Goal: Information Seeking & Learning: Find specific fact

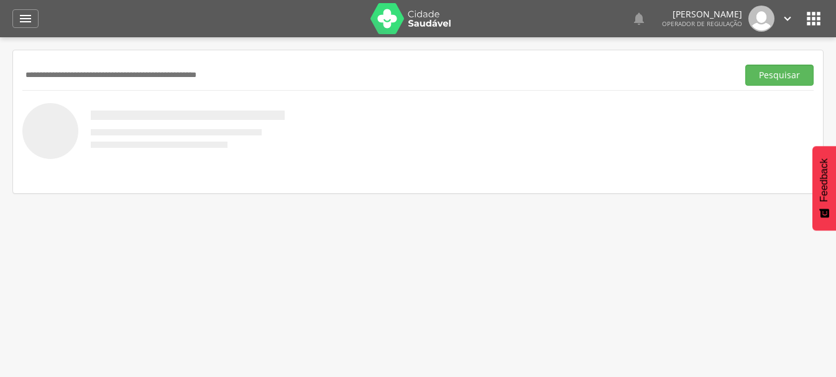
click at [323, 53] on div "Pesquisar" at bounding box center [418, 121] width 810 height 143
click at [195, 78] on input "text" at bounding box center [377, 75] width 711 height 21
type input "**********"
click at [746, 65] on button "Pesquisar" at bounding box center [780, 75] width 68 height 21
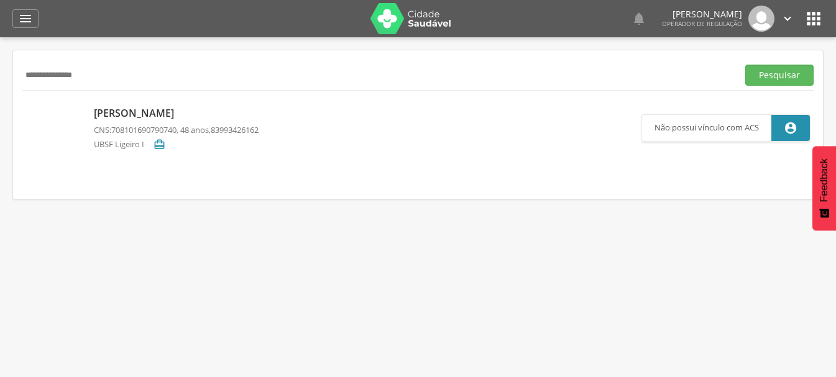
drag, startPoint x: 117, startPoint y: 76, endPoint x: 0, endPoint y: 88, distance: 117.4
click at [0, 88] on div " Indivíduos  Fichas   Cadastro individual Informações do Cadastro Data e ho…" at bounding box center [418, 225] width 836 height 377
type input "**********"
click at [746, 65] on button "Pesquisar" at bounding box center [780, 75] width 68 height 21
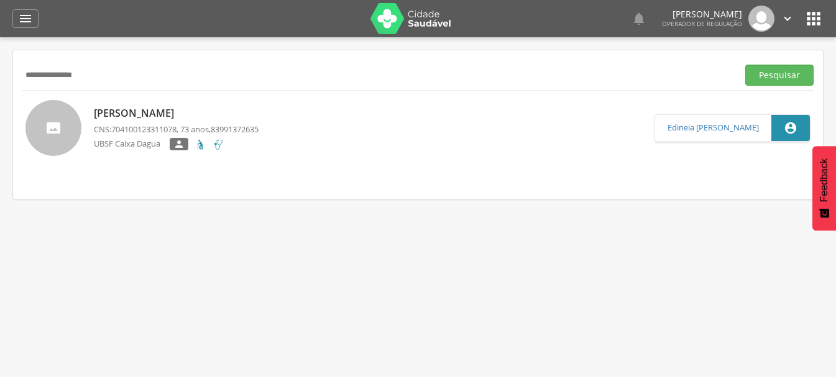
drag, startPoint x: 108, startPoint y: 80, endPoint x: 0, endPoint y: 78, distance: 108.2
click at [0, 78] on div " Indivíduos  Fichas   Cadastro individual Informações do Cadastro Data e ho…" at bounding box center [418, 225] width 836 height 377
click at [746, 65] on button "Pesquisar" at bounding box center [780, 75] width 68 height 21
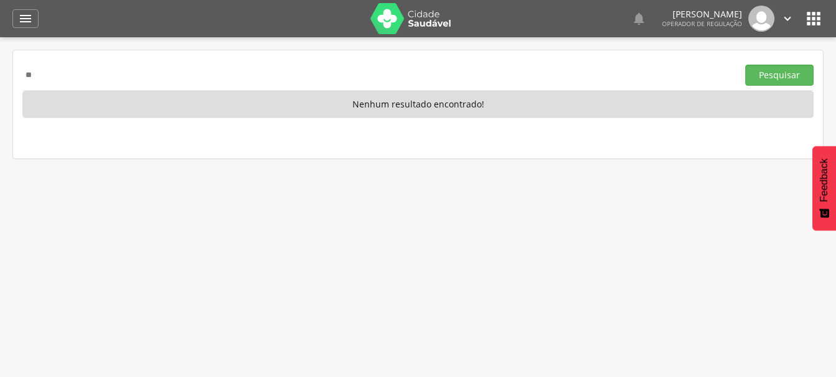
type input "*"
click at [746, 65] on button "Pesquisar" at bounding box center [780, 75] width 68 height 21
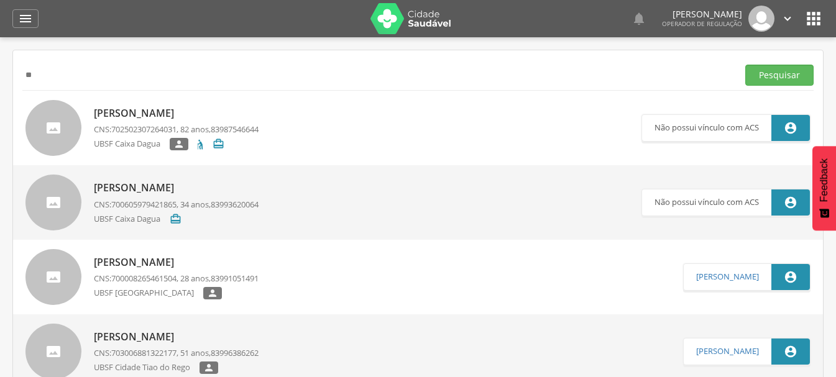
type input "*"
type input "**********"
click at [746, 65] on button "Pesquisar" at bounding box center [780, 75] width 68 height 21
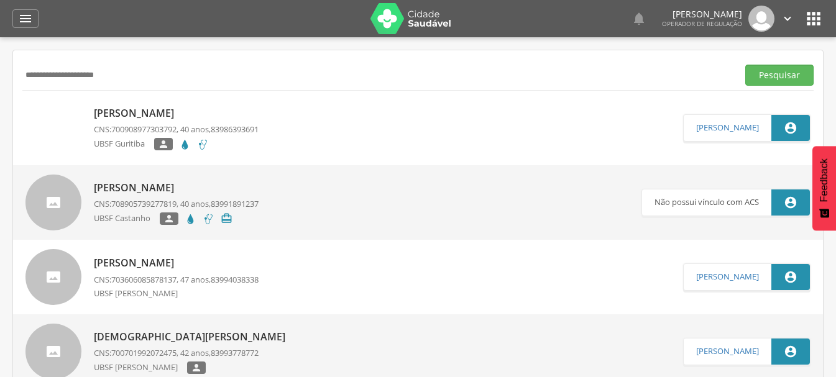
click at [170, 121] on div "Andrea Mendes de Souza CNS: 700908977303792 , 40 anos, 83986393691 UBSF Guritib…" at bounding box center [176, 129] width 165 height 52
type input "**********"
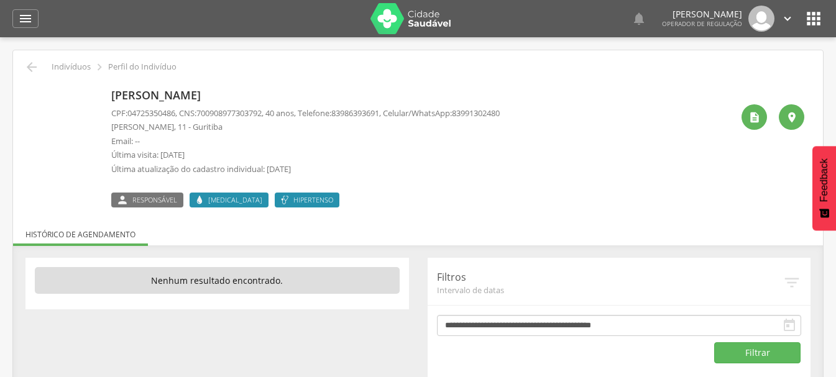
click at [745, 126] on div " " at bounding box center [769, 146] width 72 height 124
click at [750, 124] on div "" at bounding box center [754, 116] width 25 height 25
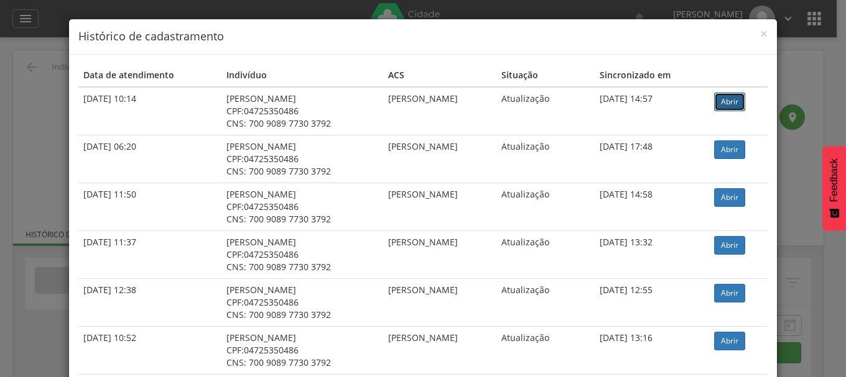
click at [721, 101] on link "Abrir" at bounding box center [729, 102] width 31 height 19
click at [53, 132] on div "× Histórico de cadastramento Data de atendimento Indivíduo ACS Situação Sincron…" at bounding box center [423, 188] width 846 height 377
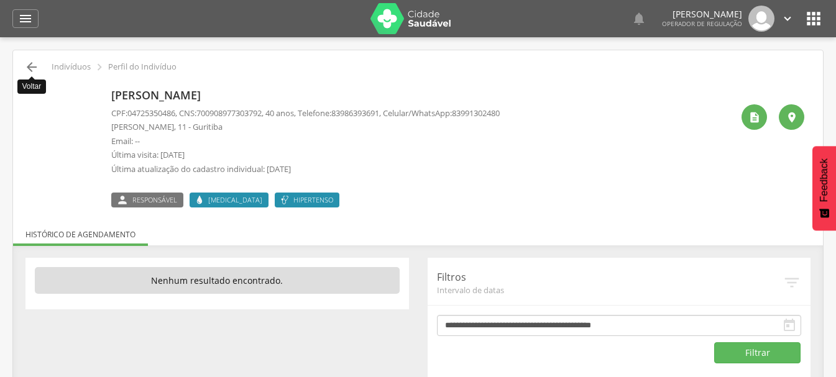
click at [37, 69] on icon "" at bounding box center [31, 67] width 15 height 15
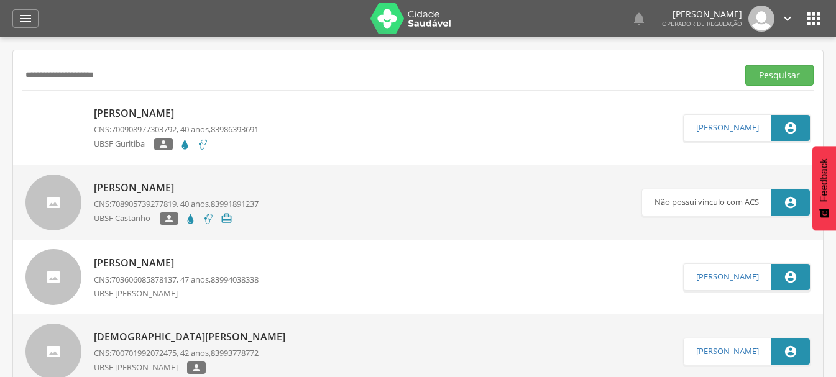
drag, startPoint x: 190, startPoint y: 76, endPoint x: 0, endPoint y: 123, distance: 196.1
click at [0, 123] on div " Indivíduos  Fichas   Cadastro individual Informações do Cadastro Data e ho…" at bounding box center [418, 225] width 836 height 377
type input "**********"
click at [746, 65] on button "Pesquisar" at bounding box center [780, 75] width 68 height 21
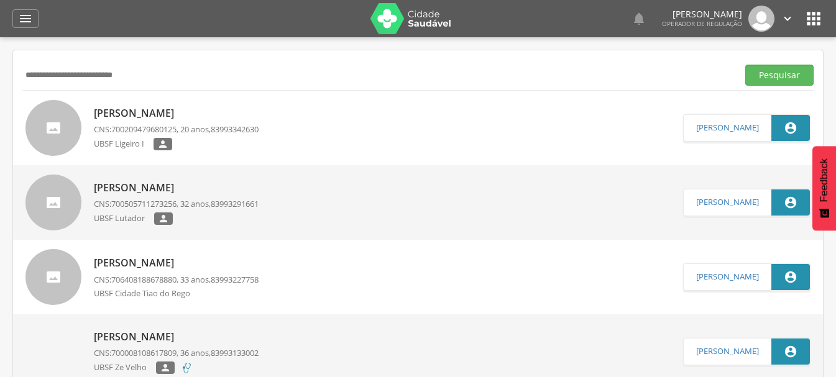
drag, startPoint x: 165, startPoint y: 70, endPoint x: 0, endPoint y: 73, distance: 165.4
click at [0, 73] on div " Indivíduos  Fichas   Cadastro individual Informações do Cadastro Data e ho…" at bounding box center [418, 225] width 836 height 377
type input "**********"
click at [746, 65] on button "Pesquisar" at bounding box center [780, 75] width 68 height 21
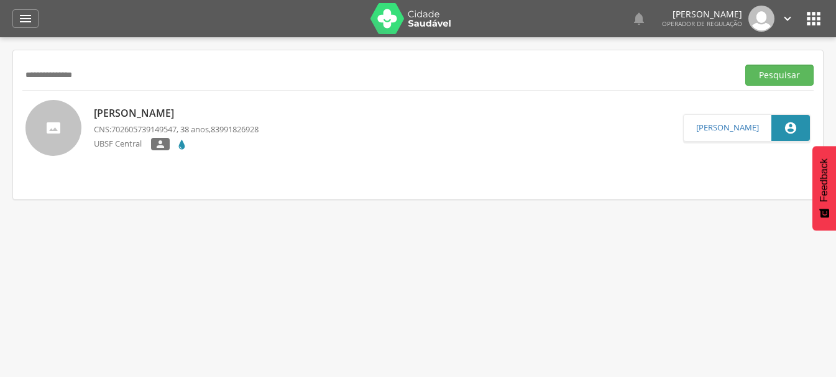
click at [144, 106] on p "Ana Paula Pereira da Silva" at bounding box center [176, 113] width 165 height 14
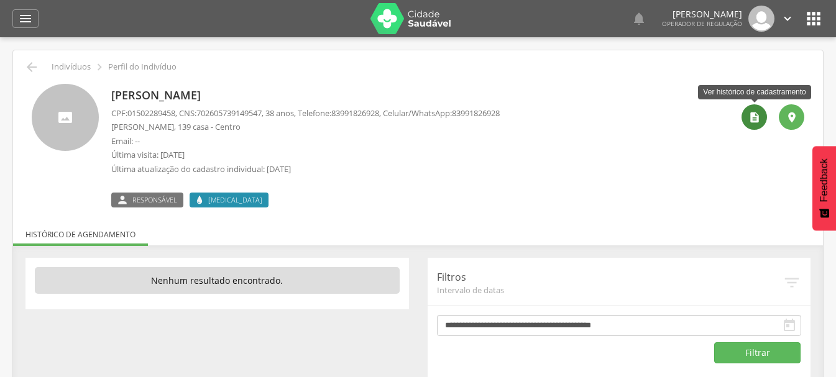
click at [755, 119] on icon "" at bounding box center [755, 117] width 12 height 12
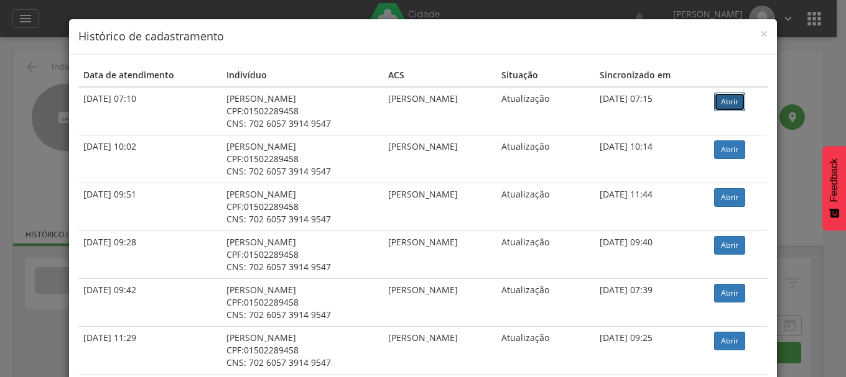
click at [732, 106] on link "Abrir" at bounding box center [729, 102] width 31 height 19
click at [22, 54] on div "× Histórico de cadastramento Data de atendimento Indivíduo ACS Situação Sincron…" at bounding box center [423, 188] width 846 height 377
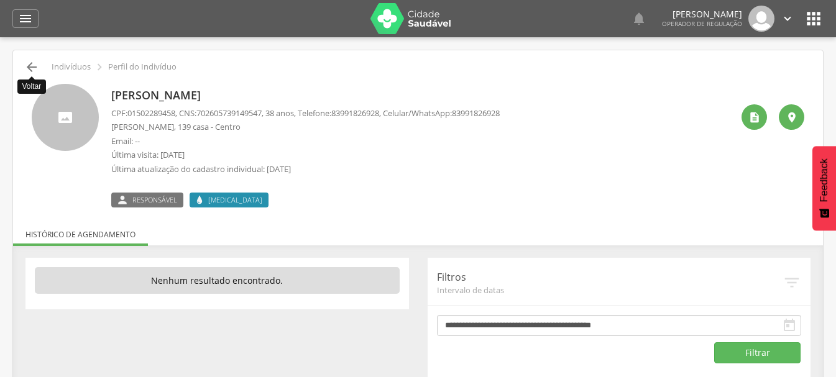
click at [29, 72] on icon "" at bounding box center [31, 67] width 15 height 15
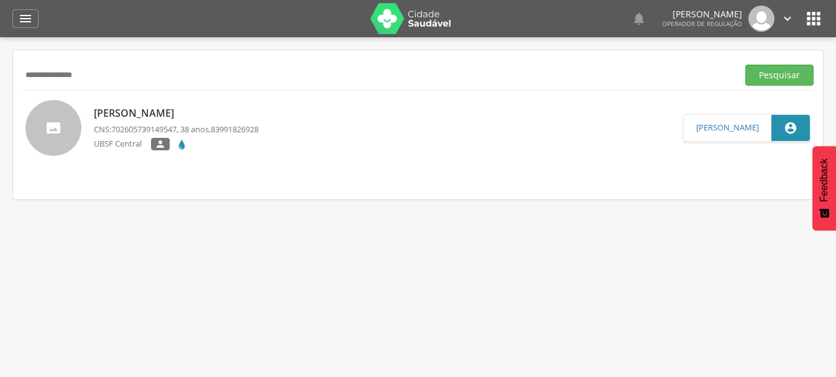
drag, startPoint x: 111, startPoint y: 80, endPoint x: 0, endPoint y: 94, distance: 112.1
click at [0, 94] on div " Indivíduos  Fichas   Cadastro individual Informações do Cadastro Data e ho…" at bounding box center [418, 225] width 836 height 377
type input "**********"
click at [746, 65] on button "Pesquisar" at bounding box center [780, 75] width 68 height 21
click at [206, 108] on p "Antonio Gomes de Souza" at bounding box center [176, 113] width 165 height 14
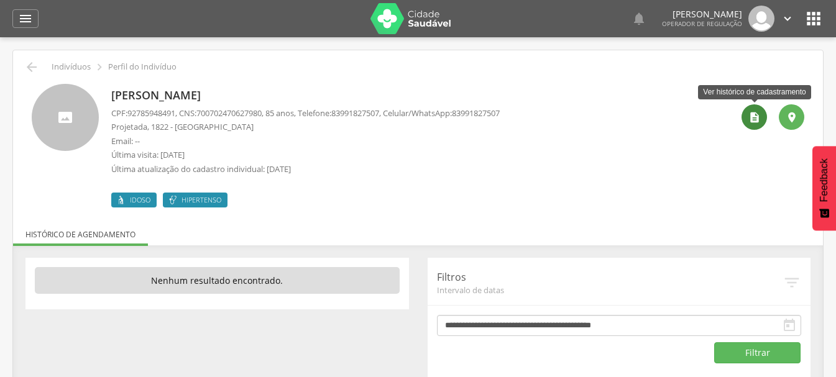
click at [759, 121] on icon "" at bounding box center [755, 117] width 12 height 12
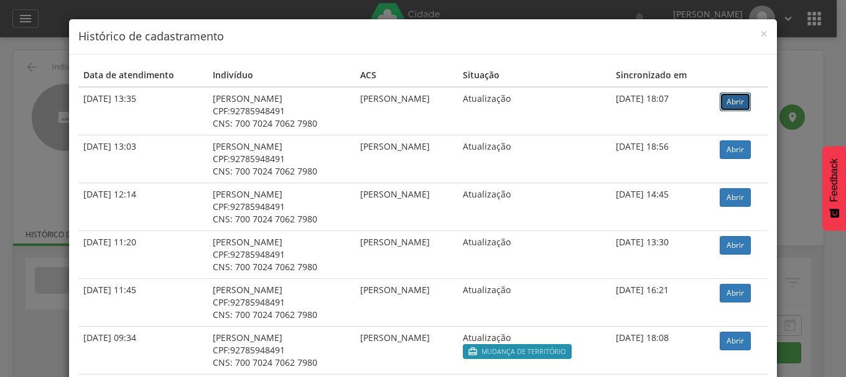
click at [733, 104] on link "Abrir" at bounding box center [734, 102] width 31 height 19
click at [41, 94] on div "× Histórico de cadastramento Data de atendimento Indivíduo ACS Situação Sincron…" at bounding box center [423, 188] width 846 height 377
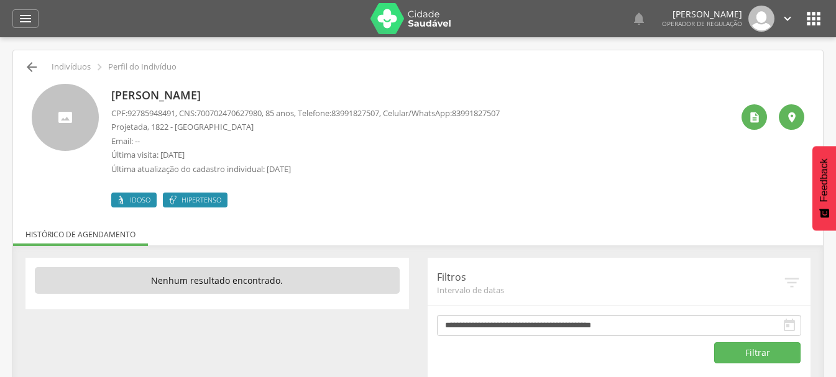
click at [36, 73] on icon "" at bounding box center [31, 67] width 15 height 15
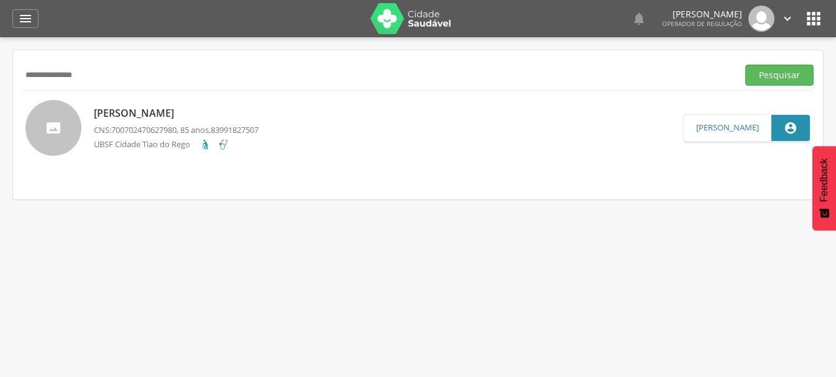
drag, startPoint x: 118, startPoint y: 80, endPoint x: 0, endPoint y: 124, distance: 125.8
click at [0, 124] on div " Indivíduos  Fichas   Cadastro individual Informações do Cadastro Data e ho…" at bounding box center [418, 225] width 836 height 377
type input "**********"
click at [746, 65] on button "Pesquisar" at bounding box center [780, 75] width 68 height 21
click at [235, 175] on nav at bounding box center [418, 177] width 792 height 25
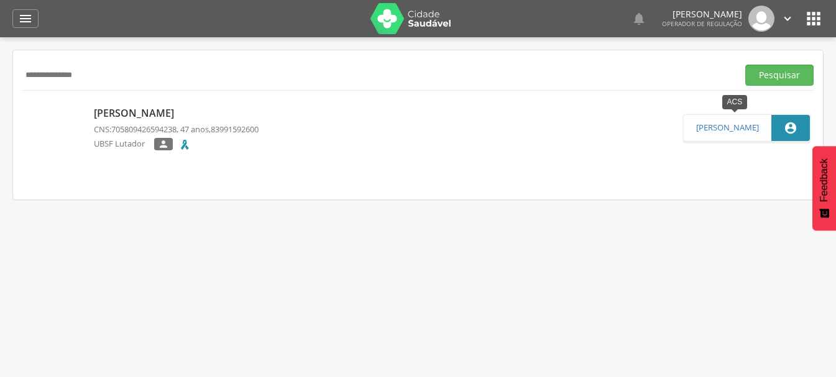
click at [798, 117] on div "" at bounding box center [791, 128] width 39 height 26
click at [204, 109] on p "Adriana Malaquias da Silva Iria" at bounding box center [176, 113] width 165 height 14
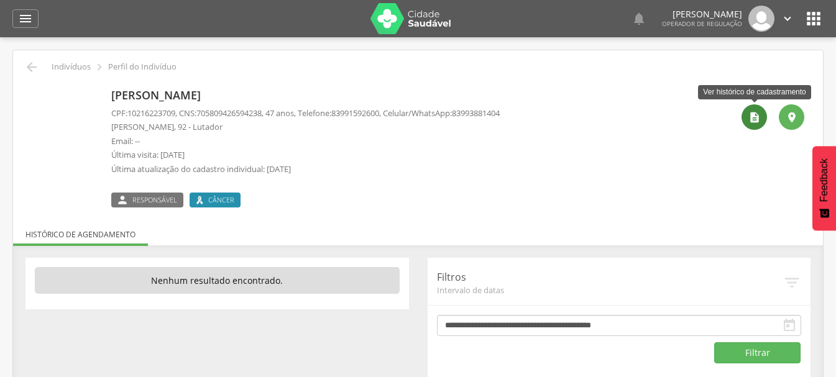
click at [752, 116] on icon "" at bounding box center [755, 117] width 12 height 12
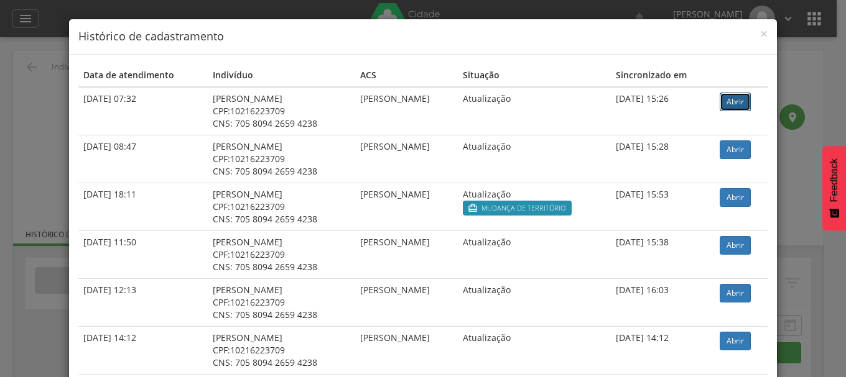
click at [741, 99] on link "Abrir" at bounding box center [734, 102] width 31 height 19
click at [26, 52] on div "× Histórico de cadastramento Data de atendimento Indivíduo ACS Situação Sincron…" at bounding box center [423, 188] width 846 height 377
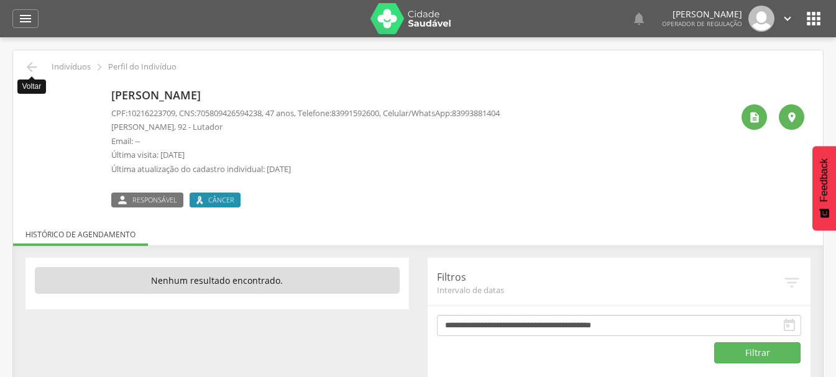
click at [29, 68] on icon "" at bounding box center [31, 67] width 15 height 15
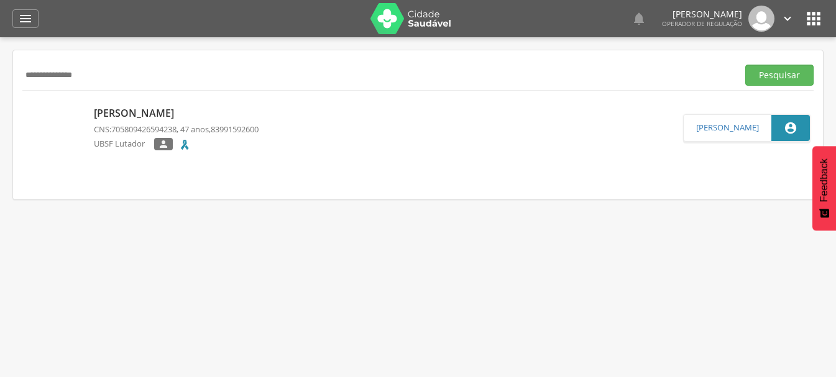
drag, startPoint x: 128, startPoint y: 79, endPoint x: 0, endPoint y: 103, distance: 130.3
click at [0, 103] on div " Indivíduos  Fichas   Cadastro individual Informações do Cadastro Data e ho…" at bounding box center [418, 225] width 836 height 377
type input "**********"
click at [746, 65] on button "Pesquisar" at bounding box center [780, 75] width 68 height 21
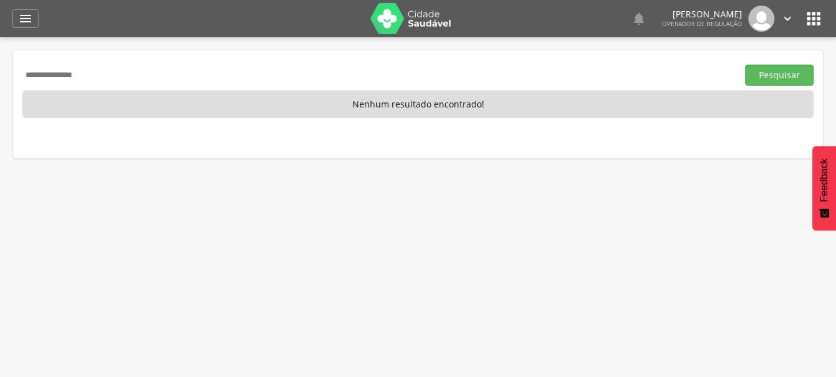
drag, startPoint x: 113, startPoint y: 73, endPoint x: 0, endPoint y: 93, distance: 114.3
click at [0, 93] on div " Indivíduos  Fichas   Cadastro individual Informações do Cadastro Data e ho…" at bounding box center [418, 225] width 836 height 377
type input "**********"
click at [746, 65] on button "Pesquisar" at bounding box center [780, 75] width 68 height 21
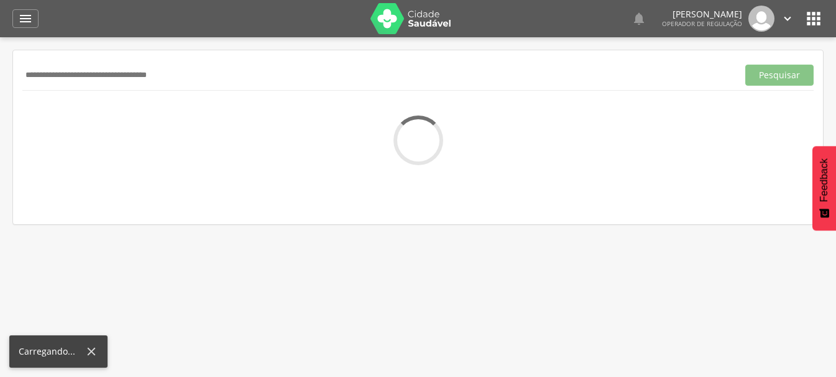
click at [233, 85] on input "**********" at bounding box center [377, 75] width 711 height 21
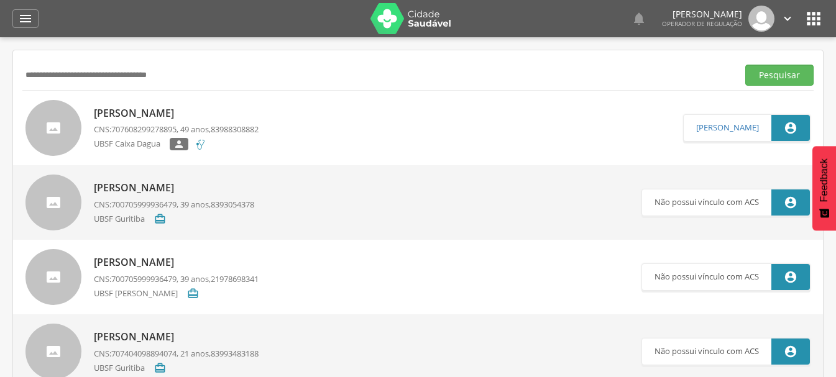
drag, startPoint x: 221, startPoint y: 70, endPoint x: 0, endPoint y: 132, distance: 229.2
click at [0, 132] on div " Indivíduos  Fichas   Cadastro individual Informações do Cadastro Data e ho…" at bounding box center [418, 225] width 836 height 377
type input "**********"
click at [746, 65] on button "Pesquisar" at bounding box center [780, 75] width 68 height 21
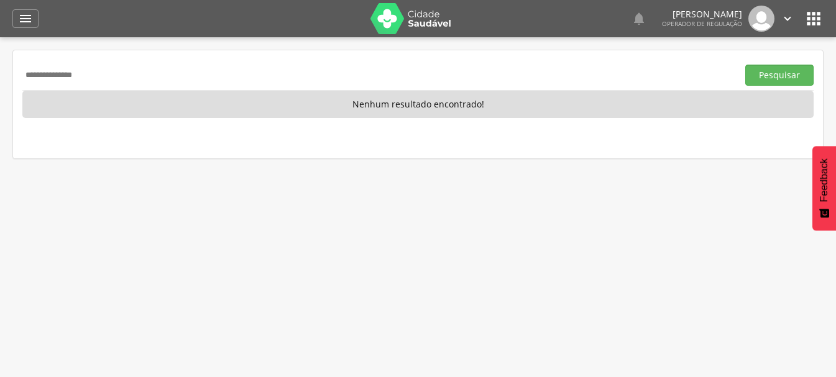
drag, startPoint x: 40, startPoint y: 83, endPoint x: 0, endPoint y: 106, distance: 46.8
click at [0, 106] on div " Indivíduos  Fichas   Cadastro individual Informações do Cadastro Data e ho…" at bounding box center [418, 225] width 836 height 377
type input "**********"
click at [746, 65] on button "Pesquisar" at bounding box center [780, 75] width 68 height 21
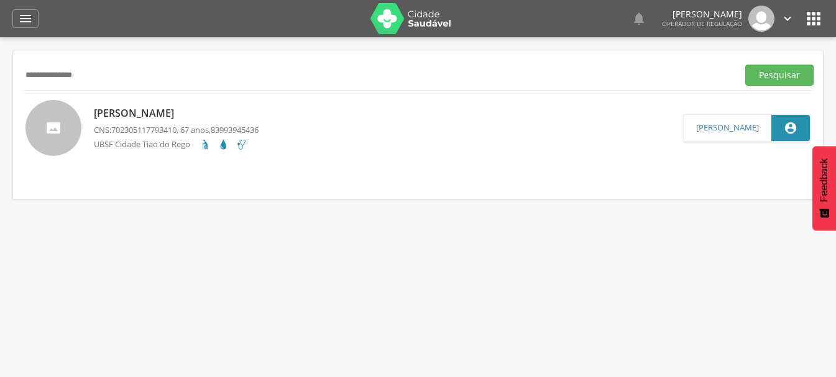
drag, startPoint x: 144, startPoint y: 90, endPoint x: 157, endPoint y: 96, distance: 15.3
click at [151, 94] on div "**********" at bounding box center [418, 124] width 810 height 149
click at [170, 89] on div "**********" at bounding box center [418, 75] width 792 height 30
click at [168, 115] on p "Antonio Mendes de Oliveira Filho" at bounding box center [176, 113] width 165 height 14
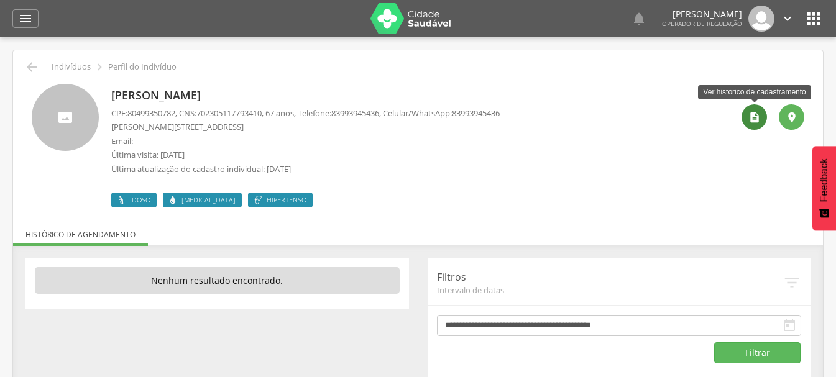
click at [758, 116] on icon "" at bounding box center [755, 117] width 12 height 12
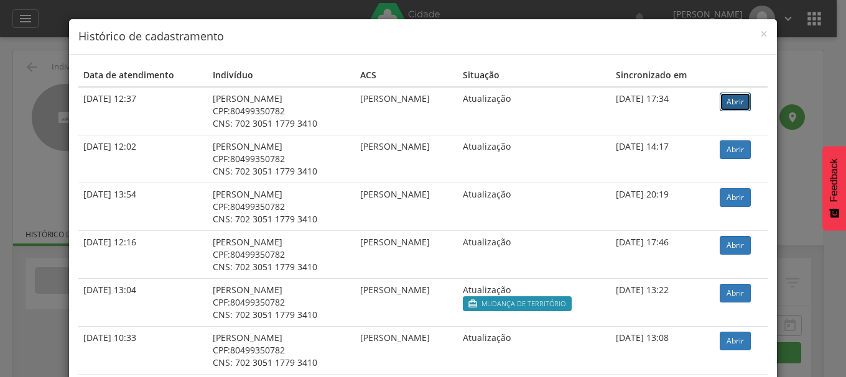
click at [737, 100] on link "Abrir" at bounding box center [734, 102] width 31 height 19
click at [34, 64] on div "× Histórico de cadastramento Data de atendimento Indivíduo ACS Situação Sincron…" at bounding box center [423, 188] width 846 height 377
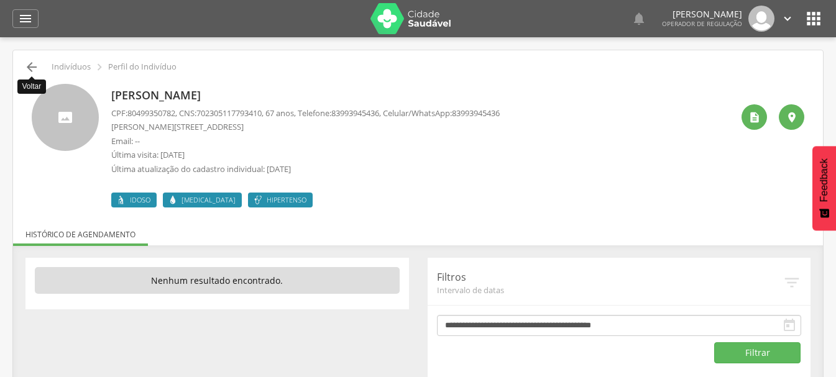
click at [34, 68] on icon "" at bounding box center [31, 67] width 15 height 15
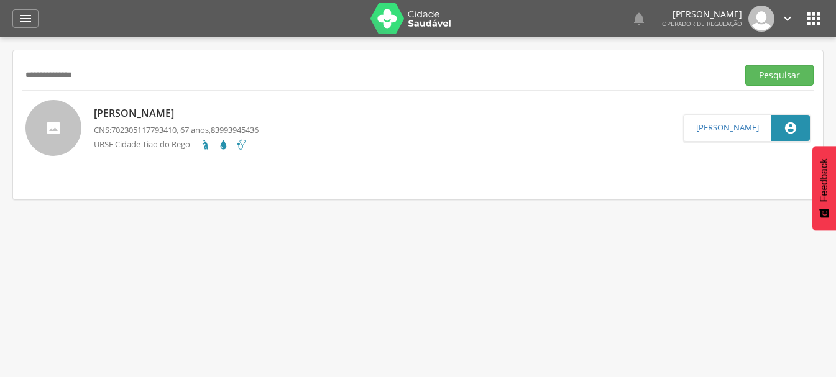
drag, startPoint x: 116, startPoint y: 79, endPoint x: 0, endPoint y: 104, distance: 118.4
click at [0, 104] on div " Indivíduos  Fichas   Cadastro individual Informações do Cadastro Data e ho…" at bounding box center [418, 225] width 836 height 377
type input "**********"
drag, startPoint x: 127, startPoint y: 78, endPoint x: 0, endPoint y: 104, distance: 129.5
click at [0, 104] on div " Indivíduos  Fichas   Cadastro individual Informações do Cadastro Data e ho…" at bounding box center [418, 225] width 836 height 377
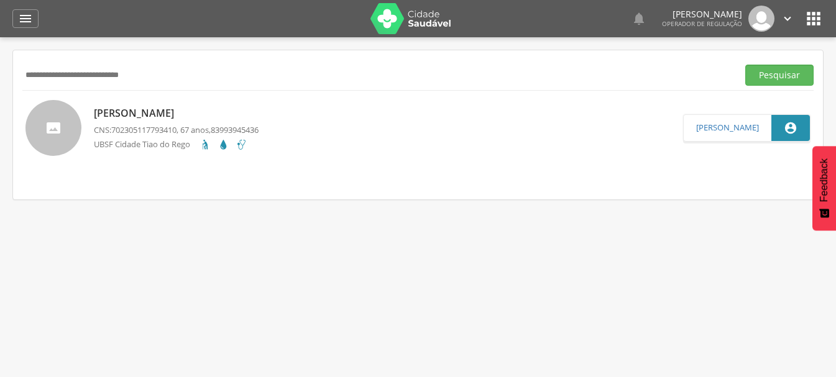
type input "**********"
click at [746, 65] on button "Pesquisar" at bounding box center [780, 75] width 68 height 21
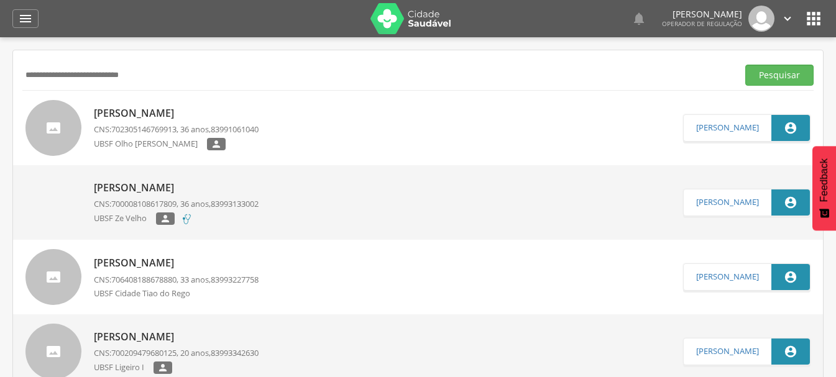
click at [195, 111] on p "Ana Claudia Gaudêncio da Silva" at bounding box center [176, 113] width 165 height 14
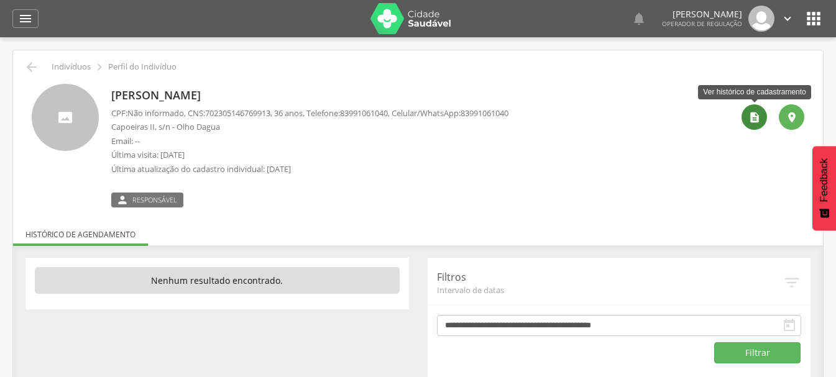
click at [753, 119] on icon "" at bounding box center [755, 117] width 12 height 12
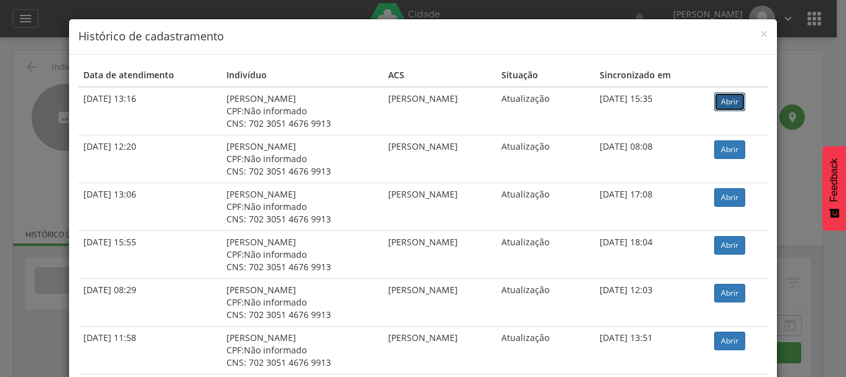
click at [721, 102] on link "Abrir" at bounding box center [729, 102] width 31 height 19
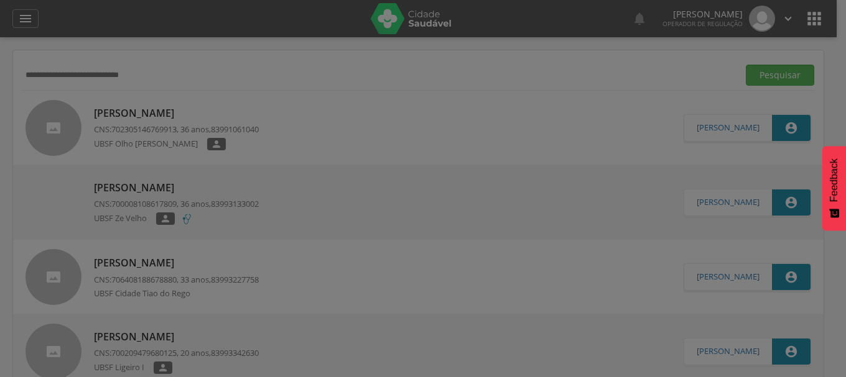
click at [200, 73] on div at bounding box center [423, 188] width 846 height 377
click at [98, 53] on div at bounding box center [423, 188] width 846 height 377
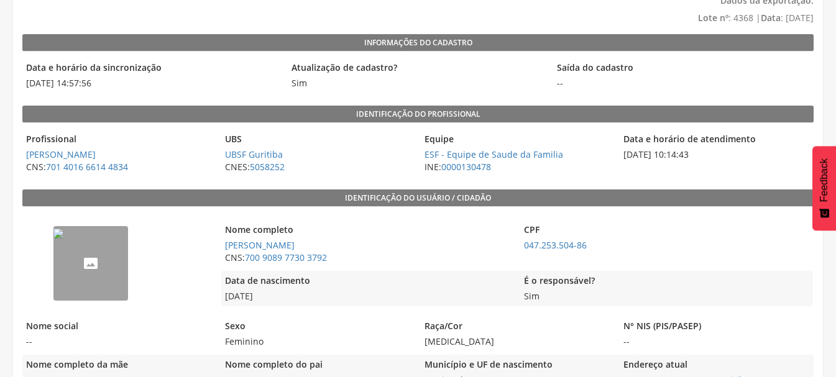
scroll to position [124, 0]
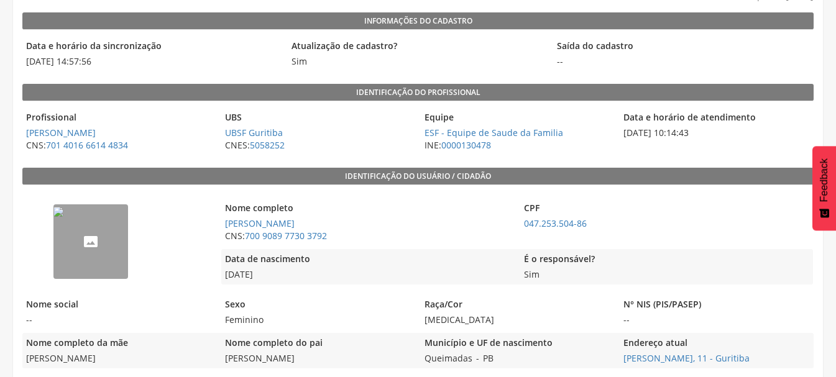
drag, startPoint x: 223, startPoint y: 273, endPoint x: 278, endPoint y: 274, distance: 54.7
click at [278, 274] on span "20/12/1984" at bounding box center [367, 275] width 292 height 12
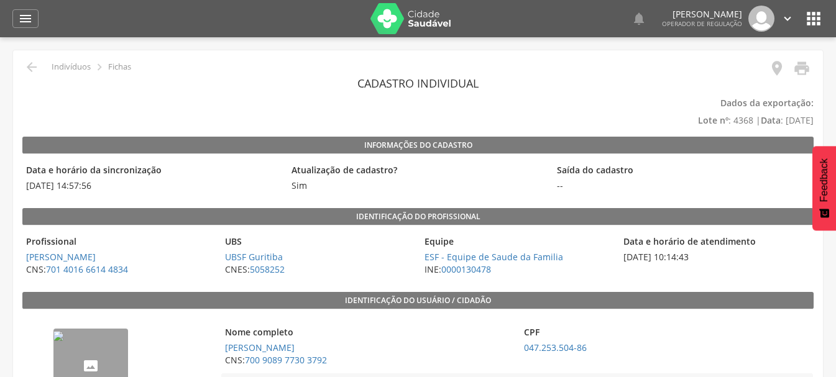
click at [23, 67] on div " Indivíduos  Fichas" at bounding box center [76, 67] width 109 height 15
click at [31, 66] on icon "" at bounding box center [31, 67] width 15 height 15
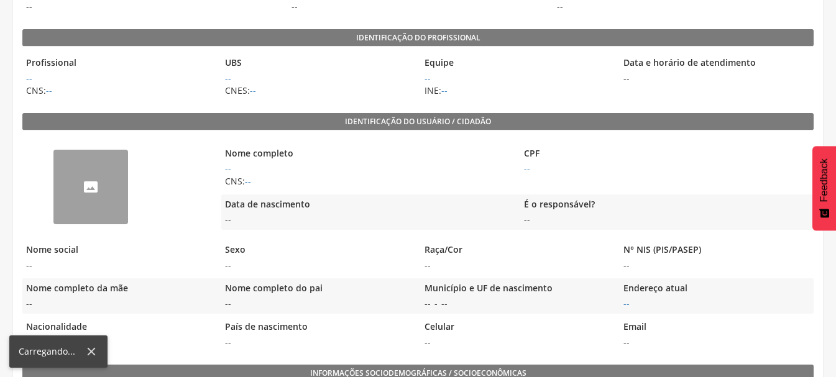
scroll to position [187, 0]
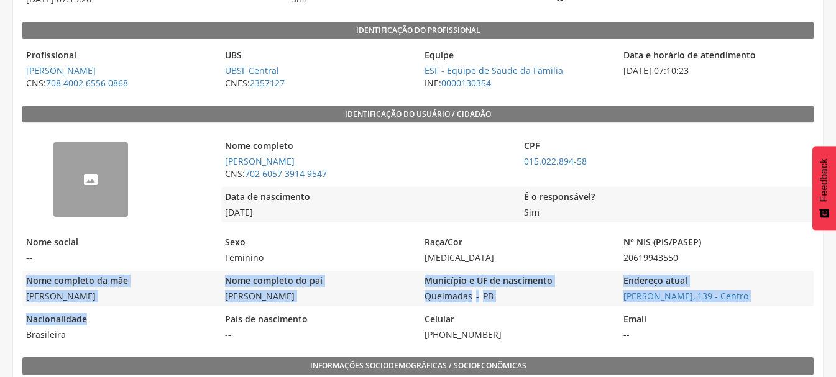
drag, startPoint x: 22, startPoint y: 295, endPoint x: 133, endPoint y: 302, distance: 111.5
click at [133, 301] on span "Francisca Pereira da Silva" at bounding box center [118, 296] width 193 height 12
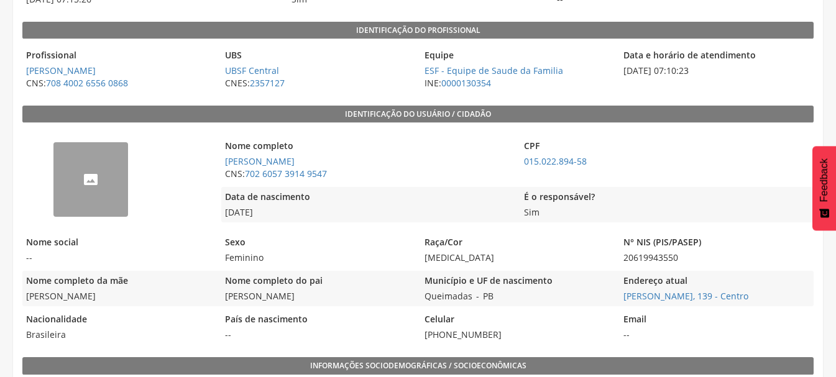
click at [169, 259] on span "--" at bounding box center [118, 258] width 193 height 12
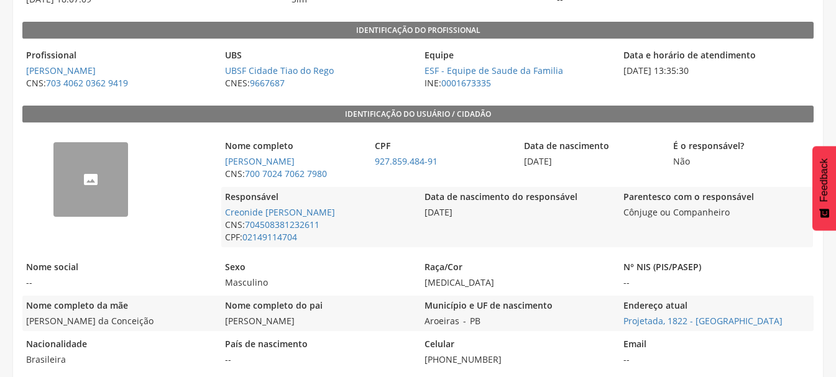
drag, startPoint x: 520, startPoint y: 164, endPoint x: 581, endPoint y: 161, distance: 61.0
click at [581, 161] on span "20/01/1940" at bounding box center [591, 161] width 143 height 12
click at [583, 162] on span "20/01/1940" at bounding box center [591, 161] width 143 height 12
drag, startPoint x: 513, startPoint y: 160, endPoint x: 669, endPoint y: 179, distance: 157.3
click at [651, 177] on div "Nome completo Antonio Gomes de Souza CNS: 700 7024 7062 7980 CPF 927.859.484-91…" at bounding box center [516, 160] width 591 height 48
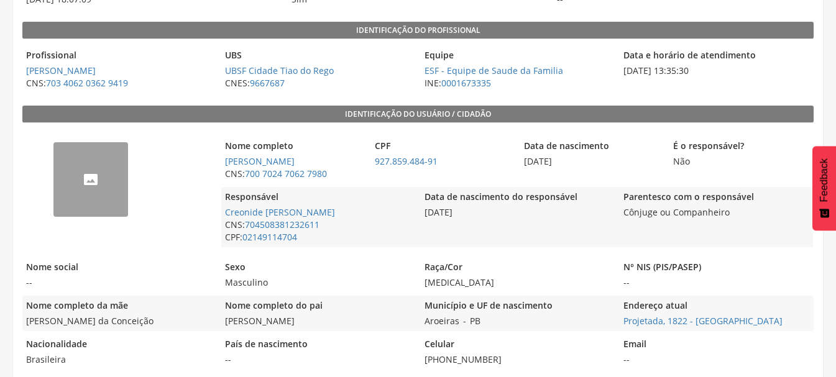
click at [611, 178] on div "Data de nascimento 20/01/1940" at bounding box center [591, 160] width 143 height 48
drag, startPoint x: 26, startPoint y: 320, endPoint x: 123, endPoint y: 324, distance: 97.1
click at [111, 324] on span "Rita Maria da Conceição" at bounding box center [118, 321] width 193 height 12
click at [125, 324] on span "Rita Maria da Conceição" at bounding box center [118, 321] width 193 height 12
drag, startPoint x: 22, startPoint y: 323, endPoint x: 146, endPoint y: 319, distance: 123.2
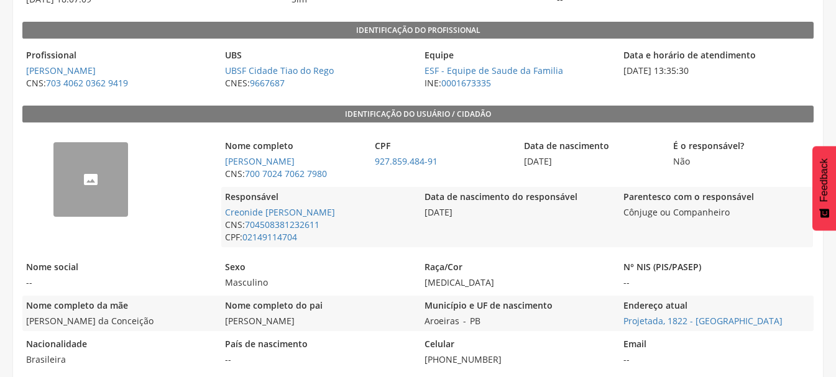
click at [79, 319] on span "Rita Maria da Conceição" at bounding box center [118, 321] width 193 height 12
click at [146, 319] on span "Rita Maria da Conceição" at bounding box center [118, 321] width 193 height 12
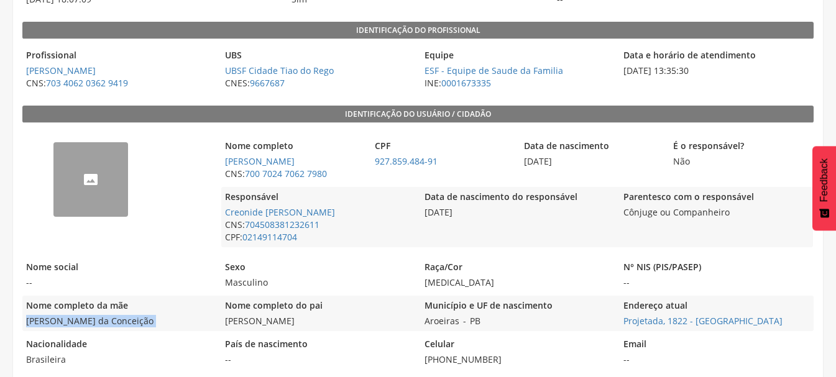
click at [67, 329] on div "Nome completo da mãe Rita Maria da Conceição" at bounding box center [118, 313] width 193 height 35
drag, startPoint x: 34, startPoint y: 321, endPoint x: 109, endPoint y: 322, distance: 75.2
click at [96, 322] on span "Rita Maria da Conceição" at bounding box center [118, 321] width 193 height 12
click at [109, 322] on span "Rita Maria da Conceição" at bounding box center [118, 321] width 193 height 12
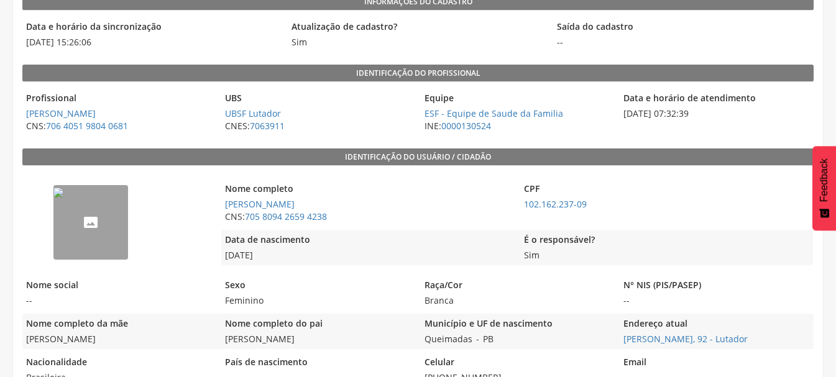
scroll to position [124, 0]
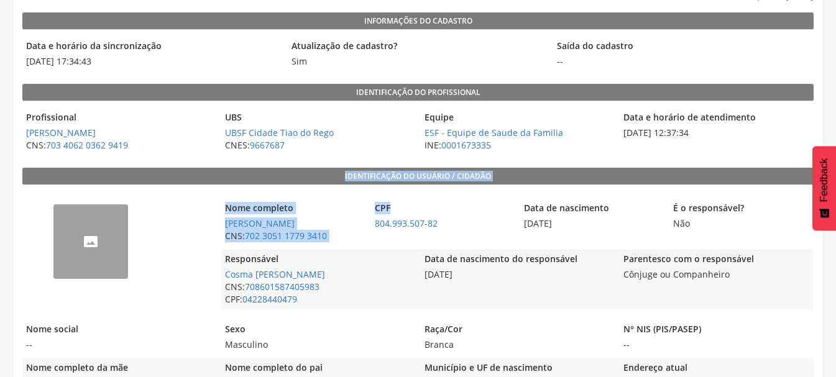
drag, startPoint x: 346, startPoint y: 177, endPoint x: 461, endPoint y: 190, distance: 115.1
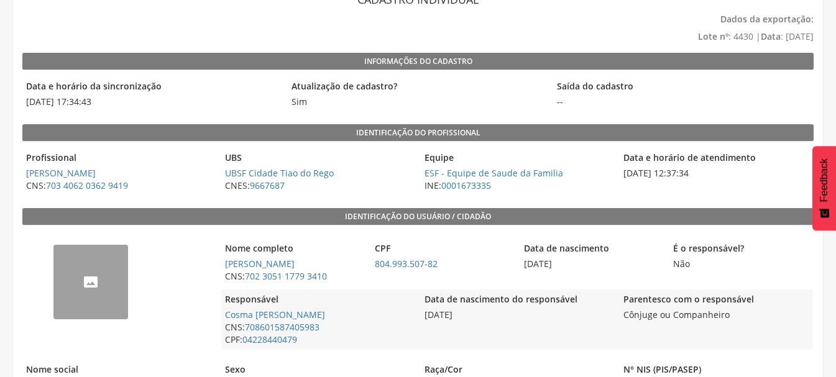
scroll to position [62, 0]
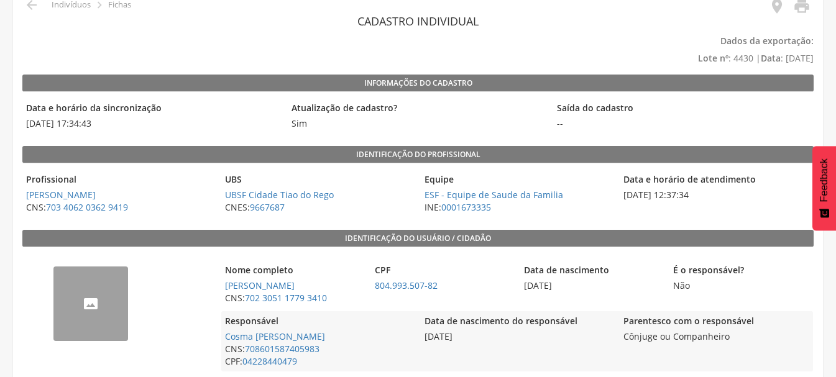
click at [359, 216] on div "UBS UBSF Cidade Tiao do Rego CNES: 9667687" at bounding box center [317, 194] width 193 height 48
click at [360, 216] on div "UBS UBSF Cidade Tiao do Rego CNES: 9667687" at bounding box center [317, 194] width 193 height 48
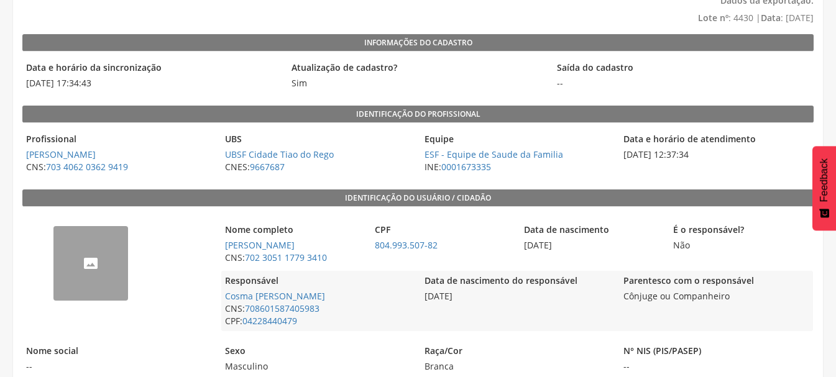
scroll to position [124, 0]
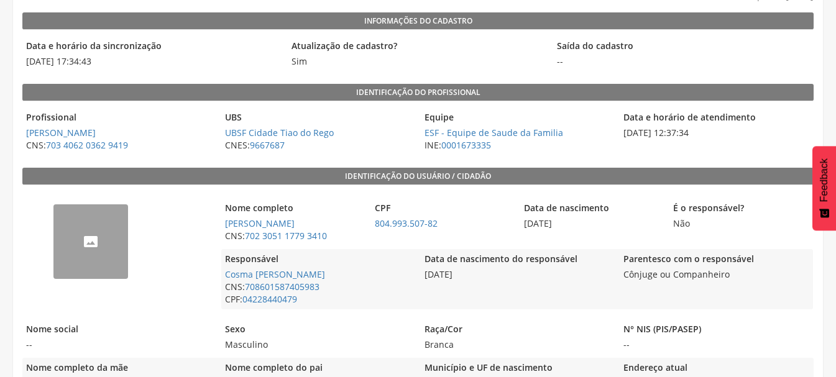
drag, startPoint x: 517, startPoint y: 225, endPoint x: 613, endPoint y: 226, distance: 95.8
click at [613, 226] on div "Nome completo Antonio Mendes de Oliveira Filho CNS: 702 3051 1779 3410 CPF 804.…" at bounding box center [516, 222] width 591 height 48
click at [613, 226] on span "01/01/1958" at bounding box center [591, 224] width 143 height 12
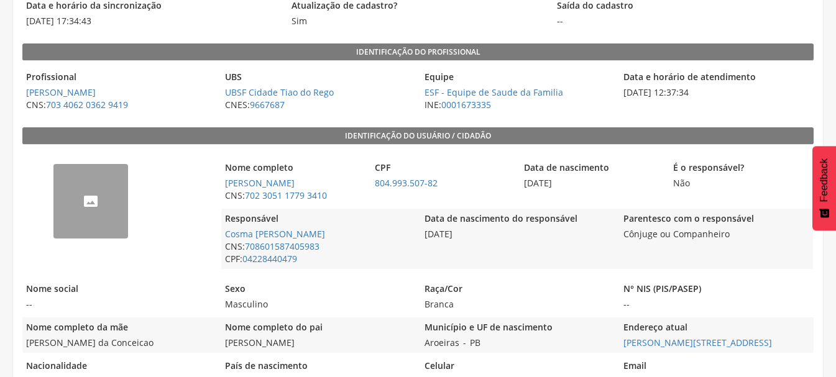
scroll to position [187, 0]
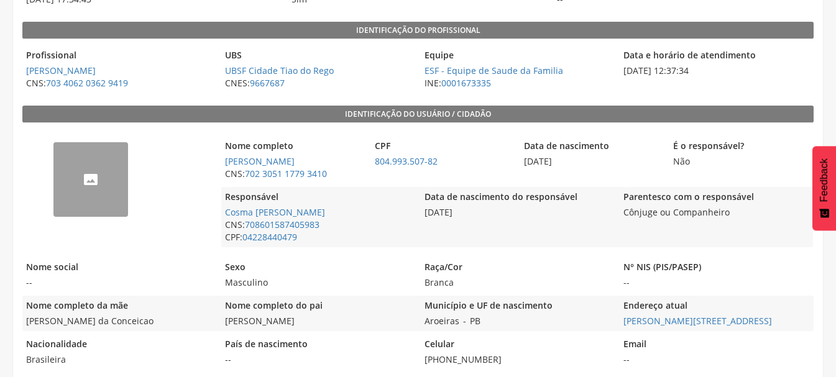
click at [140, 277] on span "--" at bounding box center [118, 283] width 193 height 12
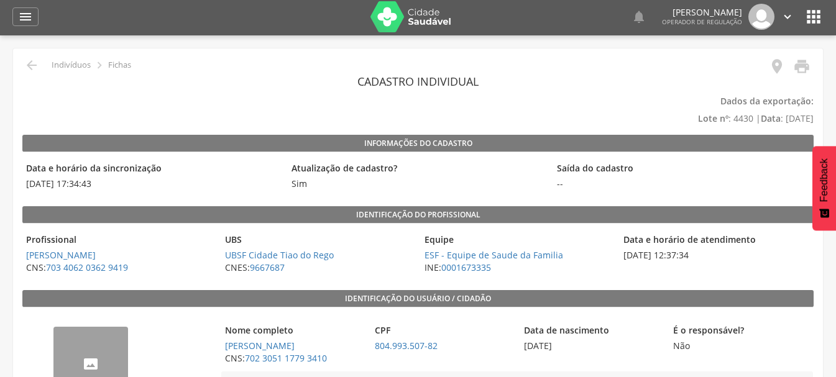
scroll to position [0, 0]
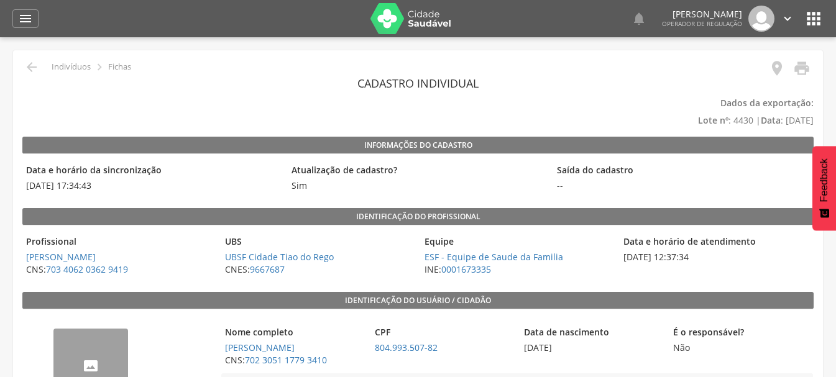
scroll to position [37, 0]
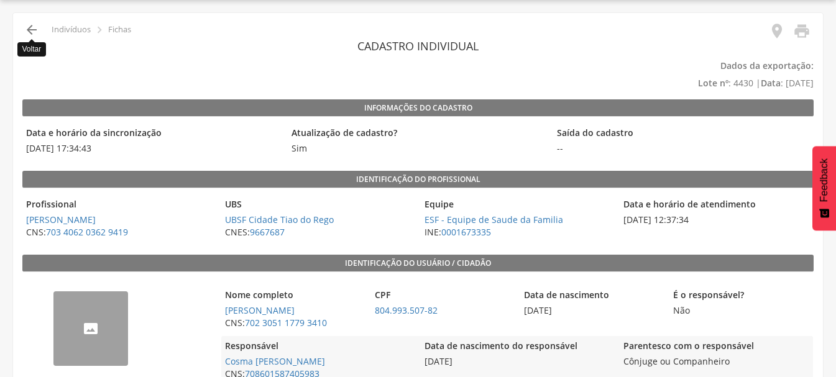
click at [30, 33] on icon "" at bounding box center [31, 29] width 15 height 15
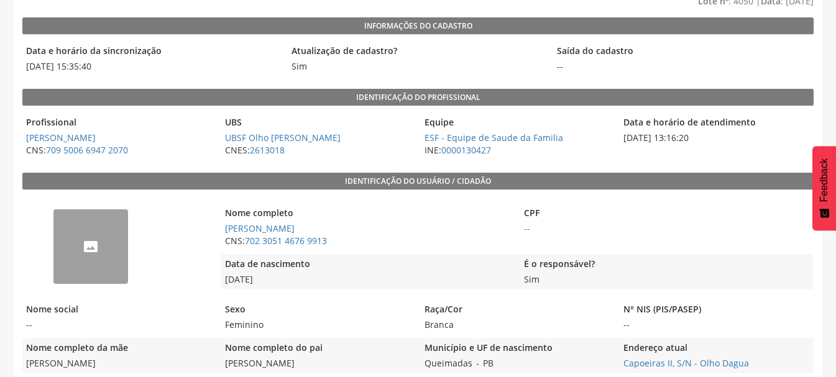
scroll to position [99, 0]
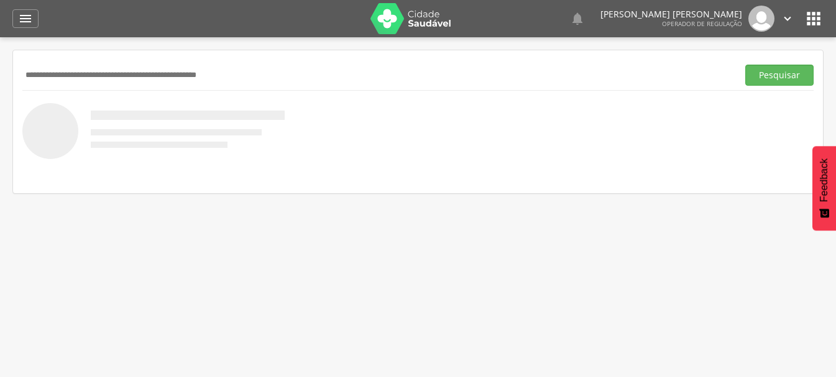
click at [187, 80] on input "text" at bounding box center [377, 75] width 711 height 21
type input "**********"
click at [746, 65] on button "Pesquisar" at bounding box center [780, 75] width 68 height 21
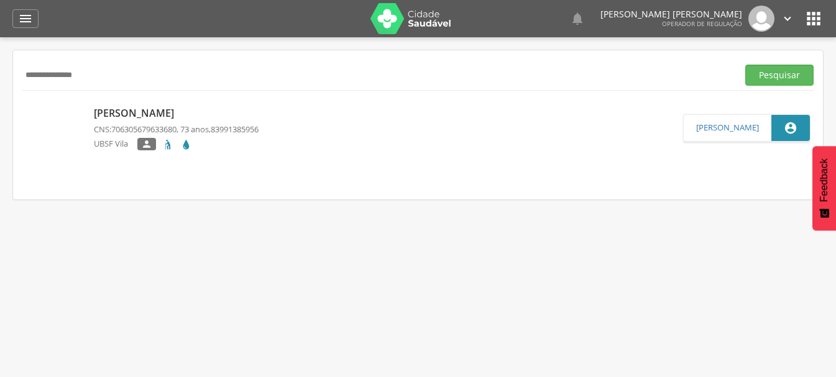
drag, startPoint x: 103, startPoint y: 60, endPoint x: 32, endPoint y: 68, distance: 71.3
click at [32, 68] on div "**********" at bounding box center [418, 75] width 792 height 30
drag, startPoint x: 101, startPoint y: 70, endPoint x: 0, endPoint y: 75, distance: 101.5
click at [0, 75] on div " Indivíduos  Fichas   Cadastro individual Informações do Cadastro Data e ho…" at bounding box center [418, 225] width 836 height 377
type input "**********"
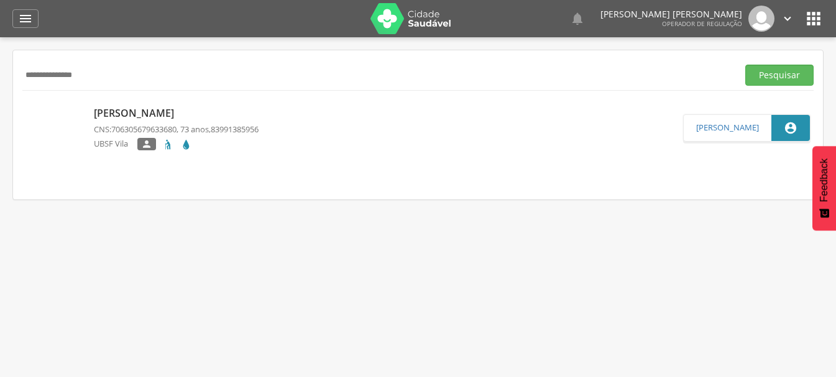
click at [746, 65] on button "Pesquisar" at bounding box center [780, 75] width 68 height 21
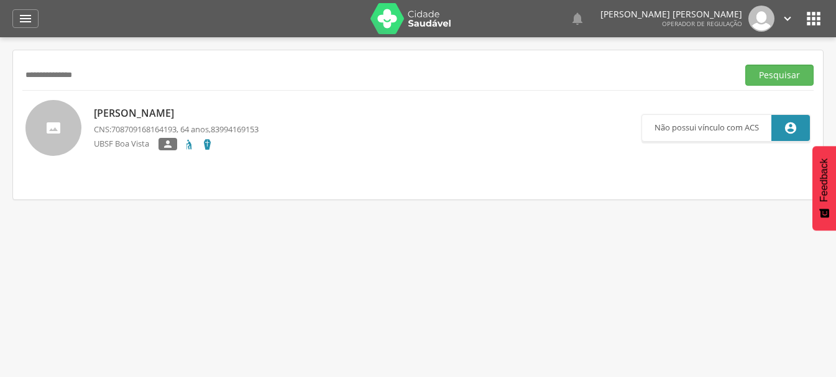
drag, startPoint x: 106, startPoint y: 73, endPoint x: 3, endPoint y: 90, distance: 104.0
click at [3, 90] on div " Indivíduos  Fichas   Cadastro individual Informações do Cadastro Data e ho…" at bounding box center [418, 225] width 836 height 377
type input "**********"
click at [746, 65] on button "Pesquisar" at bounding box center [780, 75] width 68 height 21
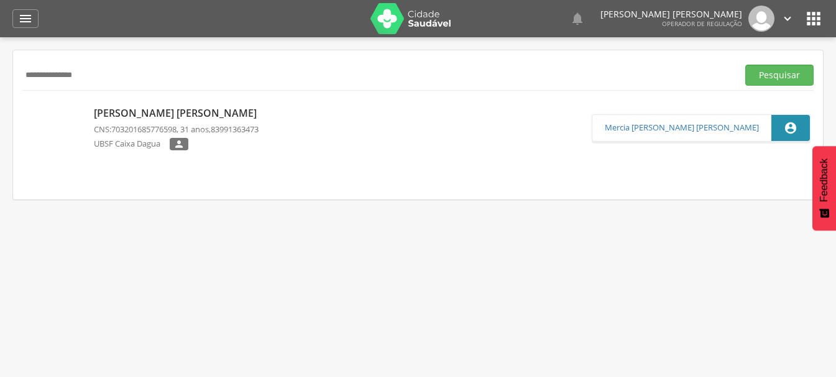
click at [172, 103] on div "Claudia Narciso Gomes da Silva CNS: 703201685776598 , 31 anos, 83991363473 UBSF…" at bounding box center [178, 129] width 169 height 52
type input "**********"
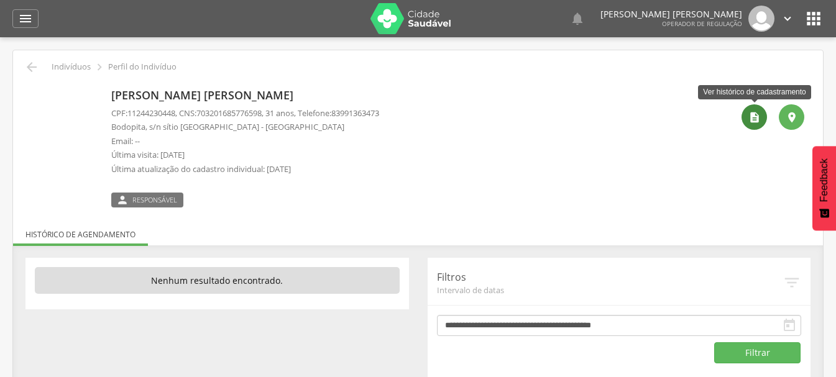
click at [749, 118] on icon "" at bounding box center [755, 117] width 12 height 12
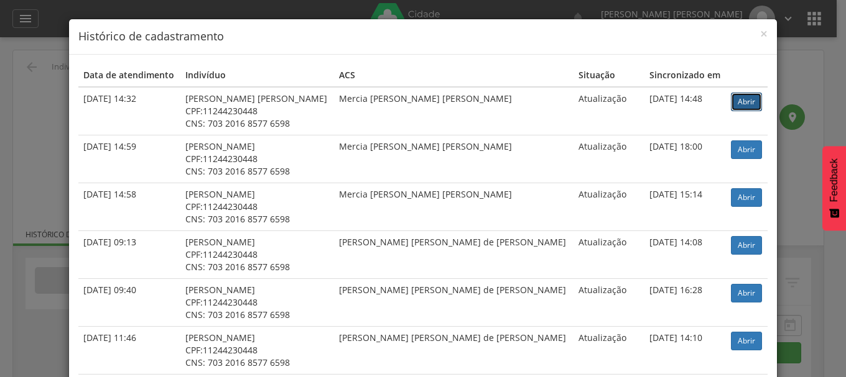
click at [737, 108] on link "Abrir" at bounding box center [746, 102] width 31 height 19
drag, startPoint x: 46, startPoint y: 116, endPoint x: 21, endPoint y: 85, distance: 39.7
click at [45, 116] on div "× Histórico de cadastramento Data de atendimento Indivíduo ACS Situação Sincron…" at bounding box center [423, 188] width 846 height 377
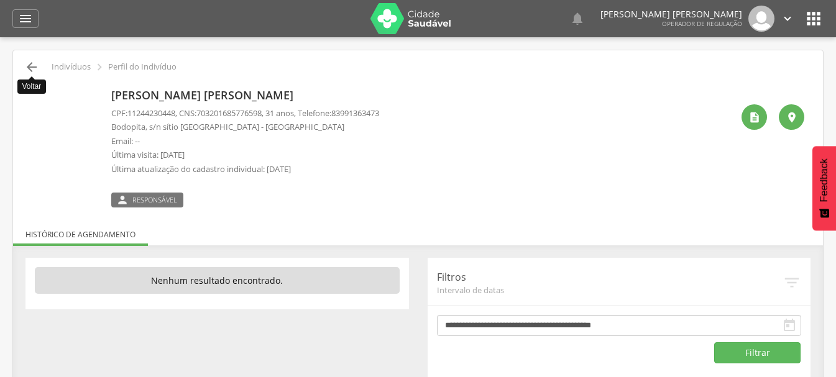
click at [30, 70] on icon "" at bounding box center [31, 67] width 15 height 15
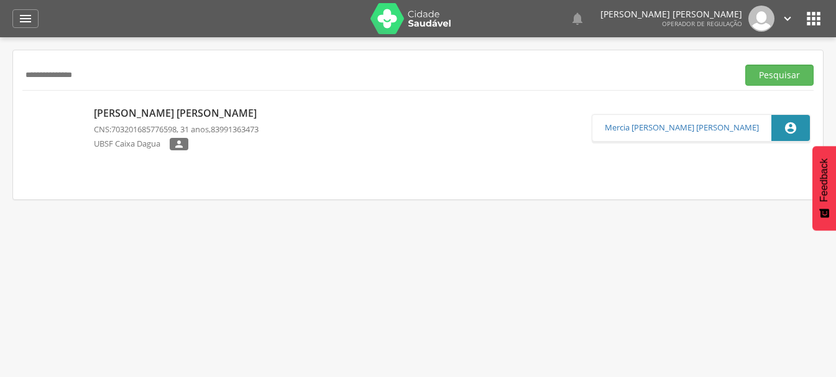
drag, startPoint x: 107, startPoint y: 75, endPoint x: 0, endPoint y: 74, distance: 107.0
click at [0, 75] on div " Indivíduos  Fichas   Cadastro individual Informações do Cadastro Data e ho…" at bounding box center [418, 225] width 836 height 377
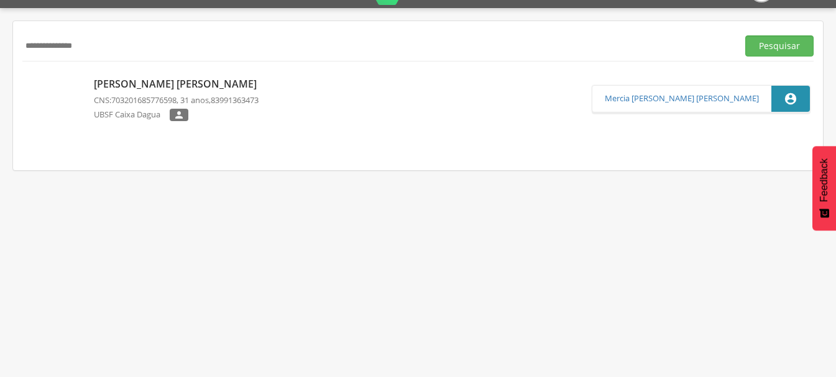
scroll to position [37, 0]
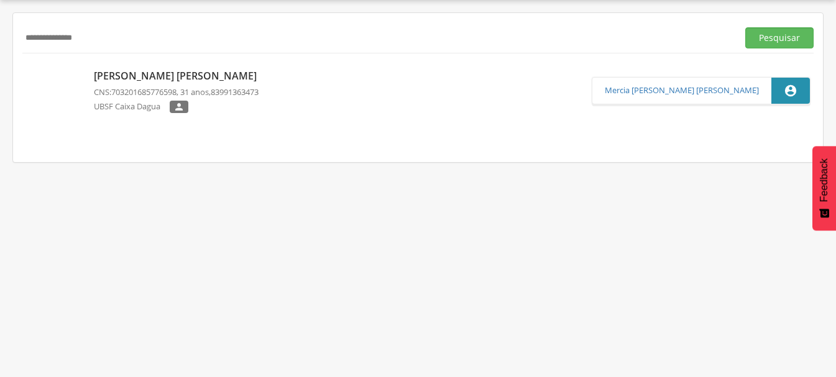
click at [746, 27] on button "Pesquisar" at bounding box center [780, 37] width 68 height 21
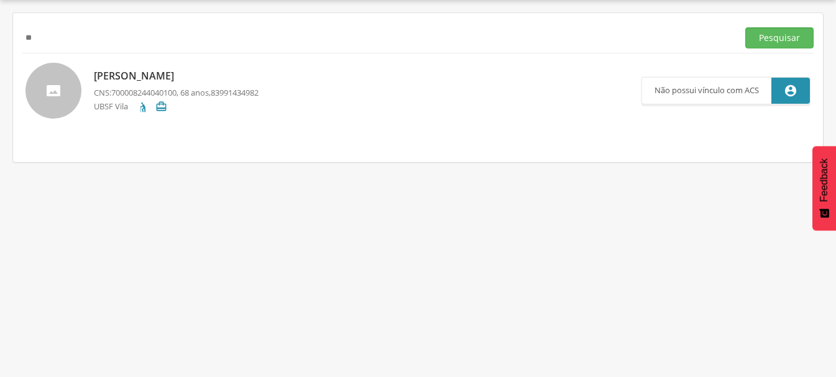
type input "*"
click at [746, 27] on button "Pesquisar" at bounding box center [780, 37] width 68 height 21
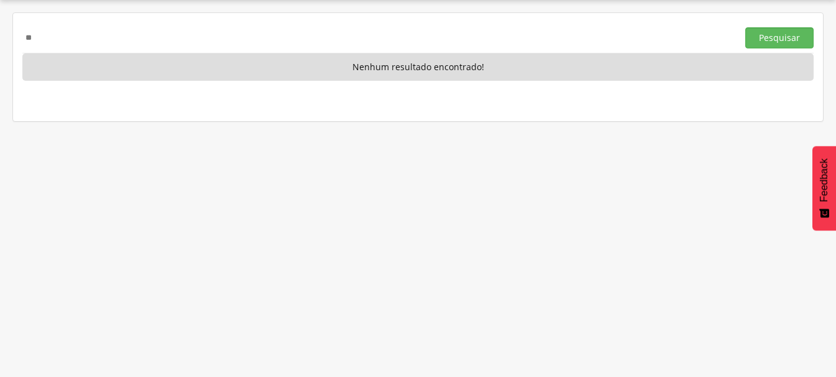
type input "*"
click at [746, 27] on button "Pesquisar" at bounding box center [780, 37] width 68 height 21
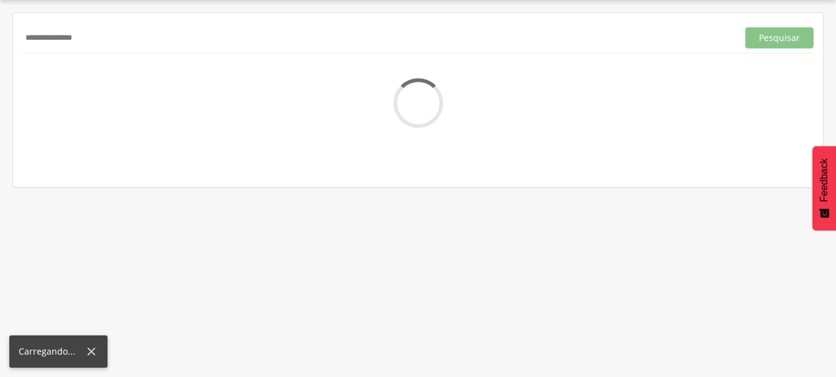
click at [118, 44] on input "**********" at bounding box center [377, 37] width 711 height 21
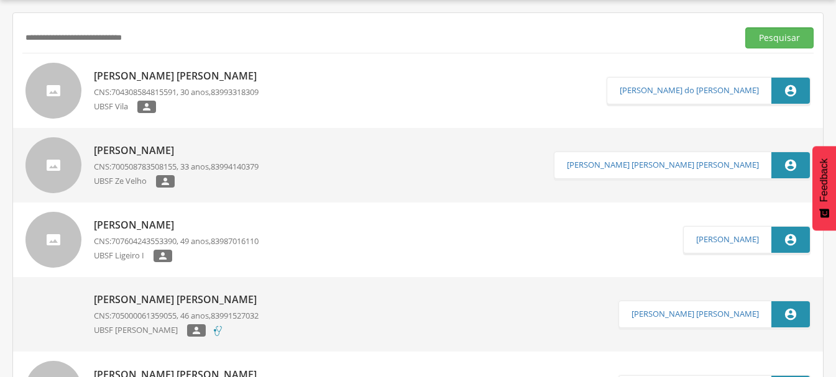
type input "**********"
click at [746, 27] on button "Pesquisar" at bounding box center [780, 37] width 68 height 21
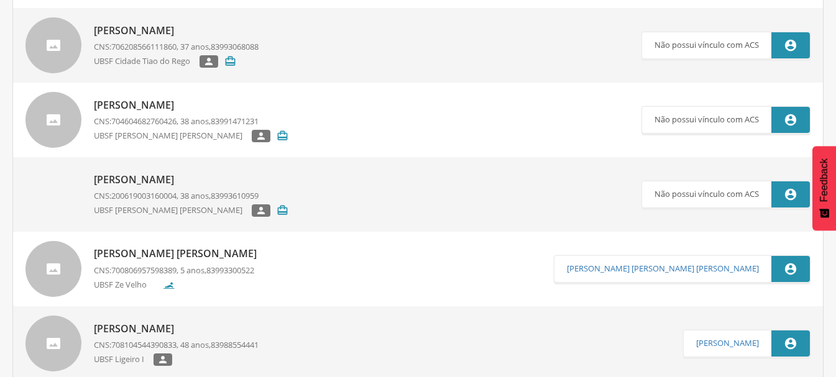
scroll to position [0, 0]
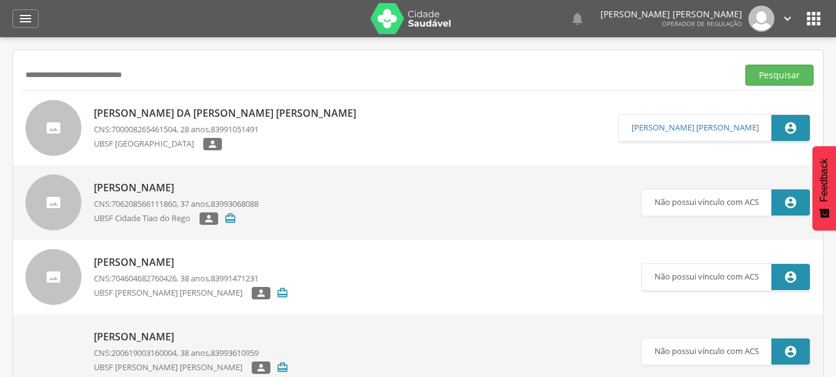
drag, startPoint x: 134, startPoint y: 79, endPoint x: 0, endPoint y: 123, distance: 141.2
click at [0, 123] on div " Indivíduos  Fichas   Cadastro individual Informações do Cadastro Data e ho…" at bounding box center [418, 225] width 836 height 377
type input "**********"
click at [746, 65] on button "Pesquisar" at bounding box center [780, 75] width 68 height 21
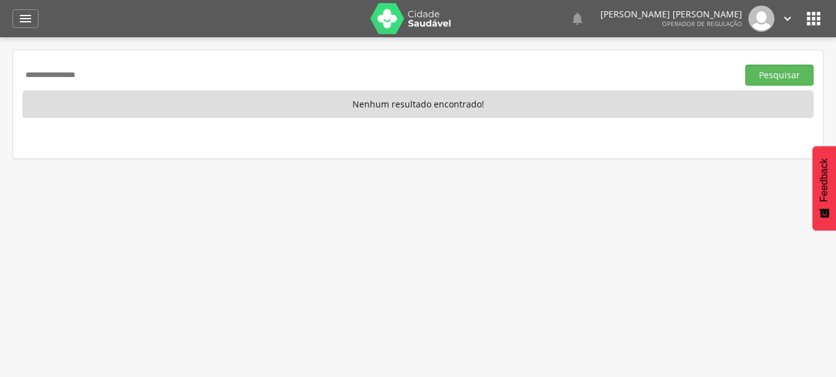
drag, startPoint x: 0, startPoint y: 99, endPoint x: 0, endPoint y: 120, distance: 20.5
click at [0, 120] on div " Indivíduos  Fichas   Cadastro individual Informações do Cadastro Data e ho…" at bounding box center [418, 225] width 836 height 377
type input "**********"
click at [746, 65] on button "Pesquisar" at bounding box center [780, 75] width 68 height 21
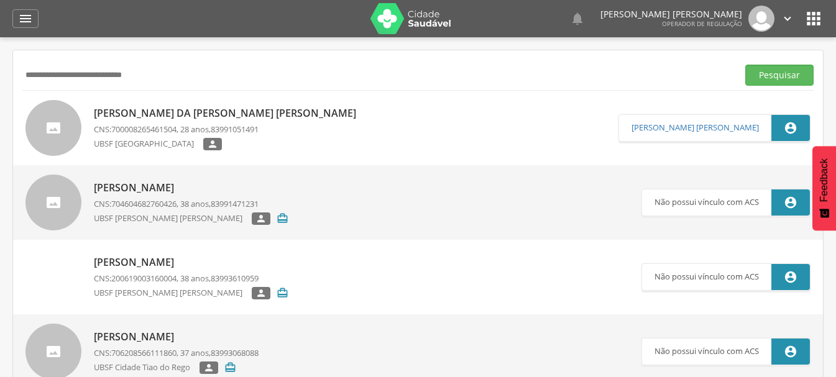
drag, startPoint x: 167, startPoint y: 78, endPoint x: 0, endPoint y: 141, distance: 178.9
click at [0, 141] on div " Indivíduos  Fichas   Cadastro individual Informações do Cadastro Data e ho…" at bounding box center [418, 225] width 836 height 377
type input "**********"
click at [758, 78] on button "Pesquisar" at bounding box center [780, 75] width 68 height 21
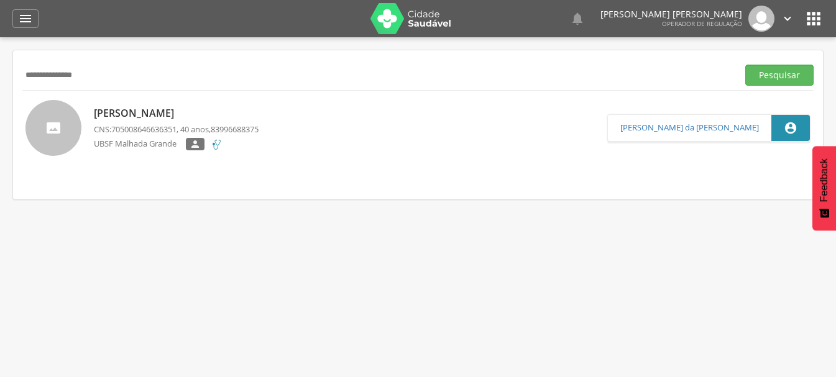
click at [142, 104] on div "Luciene Pereira da Silva CNS: 705008646636351 , 40 anos, 83996688375 UBSF Malha…" at bounding box center [176, 129] width 165 height 52
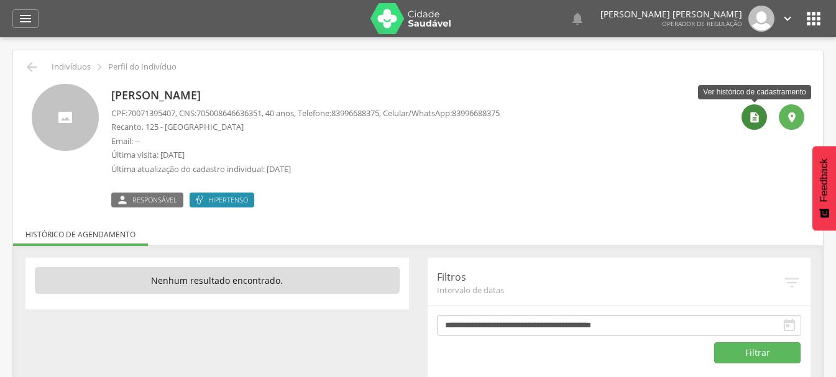
click at [752, 119] on icon "" at bounding box center [755, 117] width 12 height 12
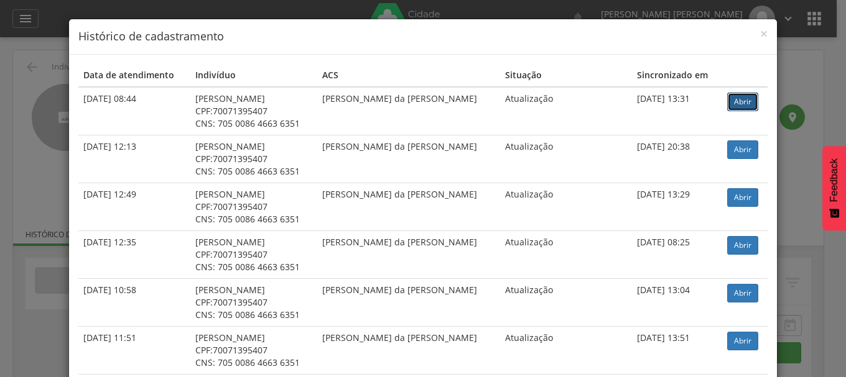
click at [727, 103] on link "Abrir" at bounding box center [742, 102] width 31 height 19
drag, startPoint x: 59, startPoint y: 74, endPoint x: 11, endPoint y: 78, distance: 48.7
click at [58, 74] on div "× Histórico de cadastramento Data de atendimento Indivíduo ACS Situação Sincron…" at bounding box center [423, 188] width 846 height 377
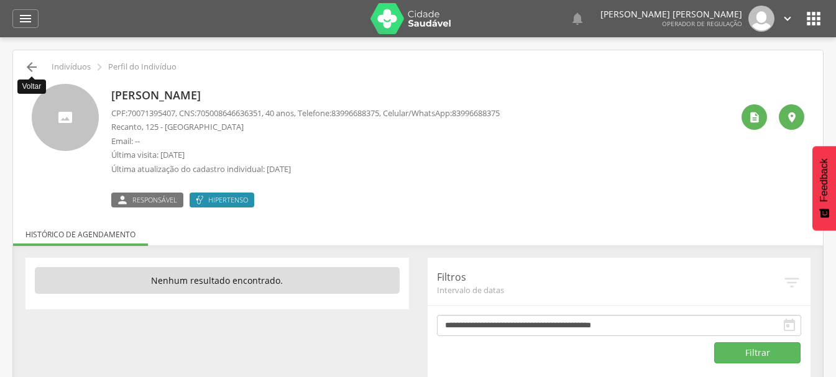
click at [30, 65] on icon "" at bounding box center [31, 67] width 15 height 15
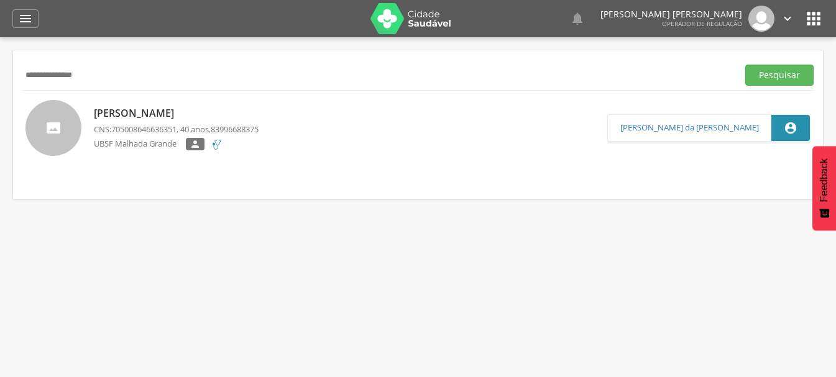
drag, startPoint x: 97, startPoint y: 73, endPoint x: 0, endPoint y: 65, distance: 97.3
click at [0, 72] on div " Indivíduos  Fichas   Cadastro individual Informações do Cadastro Data e ho…" at bounding box center [418, 225] width 836 height 377
type input "**********"
click at [746, 65] on button "Pesquisar" at bounding box center [780, 75] width 68 height 21
click at [153, 108] on p "Lucélia Andrade Silva Barbosa" at bounding box center [178, 113] width 169 height 14
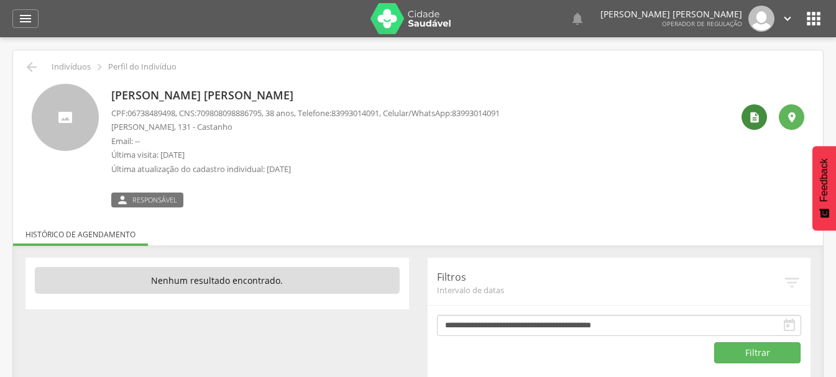
click at [758, 124] on div "" at bounding box center [754, 116] width 25 height 25
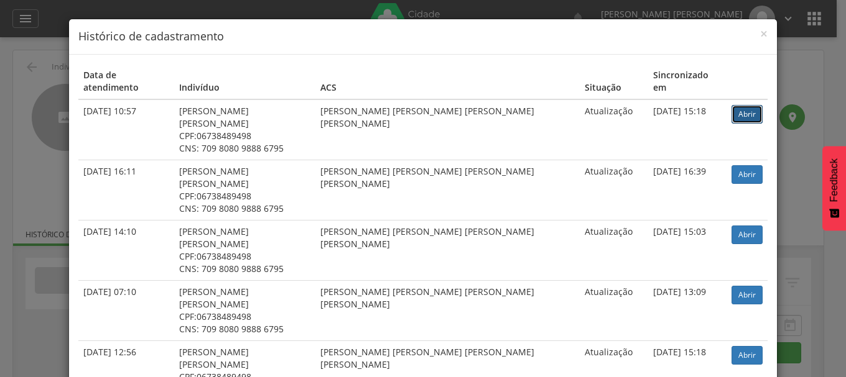
click at [731, 105] on link "Abrir" at bounding box center [746, 114] width 31 height 19
click at [41, 84] on div "× Histórico de cadastramento Data de atendimento Indivíduo ACS Situação Sincron…" at bounding box center [423, 188] width 846 height 377
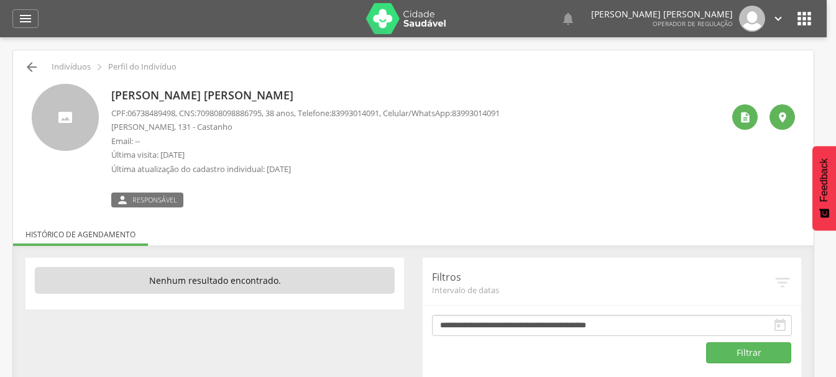
click at [29, 66] on icon "" at bounding box center [31, 67] width 15 height 15
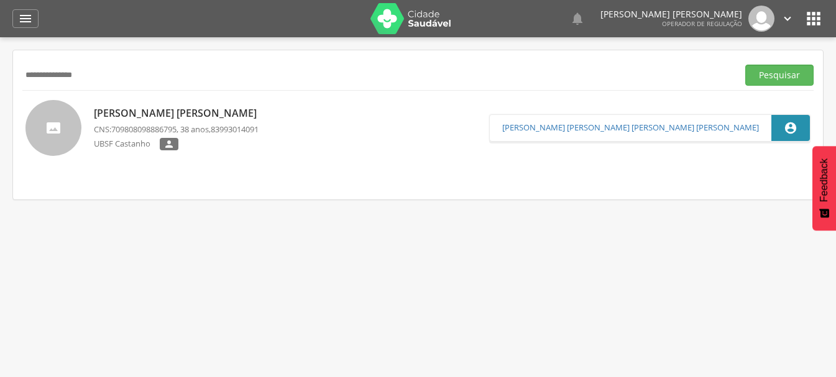
drag, startPoint x: 101, startPoint y: 75, endPoint x: 0, endPoint y: 99, distance: 103.6
click at [0, 99] on div " Indivíduos  Fichas   Cadastro individual Informações do Cadastro Data e ho…" at bounding box center [418, 225] width 836 height 377
type input "**********"
click at [746, 65] on button "Pesquisar" at bounding box center [780, 75] width 68 height 21
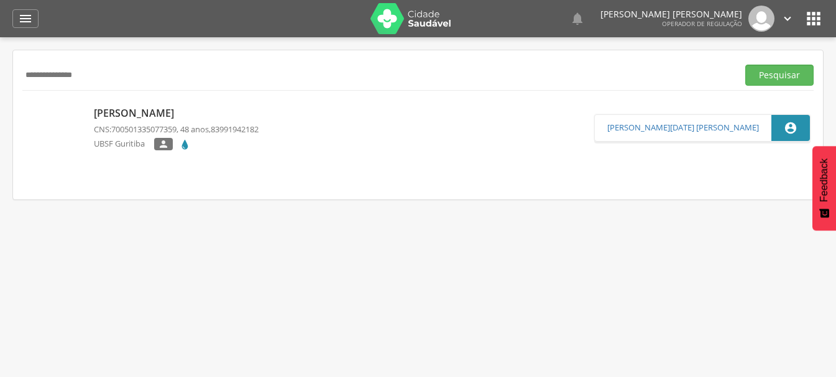
click at [203, 114] on p "Joselania Cristina Pereira de Melo" at bounding box center [176, 113] width 165 height 14
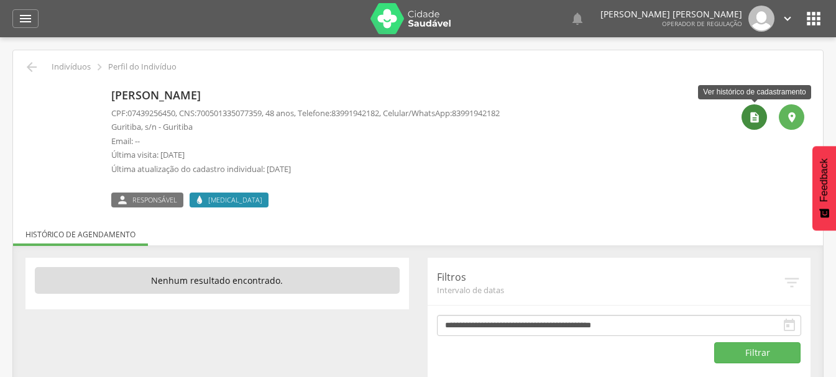
click at [747, 122] on div "" at bounding box center [754, 116] width 25 height 25
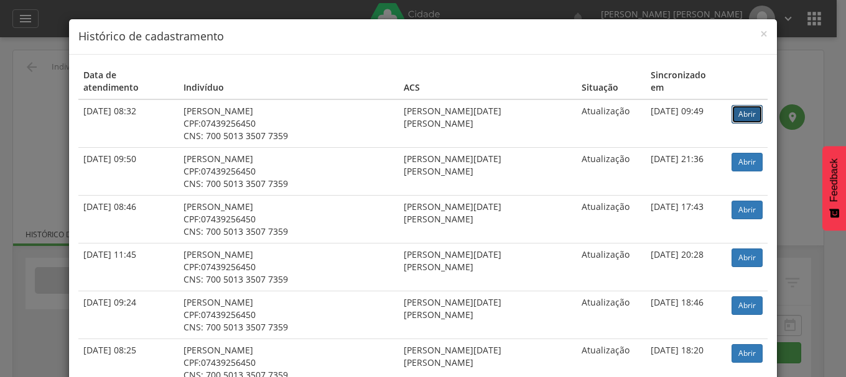
click at [731, 106] on link "Abrir" at bounding box center [746, 114] width 31 height 19
click at [34, 70] on div "× Histórico de cadastramento Data de atendimento Indivíduo ACS Situação Sincron…" at bounding box center [423, 188] width 846 height 377
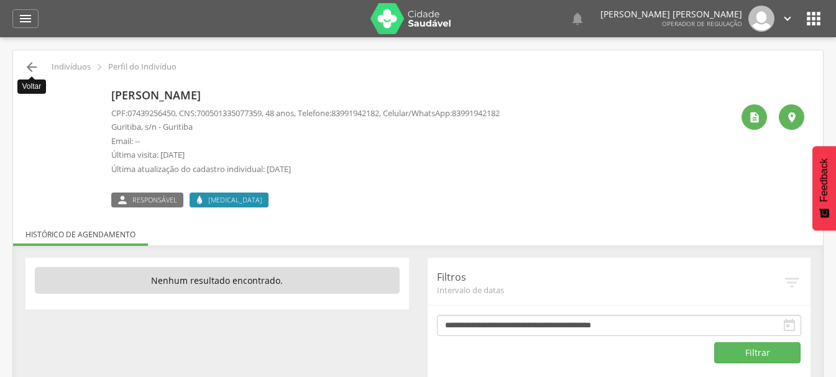
click at [33, 69] on icon "" at bounding box center [31, 67] width 15 height 15
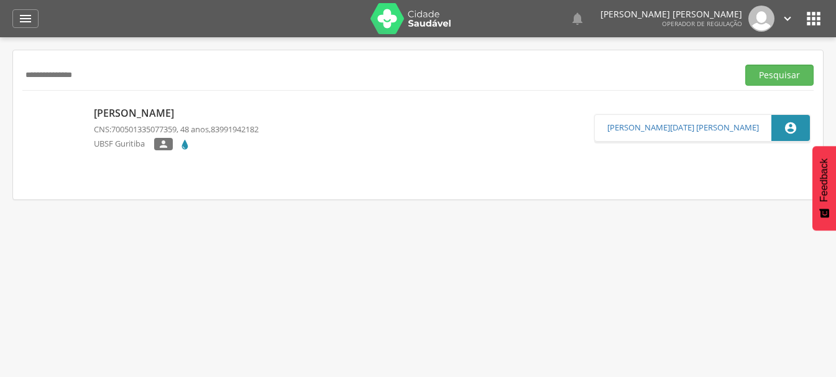
drag, startPoint x: 114, startPoint y: 73, endPoint x: 0, endPoint y: 80, distance: 114.0
click at [0, 80] on div " Indivíduos  Fichas   Cadastro individual Informações do Cadastro Data e ho…" at bounding box center [418, 225] width 836 height 377
type input "**********"
click at [768, 76] on button "Pesquisar" at bounding box center [780, 75] width 68 height 21
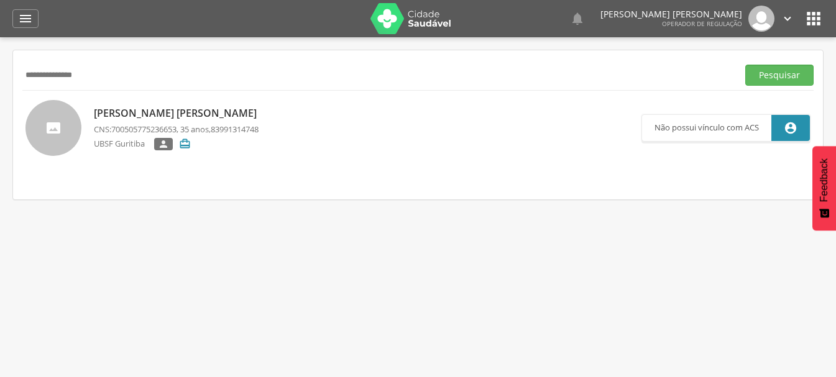
drag, startPoint x: 113, startPoint y: 79, endPoint x: 0, endPoint y: 108, distance: 116.3
click at [0, 108] on div " Indivíduos  Fichas   Cadastro individual Informações do Cadastro Data e ho…" at bounding box center [418, 225] width 836 height 377
type input "**********"
click at [746, 65] on button "Pesquisar" at bounding box center [780, 75] width 68 height 21
click at [145, 114] on p "José Maria da Silva" at bounding box center [176, 114] width 165 height 14
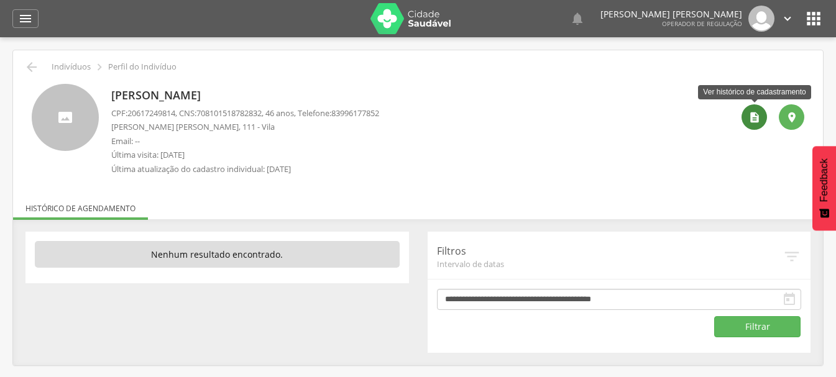
click at [759, 118] on icon "" at bounding box center [755, 117] width 12 height 12
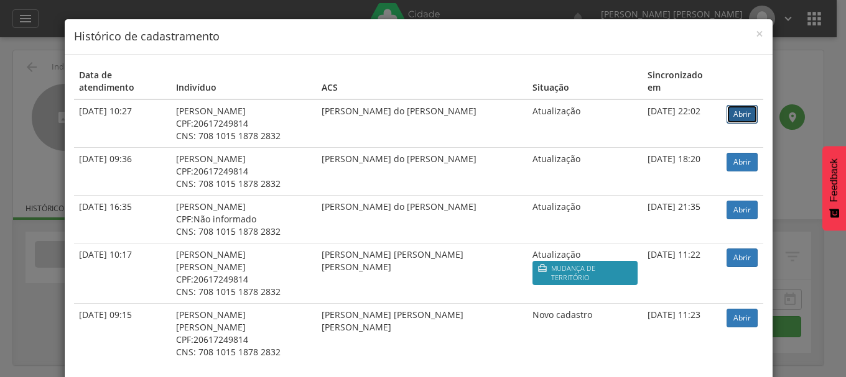
click at [733, 107] on link "Abrir" at bounding box center [741, 114] width 31 height 19
click at [43, 83] on div "× Histórico de cadastramento Data de atendimento Indivíduo ACS Situação Sincron…" at bounding box center [423, 188] width 846 height 377
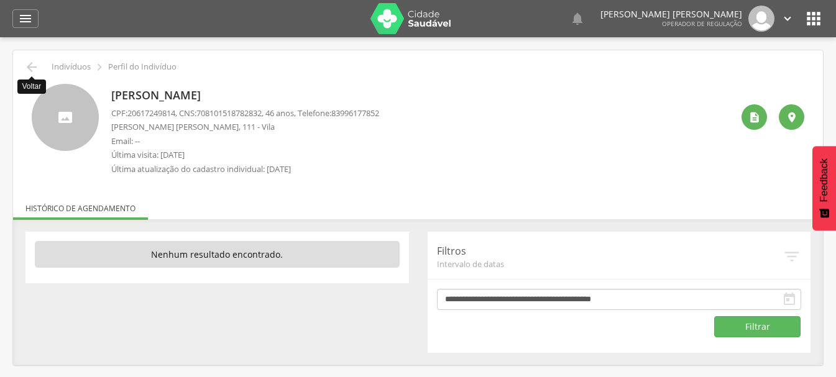
click at [31, 70] on icon "" at bounding box center [31, 67] width 15 height 15
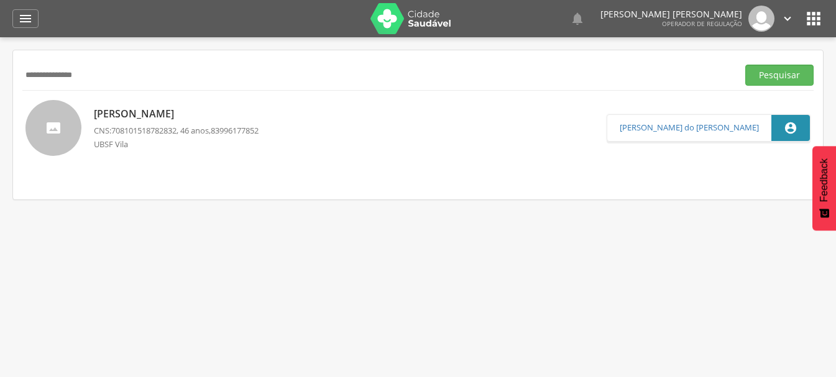
drag, startPoint x: 95, startPoint y: 79, endPoint x: 0, endPoint y: 114, distance: 100.9
click at [0, 114] on div " Indivíduos  Fichas   Cadastro individual Informações do Cadastro Data e ho…" at bounding box center [418, 225] width 836 height 377
type input "**********"
click at [792, 79] on button "Pesquisar" at bounding box center [780, 75] width 68 height 21
click at [646, 154] on div " Fernando Barbosa Marrocos" at bounding box center [728, 128] width 165 height 56
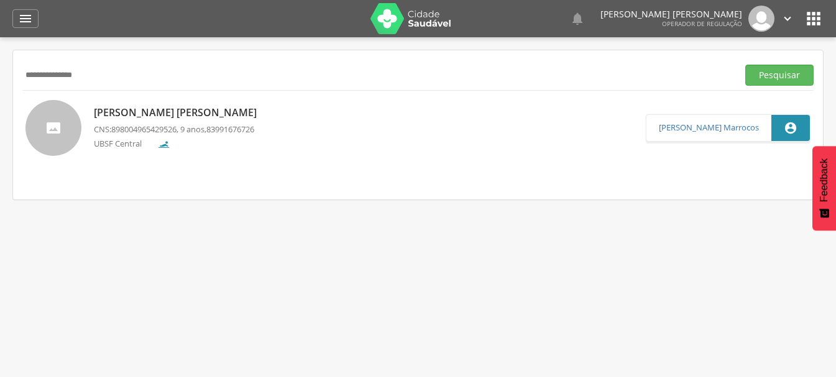
click at [319, 173] on nav at bounding box center [418, 177] width 792 height 25
click at [369, 185] on nav at bounding box center [418, 177] width 792 height 25
click at [180, 110] on p "Joao Miguel Barbosa da Silva" at bounding box center [178, 113] width 169 height 14
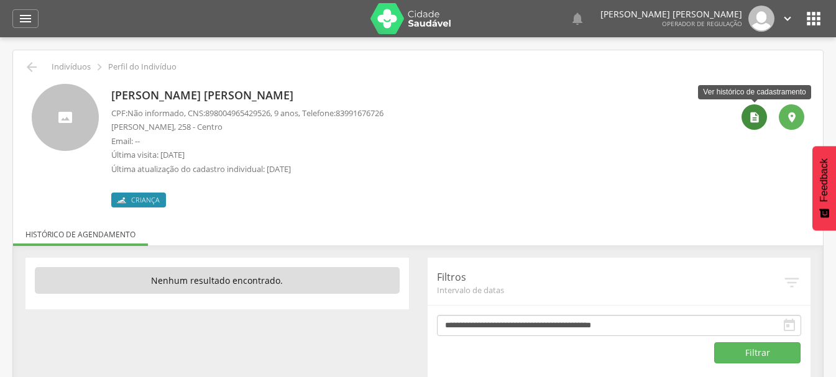
click at [751, 126] on div "" at bounding box center [754, 116] width 25 height 25
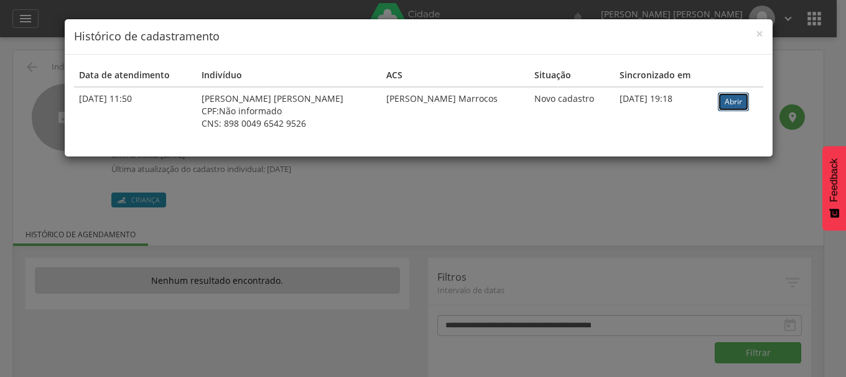
click at [728, 106] on link "Abrir" at bounding box center [733, 102] width 31 height 19
click at [34, 65] on div "× Histórico de cadastramento Data de atendimento Indivíduo ACS Situação Sincron…" at bounding box center [423, 188] width 846 height 377
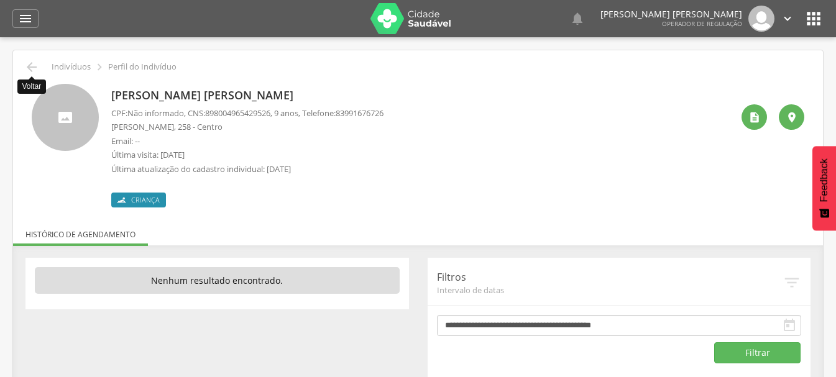
click at [36, 68] on icon "" at bounding box center [31, 67] width 15 height 15
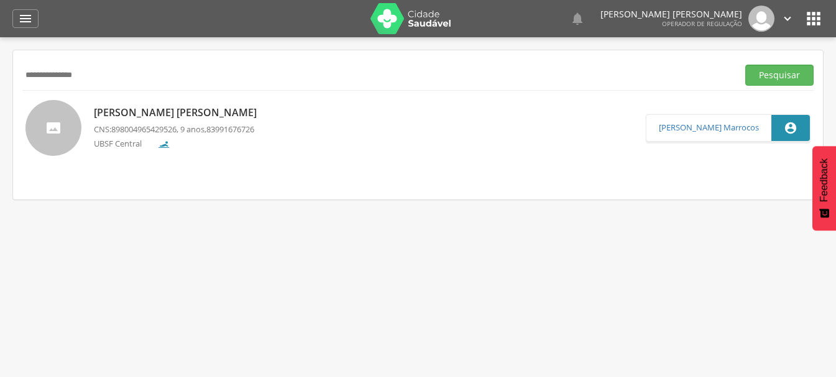
click at [0, 85] on div " Indivíduos  Fichas   Cadastro individual Informações do Cadastro Data e ho…" at bounding box center [418, 225] width 836 height 377
type input "**********"
click at [765, 71] on button "Pesquisar" at bounding box center [780, 75] width 68 height 21
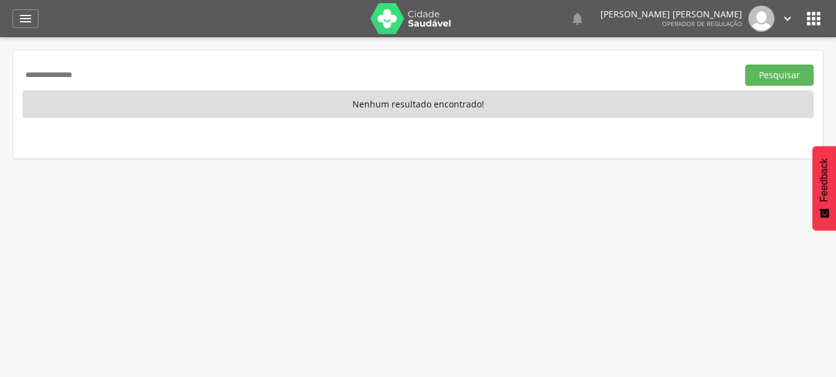
drag, startPoint x: 136, startPoint y: 73, endPoint x: 0, endPoint y: 73, distance: 135.6
click at [0, 73] on div " Indivíduos  Fichas   Cadastro individual Informações do Cadastro Data e ho…" at bounding box center [418, 225] width 836 height 377
type input "**********"
click at [746, 65] on button "Pesquisar" at bounding box center [780, 75] width 68 height 21
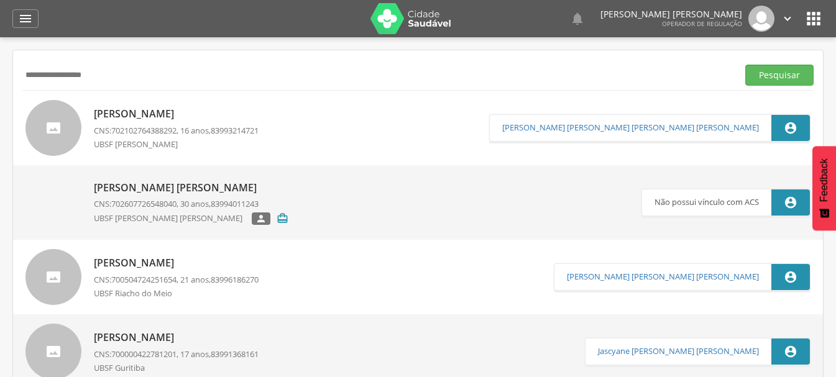
drag, startPoint x: 109, startPoint y: 68, endPoint x: 0, endPoint y: 96, distance: 113.0
click at [0, 96] on div " Indivíduos  Fichas   Cadastro individual Informações do Cadastro Data e ho…" at bounding box center [418, 225] width 836 height 377
click at [746, 65] on button "Pesquisar" at bounding box center [780, 75] width 68 height 21
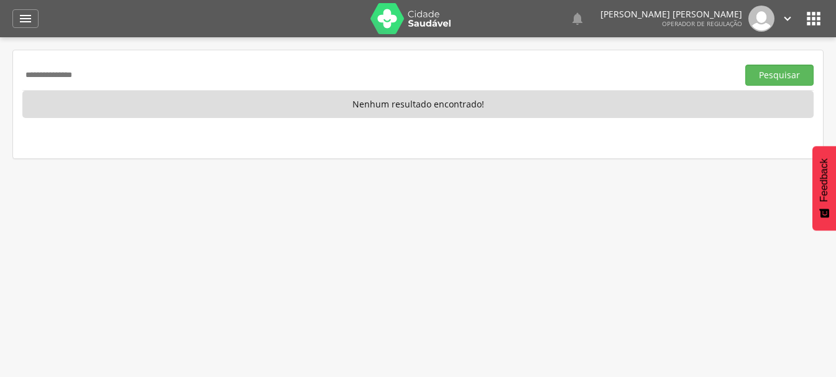
drag, startPoint x: 70, startPoint y: 77, endPoint x: 0, endPoint y: 96, distance: 72.9
click at [0, 96] on div " Indivíduos  Fichas   Cadastro individual Informações do Cadastro Data e ho…" at bounding box center [418, 225] width 836 height 377
click at [108, 72] on input "**********" at bounding box center [377, 75] width 711 height 21
type input "*"
type input "**********"
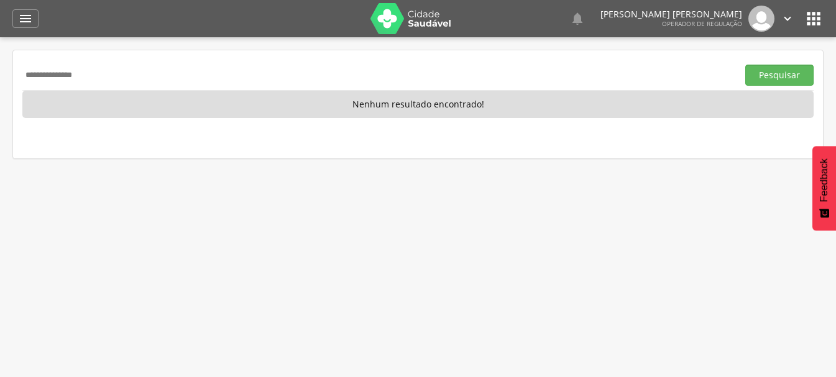
click at [746, 65] on button "Pesquisar" at bounding box center [780, 75] width 68 height 21
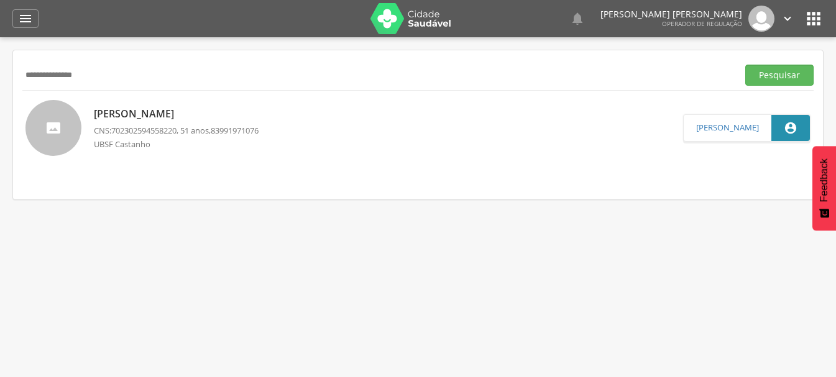
click at [144, 117] on p "José Carlos da Silva" at bounding box center [176, 114] width 165 height 14
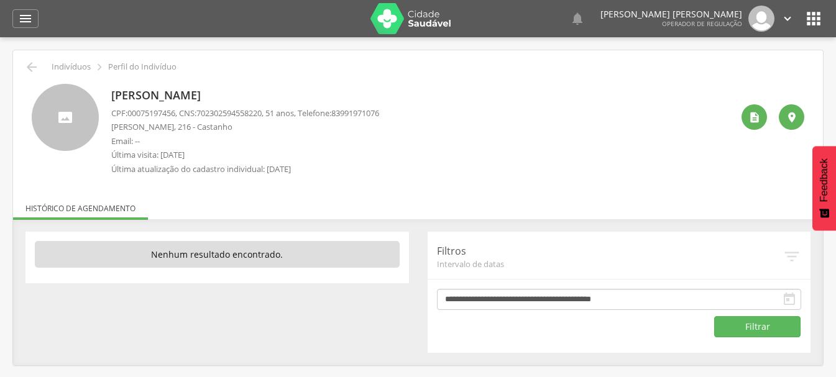
click at [762, 106] on div " Ver histórico de cadastramento " at bounding box center [769, 133] width 72 height 98
click at [747, 121] on div "" at bounding box center [754, 116] width 25 height 25
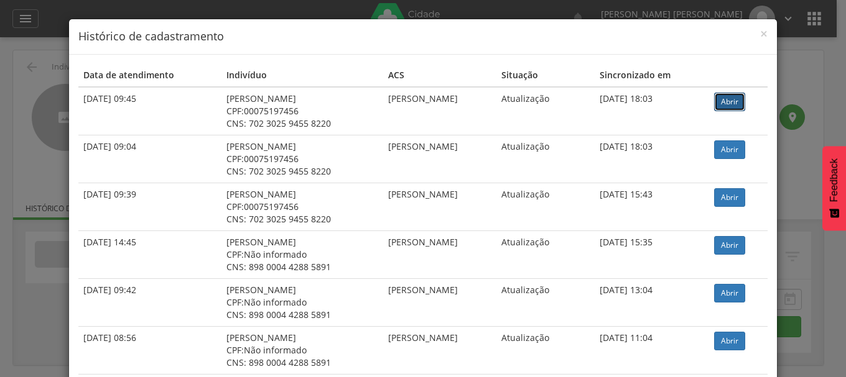
click at [736, 104] on link "Abrir" at bounding box center [729, 102] width 31 height 19
click at [1, 125] on div "× Histórico de cadastramento Data de atendimento Indivíduo ACS Situação Sincron…" at bounding box center [423, 188] width 846 height 377
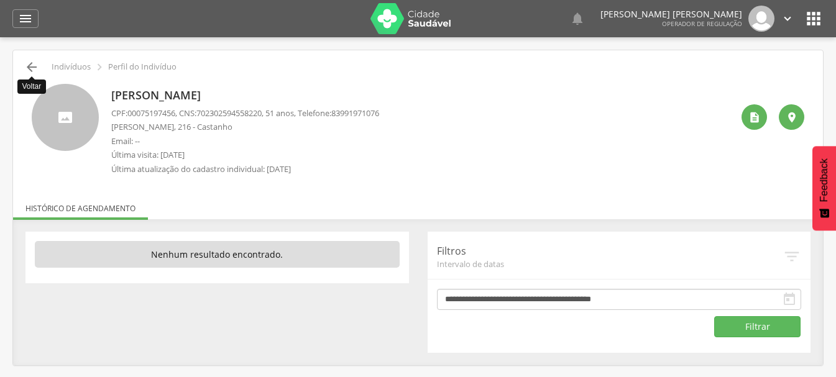
click at [31, 68] on icon "" at bounding box center [31, 67] width 15 height 15
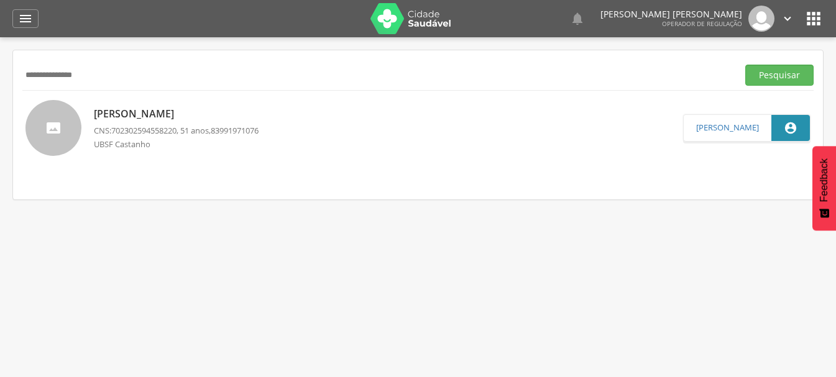
drag, startPoint x: 152, startPoint y: 85, endPoint x: 0, endPoint y: 124, distance: 156.9
click at [0, 124] on div " Indivíduos  Fichas   Cadastro individual Informações do Cadastro Data e ho…" at bounding box center [418, 225] width 836 height 377
type input "**********"
click at [746, 65] on button "Pesquisar" at bounding box center [780, 75] width 68 height 21
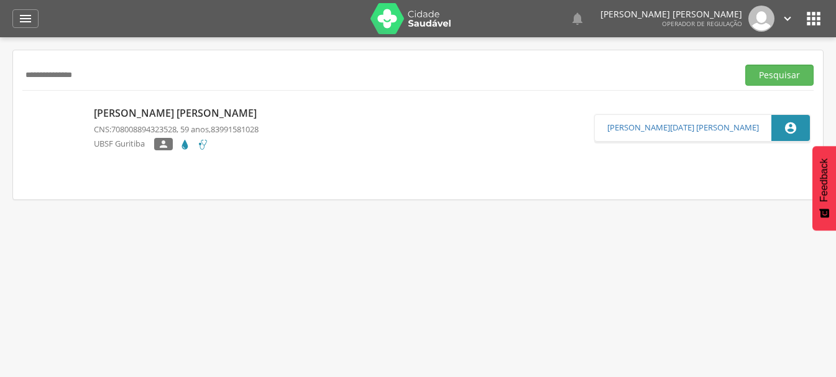
click at [142, 108] on p "Joselma de Sousa Vidal" at bounding box center [178, 113] width 169 height 14
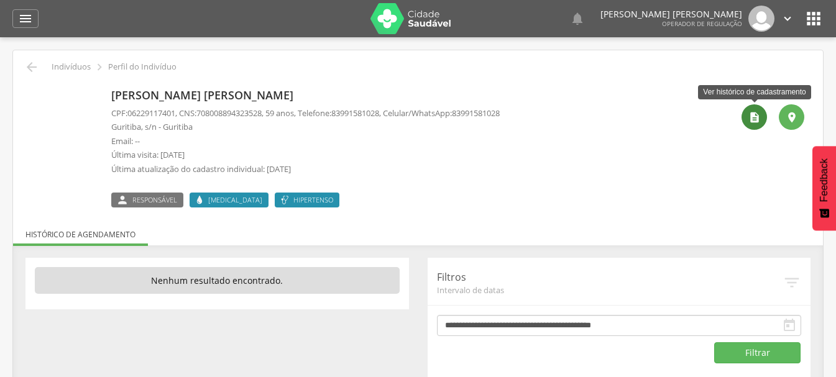
click at [752, 121] on icon "" at bounding box center [755, 117] width 12 height 12
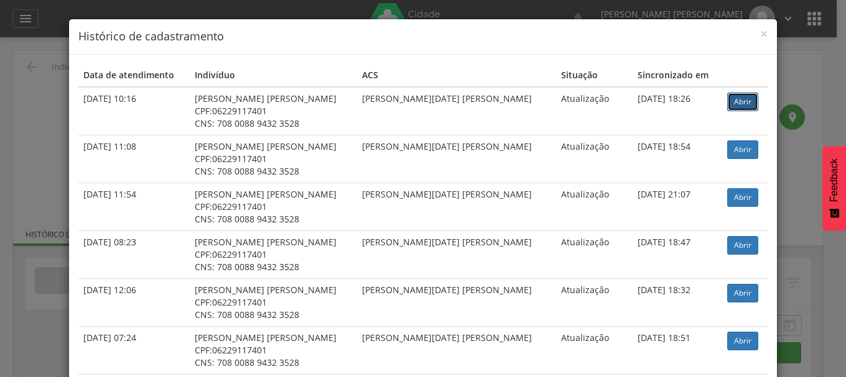
click at [727, 100] on link "Abrir" at bounding box center [742, 102] width 31 height 19
click at [16, 53] on div "× Histórico de cadastramento Data de atendimento Indivíduo ACS Situação Sincron…" at bounding box center [423, 188] width 846 height 377
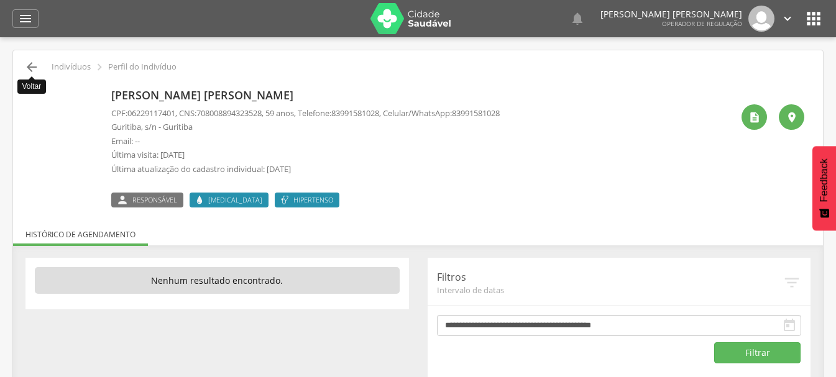
click at [32, 68] on icon "" at bounding box center [31, 67] width 15 height 15
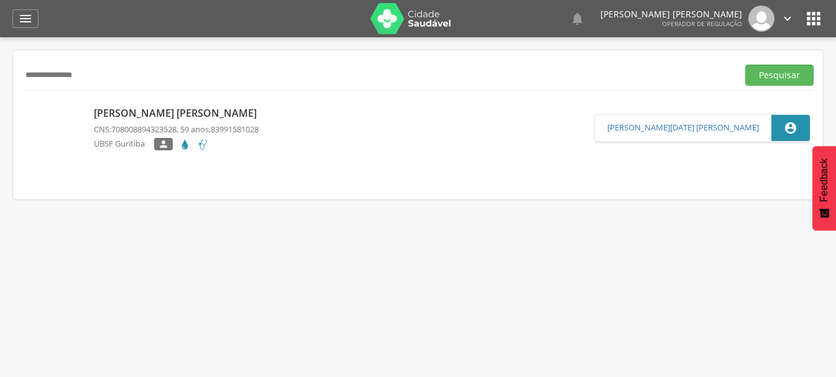
drag, startPoint x: 73, startPoint y: 79, endPoint x: 0, endPoint y: 90, distance: 74.1
click at [0, 90] on div " Indivíduos  Fichas   Cadastro individual Informações do Cadastro Data e ho…" at bounding box center [418, 225] width 836 height 377
click at [746, 65] on button "Pesquisar" at bounding box center [780, 75] width 68 height 21
click at [201, 115] on p "Josenilda Ramos Silva Bezerra" at bounding box center [206, 113] width 225 height 14
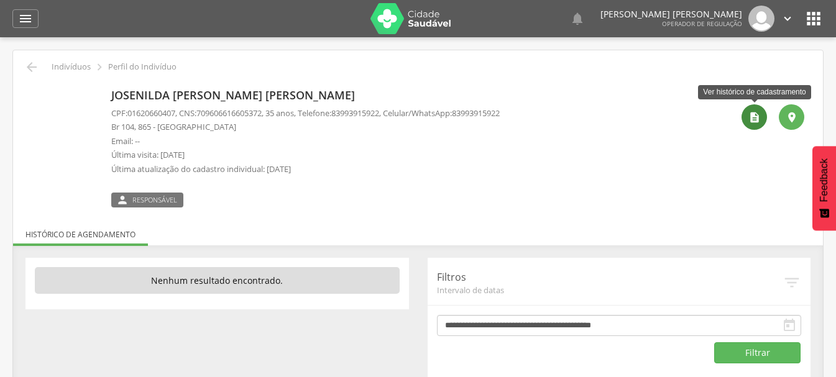
click at [757, 108] on div "" at bounding box center [754, 116] width 25 height 25
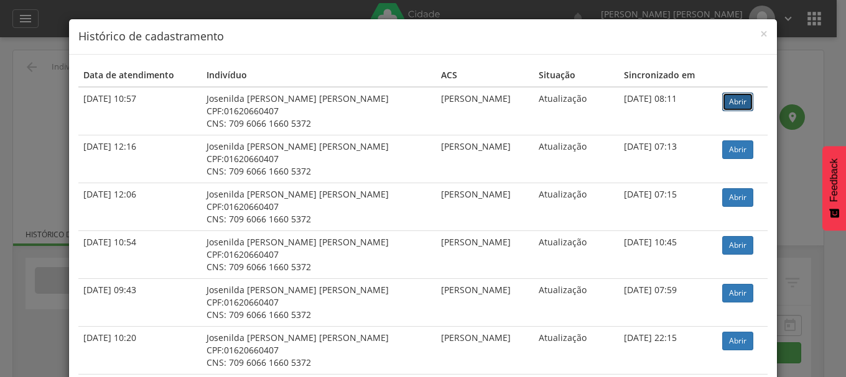
click at [722, 96] on link "Abrir" at bounding box center [737, 102] width 31 height 19
click at [25, 65] on div "× Histórico de cadastramento Data de atendimento Indivíduo ACS Situação Sincron…" at bounding box center [423, 188] width 846 height 377
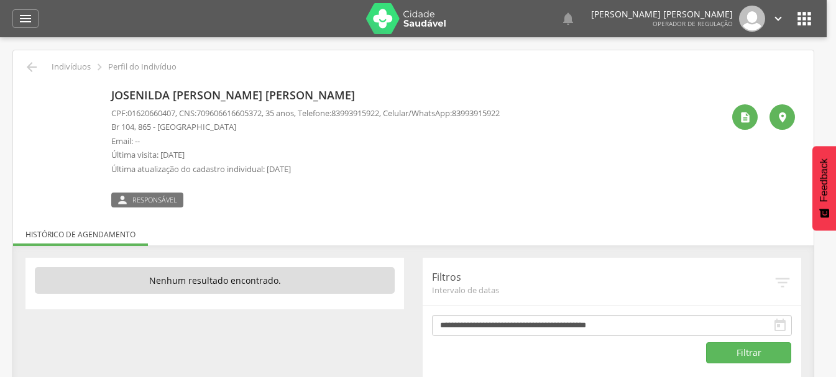
click at [33, 68] on icon "" at bounding box center [31, 67] width 15 height 15
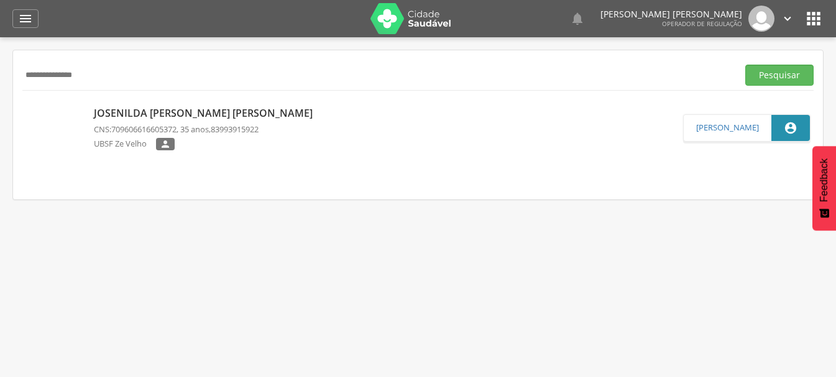
drag, startPoint x: 120, startPoint y: 78, endPoint x: 54, endPoint y: 83, distance: 66.2
click at [55, 83] on input "**********" at bounding box center [377, 75] width 711 height 21
type input "*"
type input "**********"
click at [746, 65] on button "Pesquisar" at bounding box center [780, 75] width 68 height 21
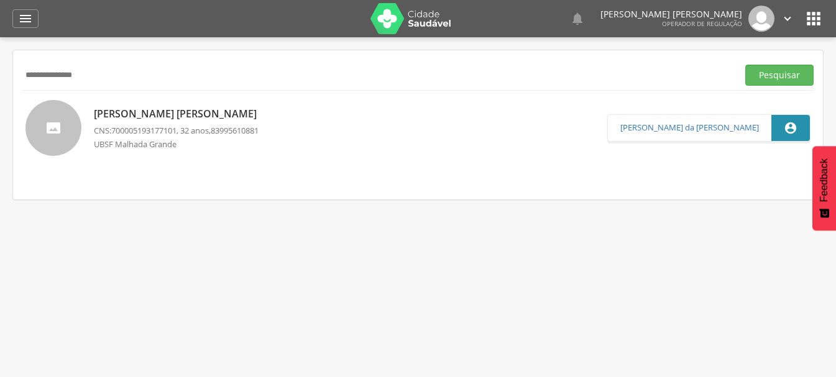
click at [135, 108] on p "Jose Junior Matias" at bounding box center [178, 114] width 169 height 14
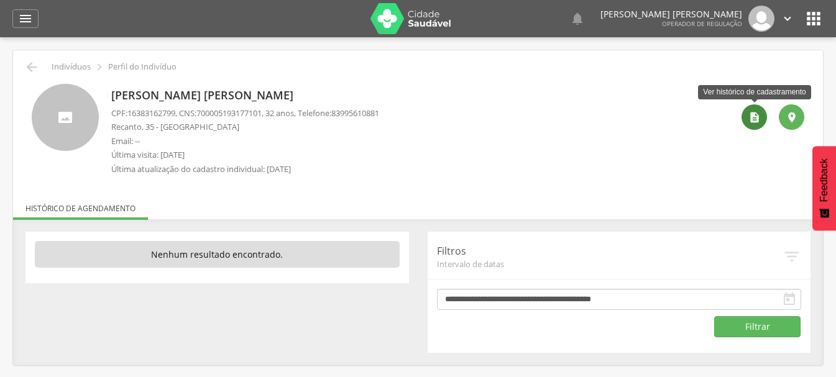
click at [757, 121] on icon "" at bounding box center [755, 117] width 12 height 12
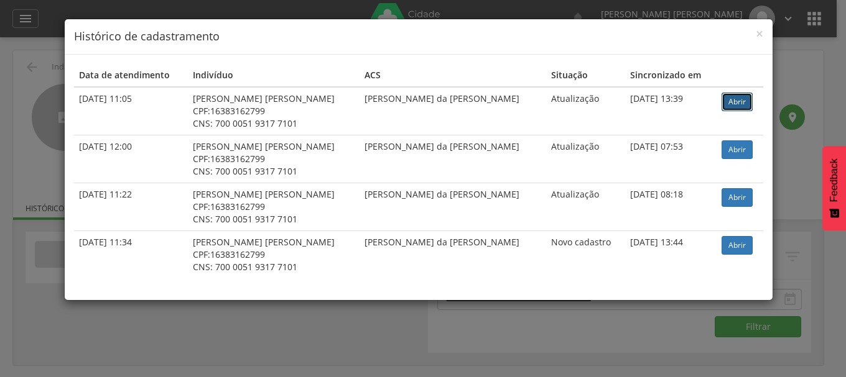
click at [724, 100] on link "Abrir" at bounding box center [736, 102] width 31 height 19
click at [25, 86] on div "× Histórico de cadastramento Data de atendimento Indivíduo ACS Situação Sincron…" at bounding box center [423, 188] width 846 height 377
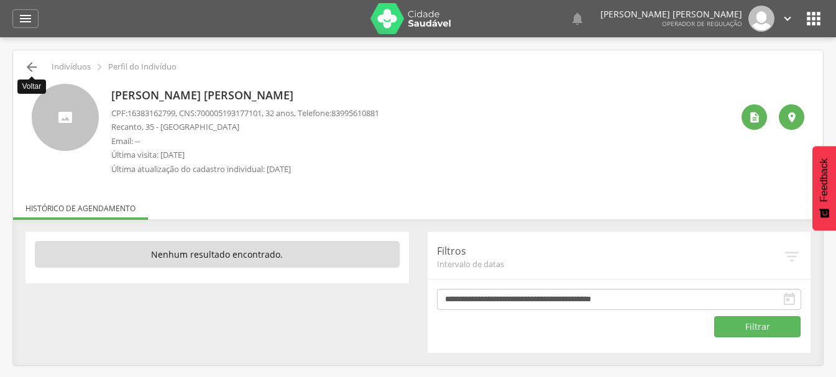
click at [28, 61] on icon "" at bounding box center [31, 67] width 15 height 15
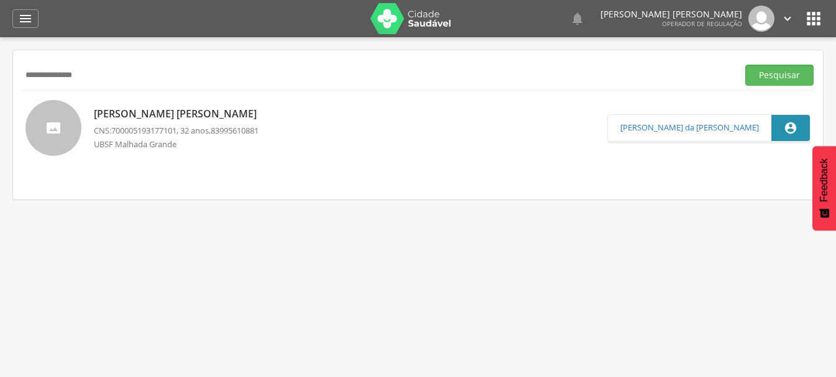
drag, startPoint x: 98, startPoint y: 78, endPoint x: 0, endPoint y: 154, distance: 124.1
click at [0, 154] on div " Indivíduos  Fichas   Cadastro individual Informações do Cadastro Data e ho…" at bounding box center [418, 225] width 836 height 377
type input "**********"
click at [746, 65] on button "Pesquisar" at bounding box center [780, 75] width 68 height 21
click at [154, 113] on p "Janete Gonçalves da Silva" at bounding box center [176, 113] width 165 height 14
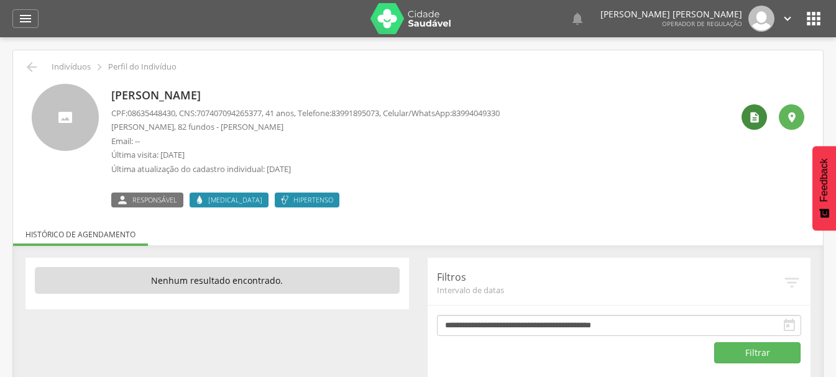
click at [756, 125] on div "" at bounding box center [754, 116] width 25 height 25
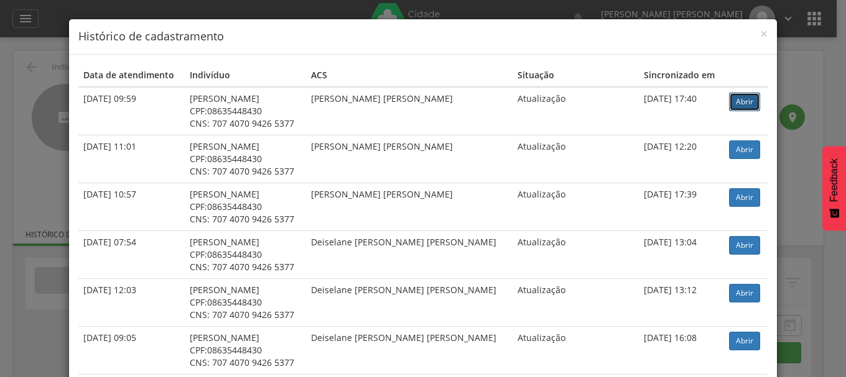
click at [739, 99] on link "Abrir" at bounding box center [744, 102] width 31 height 19
click at [41, 149] on div "× Histórico de cadastramento Data de atendimento Indivíduo ACS Situação Sincron…" at bounding box center [423, 188] width 846 height 377
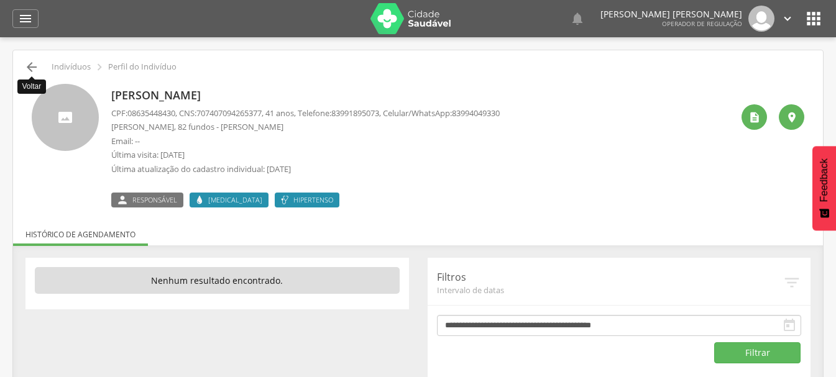
click at [32, 67] on icon "" at bounding box center [31, 67] width 15 height 15
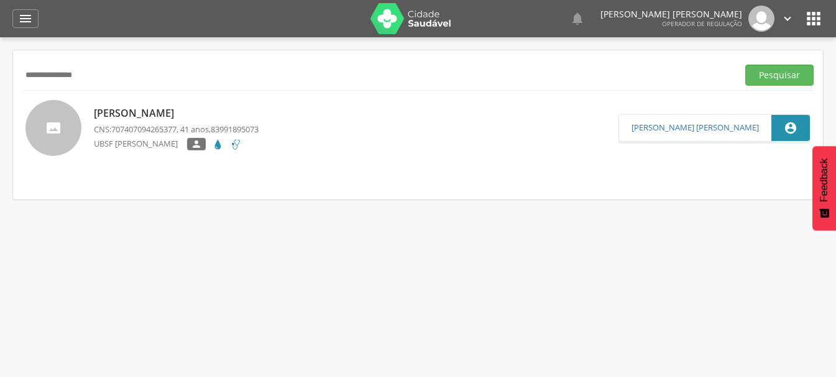
drag, startPoint x: 0, startPoint y: 129, endPoint x: 0, endPoint y: 145, distance: 16.2
click at [0, 143] on div " Indivíduos  Fichas   Cadastro individual Informações do Cadastro Data e ho…" at bounding box center [418, 225] width 836 height 377
click at [59, 65] on input "text" at bounding box center [377, 75] width 711 height 21
type input "**********"
click at [746, 65] on button "Pesquisar" at bounding box center [780, 75] width 68 height 21
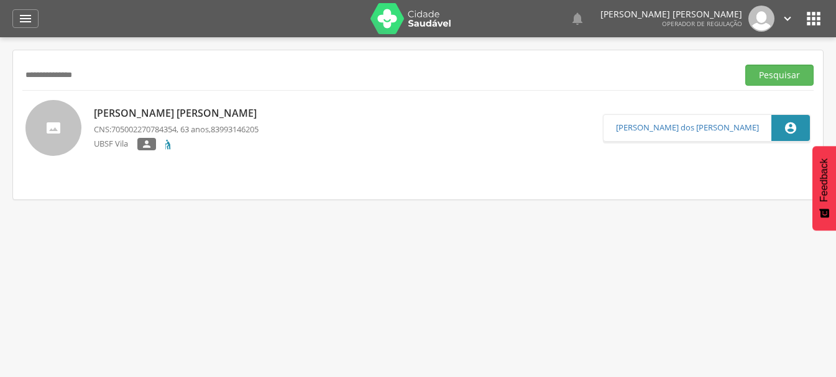
click at [123, 111] on p "Iracema Mendes Silva" at bounding box center [178, 113] width 169 height 14
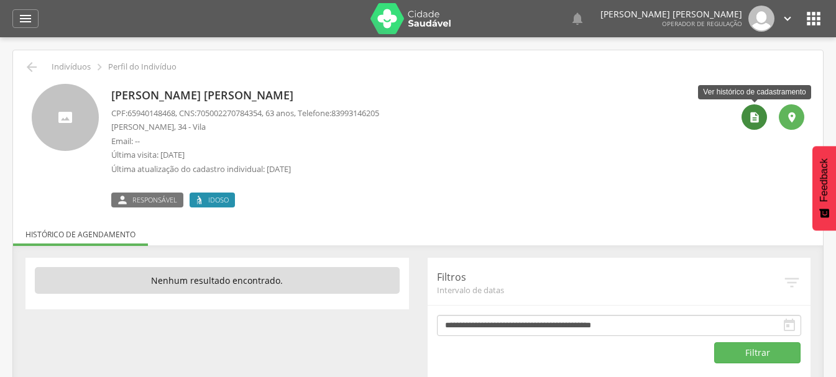
click at [757, 118] on icon "" at bounding box center [755, 117] width 12 height 12
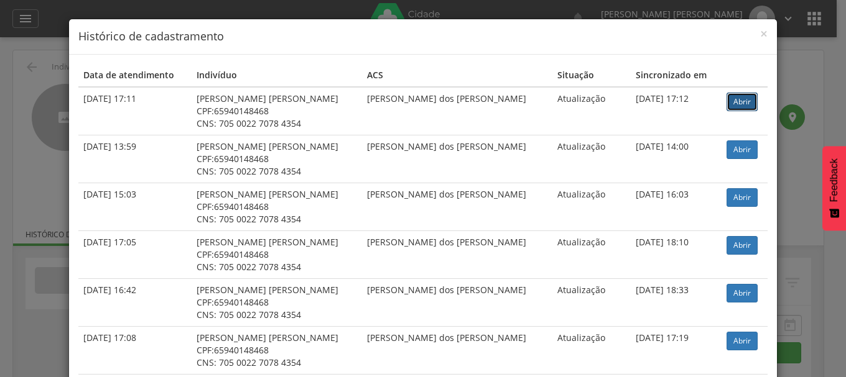
click at [731, 108] on link "Abrir" at bounding box center [741, 102] width 31 height 19
click at [47, 60] on div "× Histórico de cadastramento Data de atendimento Indivíduo ACS Situação Sincron…" at bounding box center [423, 188] width 846 height 377
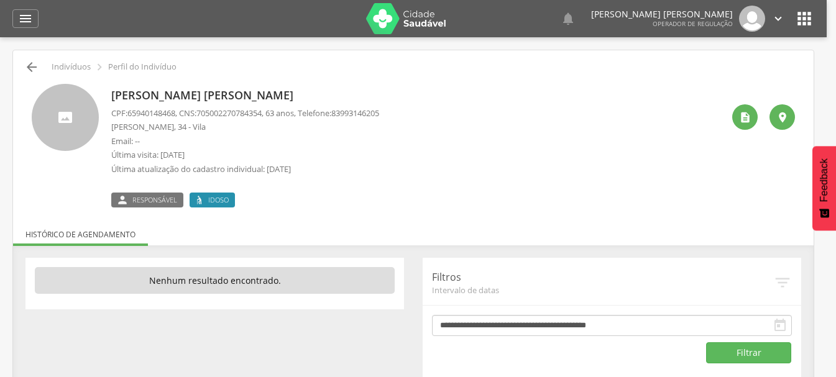
click at [34, 67] on icon "" at bounding box center [31, 67] width 15 height 15
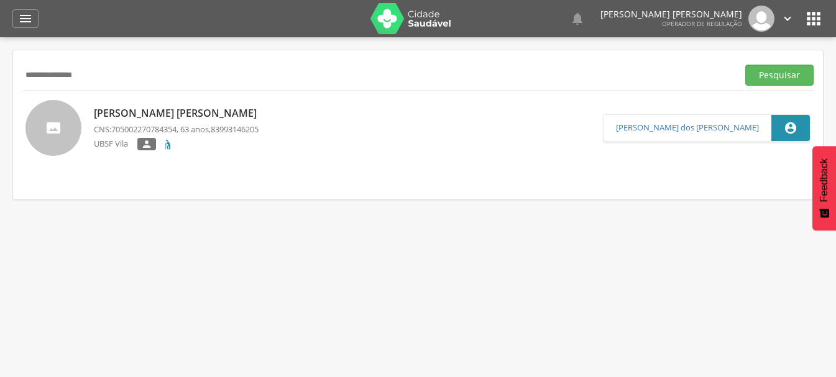
drag, startPoint x: 8, startPoint y: 91, endPoint x: 0, endPoint y: 118, distance: 27.9
click at [0, 118] on div " Indivíduos  Fichas   Cadastro individual Informações do Cadastro Data e ho…" at bounding box center [418, 225] width 836 height 377
type input "**********"
click at [746, 65] on button "Pesquisar" at bounding box center [780, 75] width 68 height 21
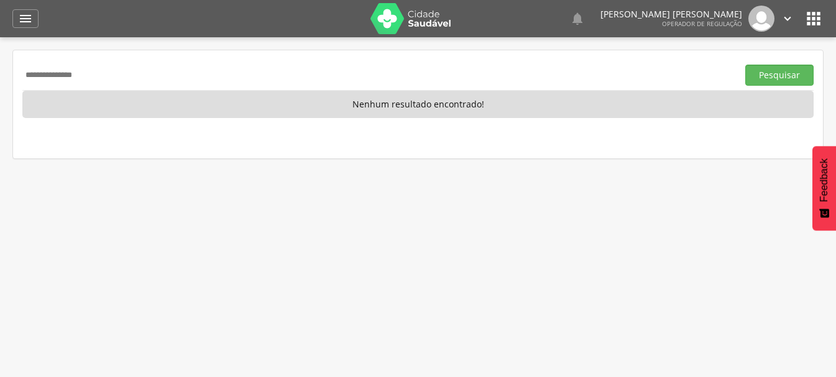
drag, startPoint x: 141, startPoint y: 61, endPoint x: 0, endPoint y: 82, distance: 142.7
click at [0, 82] on div " Indivíduos  Fichas   Cadastro individual Informações do Cadastro Data e ho…" at bounding box center [418, 225] width 836 height 377
click at [114, 81] on input "**********" at bounding box center [377, 75] width 711 height 21
drag, startPoint x: 57, startPoint y: 86, endPoint x: 0, endPoint y: 86, distance: 56.6
click at [0, 86] on div " Indivíduos  Fichas   Cadastro individual Informações do Cadastro Data e ho…" at bounding box center [418, 225] width 836 height 377
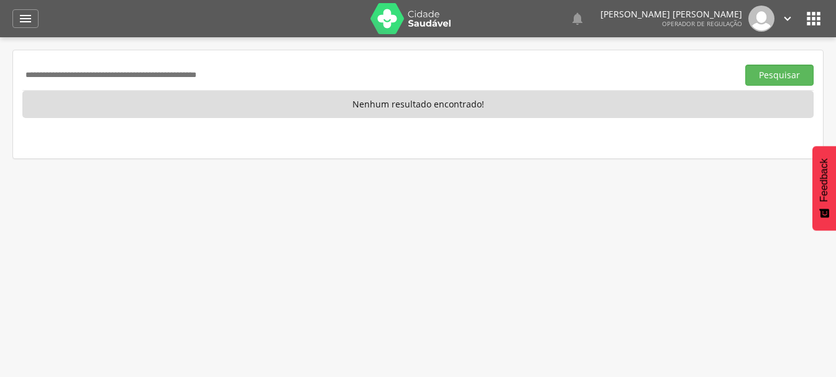
type input "*"
type input "**********"
click at [746, 65] on button "Pesquisar" at bounding box center [780, 75] width 68 height 21
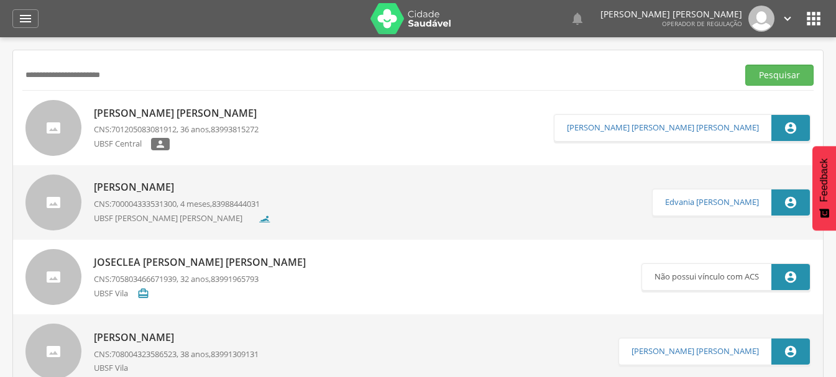
drag, startPoint x: 149, startPoint y: 79, endPoint x: 0, endPoint y: 139, distance: 160.7
click at [0, 137] on div " Indivíduos  Fichas   Cadastro individual Informações do Cadastro Data e ho…" at bounding box center [418, 225] width 836 height 377
click at [746, 65] on button "Pesquisar" at bounding box center [780, 75] width 68 height 21
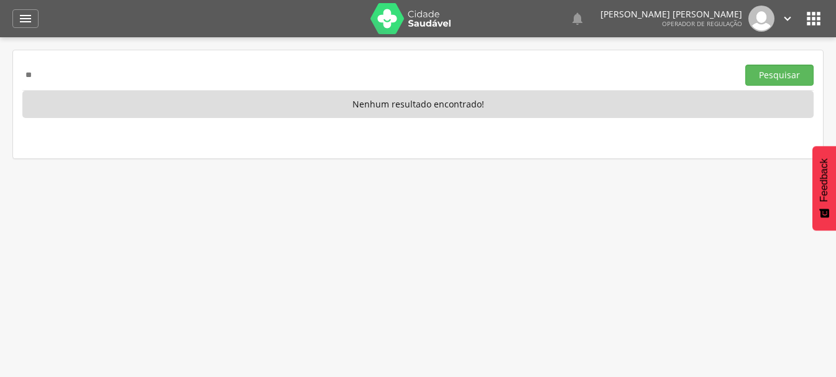
type input "*"
type input "**********"
click at [746, 65] on button "Pesquisar" at bounding box center [780, 75] width 68 height 21
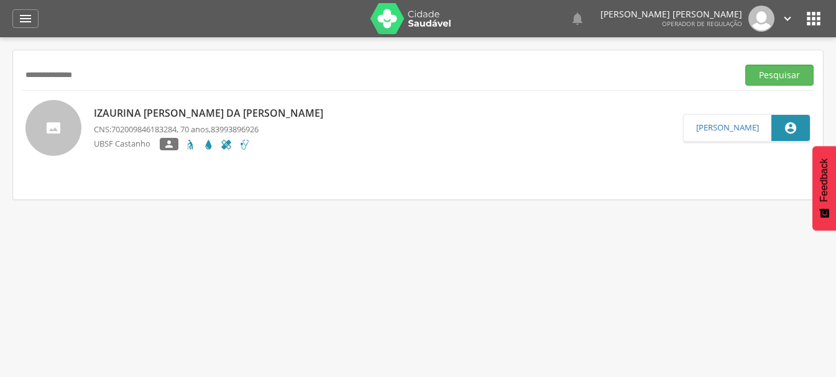
click at [144, 116] on p "Izaurina Pereira da Silva Melo" at bounding box center [212, 113] width 236 height 14
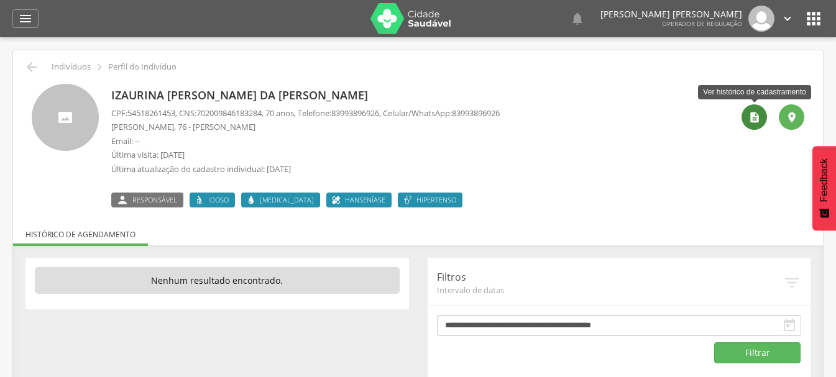
click at [752, 119] on icon "" at bounding box center [755, 117] width 12 height 12
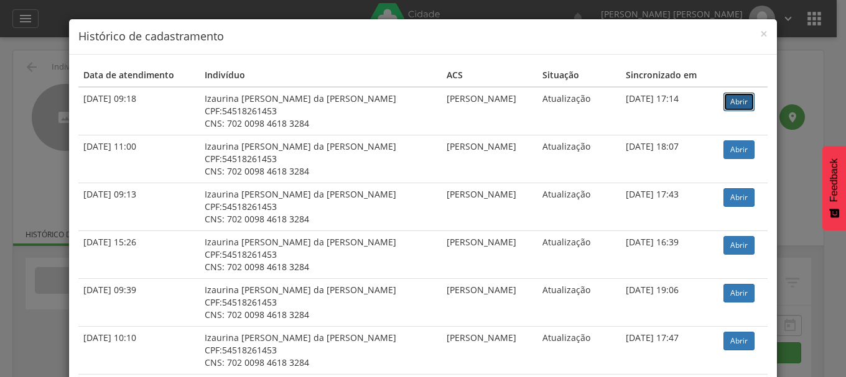
click at [729, 98] on link "Abrir" at bounding box center [738, 102] width 31 height 19
click at [47, 119] on div "× Histórico de cadastramento Data de atendimento Indivíduo ACS Situação Sincron…" at bounding box center [423, 188] width 846 height 377
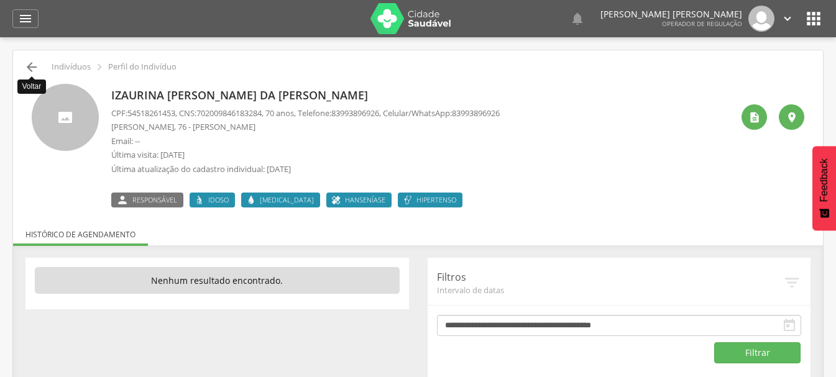
click at [30, 66] on icon "" at bounding box center [31, 67] width 15 height 15
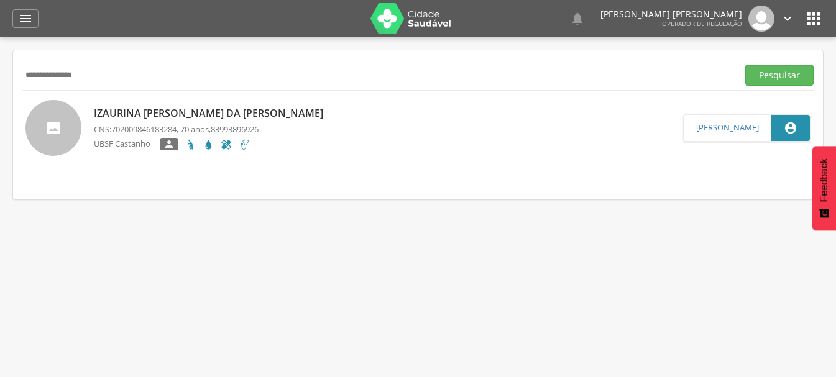
drag, startPoint x: 116, startPoint y: 75, endPoint x: 0, endPoint y: 114, distance: 121.9
click at [0, 95] on div " Indivíduos  Fichas   Cadastro individual Informações do Cadastro Data e ho…" at bounding box center [418, 225] width 836 height 377
type input "**********"
click at [797, 82] on button "Pesquisar" at bounding box center [780, 75] width 68 height 21
click at [114, 111] on p "Girlene da Silva Queiroz" at bounding box center [178, 113] width 169 height 14
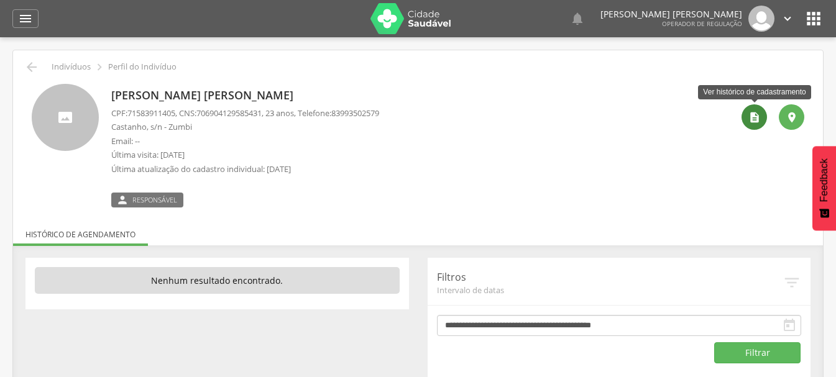
click at [761, 123] on icon "" at bounding box center [755, 117] width 12 height 12
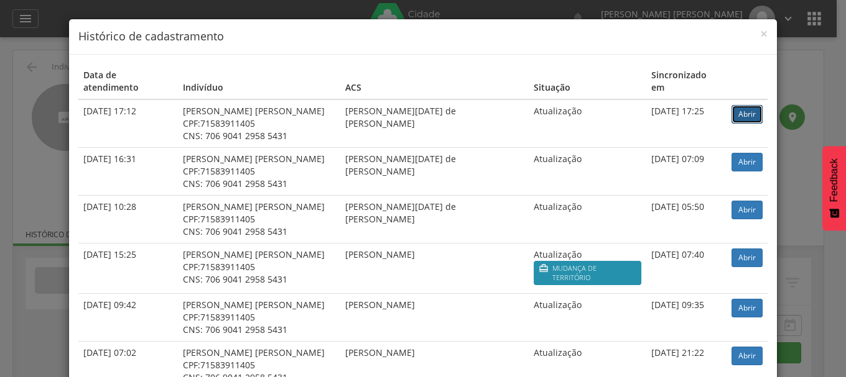
click at [731, 107] on link "Abrir" at bounding box center [746, 114] width 31 height 19
click at [49, 81] on div "× Histórico de cadastramento Data de atendimento Indivíduo ACS Situação Sincron…" at bounding box center [423, 188] width 846 height 377
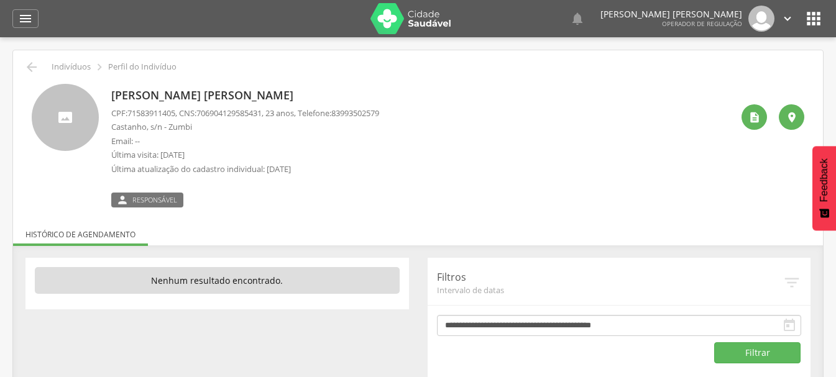
click at [18, 70] on div " Indivíduos  Perfil do Indivíduo Girlene da Silva Queiroz CPF: 71583911405 , …" at bounding box center [418, 220] width 810 height 341
click at [25, 73] on icon "" at bounding box center [31, 67] width 15 height 15
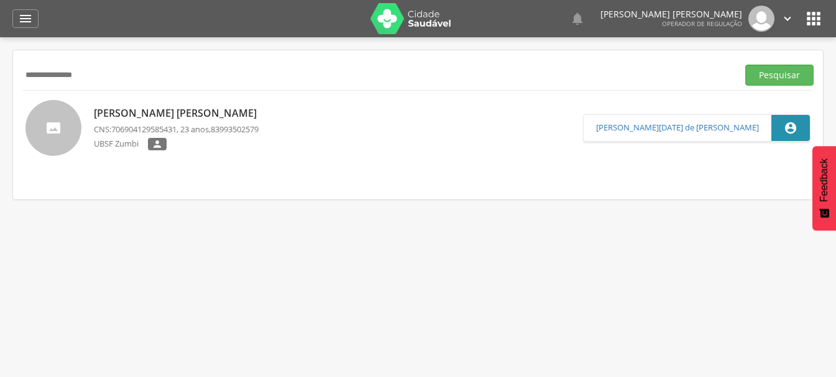
drag, startPoint x: 104, startPoint y: 78, endPoint x: 0, endPoint y: 134, distance: 118.0
click at [0, 134] on div " Indivíduos  Fichas   Cadastro individual Informações do Cadastro Data e ho…" at bounding box center [418, 225] width 836 height 377
type input "**********"
click at [746, 65] on button "Pesquisar" at bounding box center [780, 75] width 68 height 21
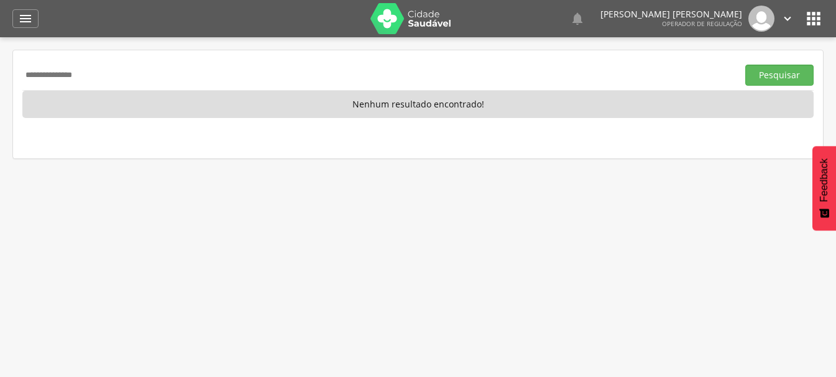
click at [0, 89] on div " Indivíduos  Fichas   Cadastro individual Informações do Cadastro Data e ho…" at bounding box center [418, 225] width 836 height 377
type input "**********"
click at [746, 65] on button "Pesquisar" at bounding box center [780, 75] width 68 height 21
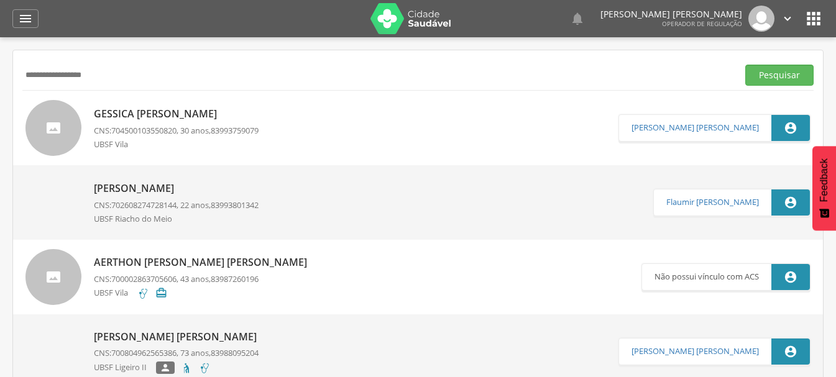
drag, startPoint x: 130, startPoint y: 72, endPoint x: 0, endPoint y: 178, distance: 167.5
click at [0, 178] on div " Indivíduos  Fichas   Cadastro individual Informações do Cadastro Data e ho…" at bounding box center [418, 225] width 836 height 377
click at [245, 73] on input "text" at bounding box center [377, 75] width 711 height 21
type input "**********"
click at [746, 65] on button "Pesquisar" at bounding box center [780, 75] width 68 height 21
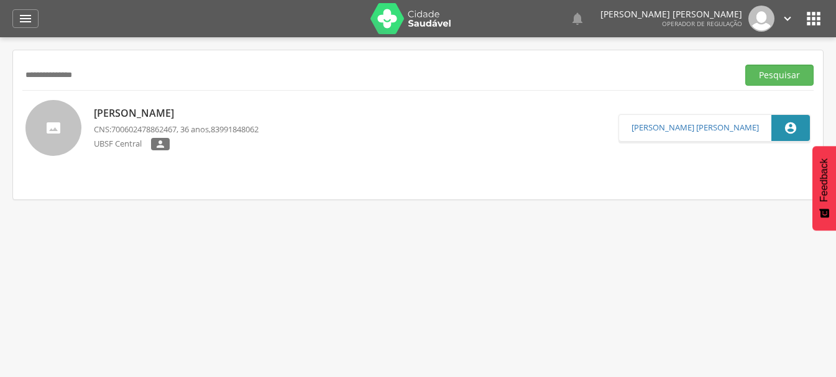
click at [210, 108] on p "Gilmara Souto Gomes Costa" at bounding box center [176, 113] width 165 height 14
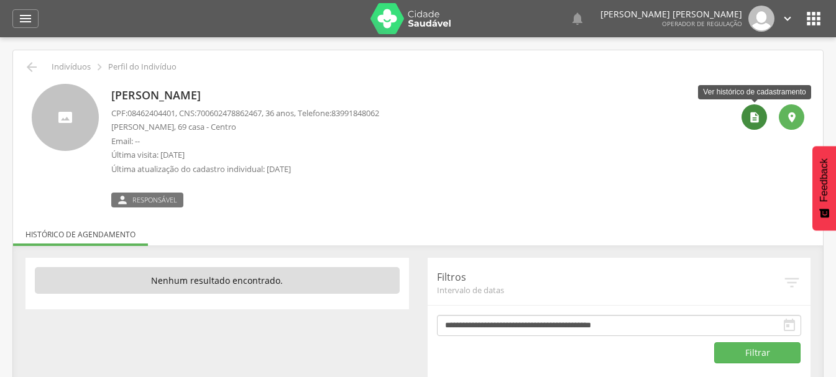
click at [748, 125] on div "" at bounding box center [754, 116] width 25 height 25
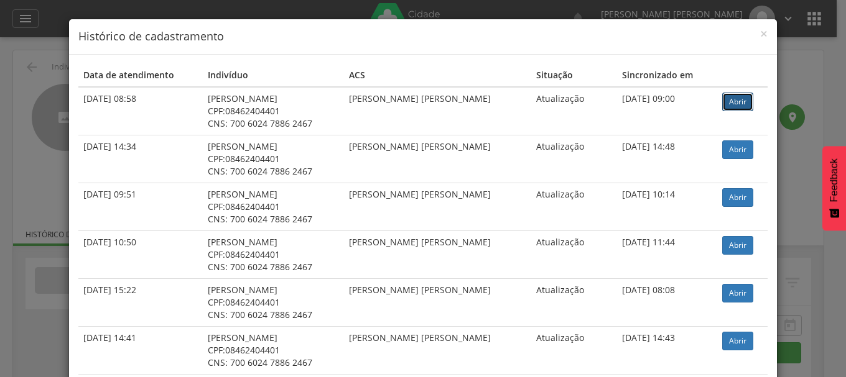
click at [730, 100] on link "Abrir" at bounding box center [737, 102] width 31 height 19
click at [30, 105] on div "× Histórico de cadastramento Data de atendimento Indivíduo ACS Situação Sincron…" at bounding box center [423, 188] width 846 height 377
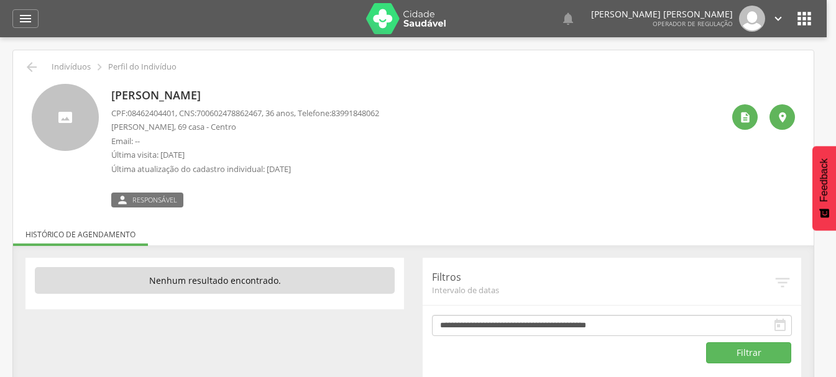
click at [30, 67] on icon "" at bounding box center [31, 67] width 15 height 15
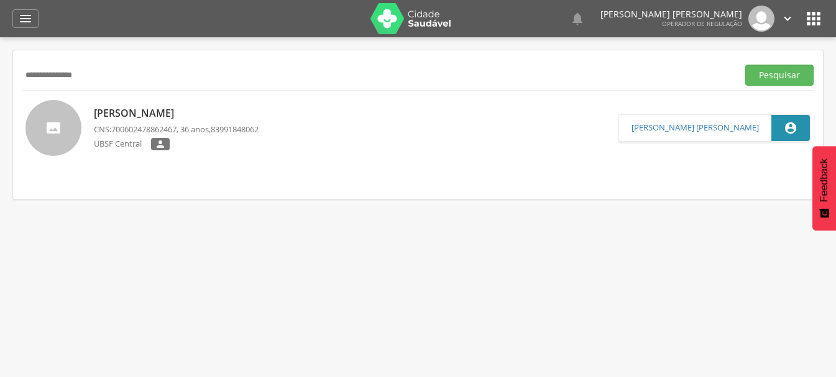
drag, startPoint x: 105, startPoint y: 71, endPoint x: 0, endPoint y: 80, distance: 105.4
click at [0, 80] on div " Indivíduos  Fichas   Cadastro individual Informações do Cadastro Data e ho…" at bounding box center [418, 225] width 836 height 377
type input "**********"
click at [746, 65] on button "Pesquisar" at bounding box center [780, 75] width 68 height 21
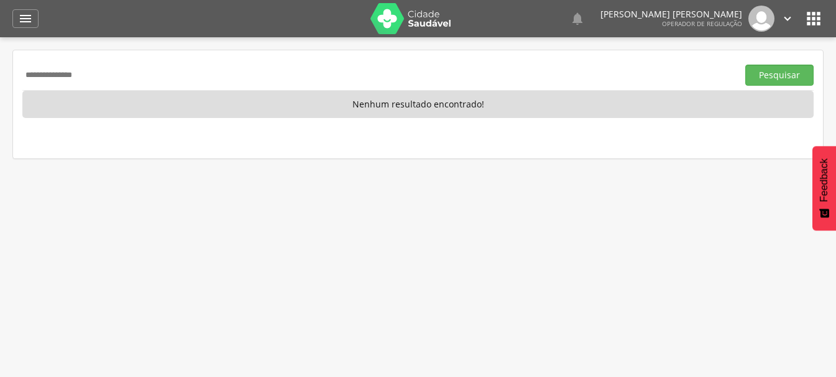
drag, startPoint x: 131, startPoint y: 65, endPoint x: 0, endPoint y: 116, distance: 140.8
click at [0, 116] on div " Indivíduos  Fichas   Cadastro individual Informações do Cadastro Data e ho…" at bounding box center [418, 225] width 836 height 377
click at [256, 63] on div "Pesquisar" at bounding box center [418, 75] width 792 height 30
click at [261, 76] on input "text" at bounding box center [377, 75] width 711 height 21
type input "**********"
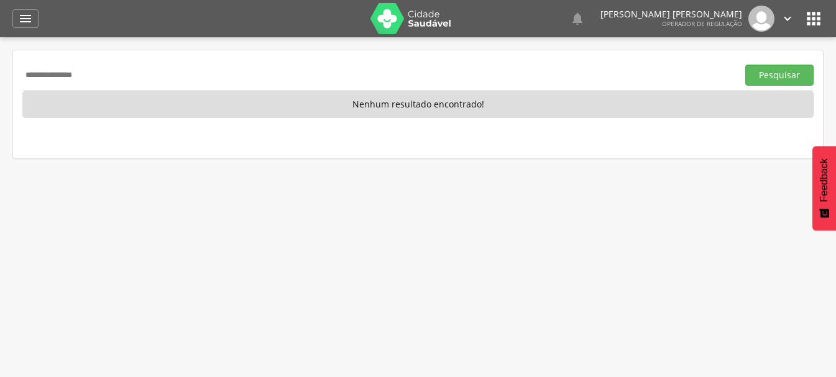
click at [746, 65] on button "Pesquisar" at bounding box center [780, 75] width 68 height 21
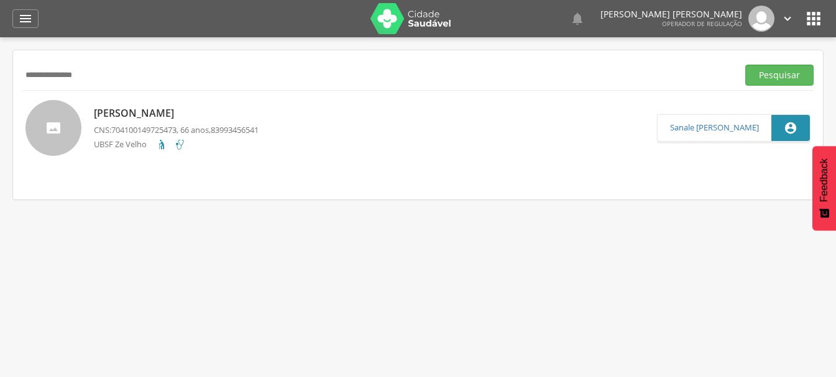
click at [234, 114] on p "Francisco Constantino da Silva" at bounding box center [176, 113] width 165 height 14
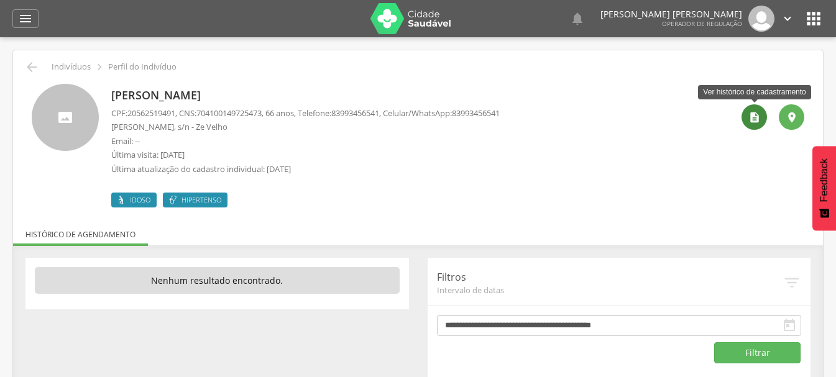
click at [749, 116] on icon "" at bounding box center [755, 117] width 12 height 12
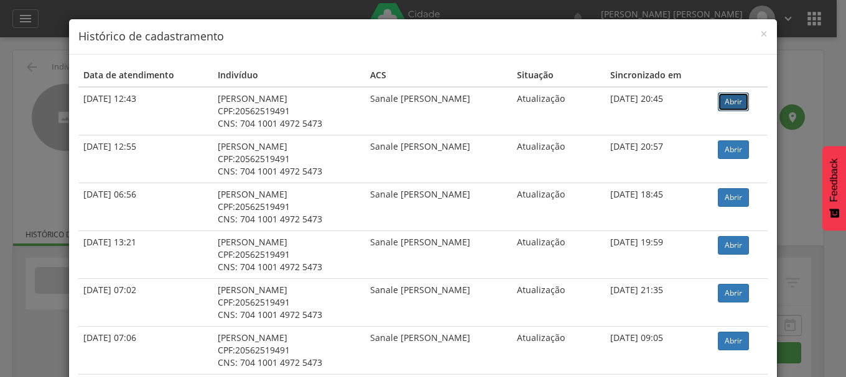
click at [734, 96] on link "Abrir" at bounding box center [733, 102] width 31 height 19
click at [27, 57] on div "× Histórico de cadastramento Data de atendimento Indivíduo ACS Situação Sincron…" at bounding box center [423, 188] width 846 height 377
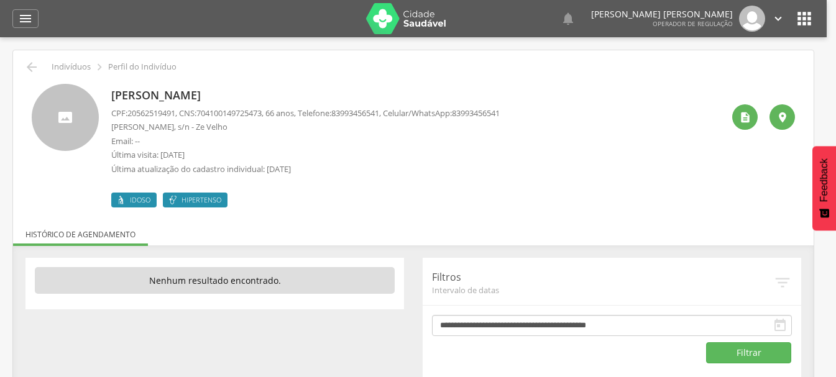
click at [32, 72] on icon "" at bounding box center [31, 67] width 15 height 15
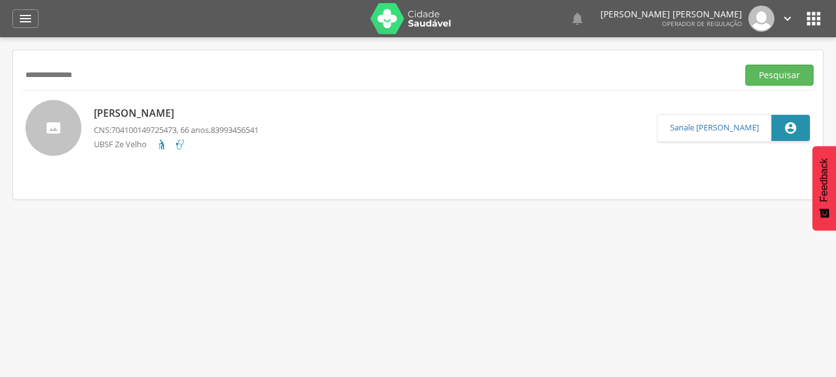
drag, startPoint x: 125, startPoint y: 81, endPoint x: 2, endPoint y: 118, distance: 128.3
click at [0, 123] on div " Indivíduos  Fichas   Cadastro individual Informações do Cadastro Data e ho…" at bounding box center [418, 225] width 836 height 377
type input "**********"
click at [746, 65] on button "Pesquisar" at bounding box center [780, 75] width 68 height 21
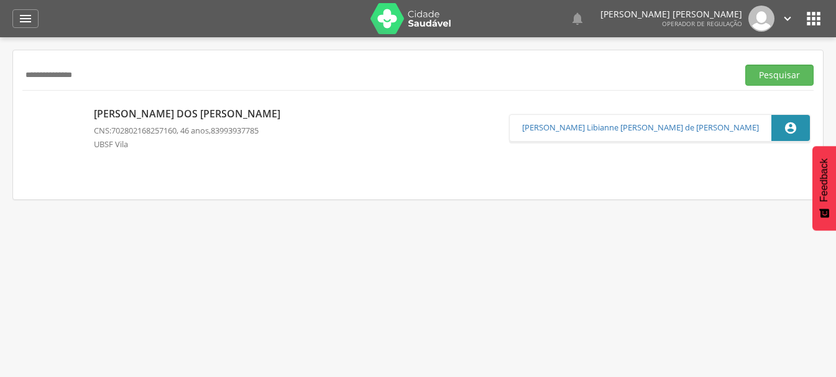
click at [131, 106] on div "Fabio Pereira dos Santos CNS: 702802168257160 , 46 anos, 83993937785 UBSF Vila" at bounding box center [190, 128] width 193 height 50
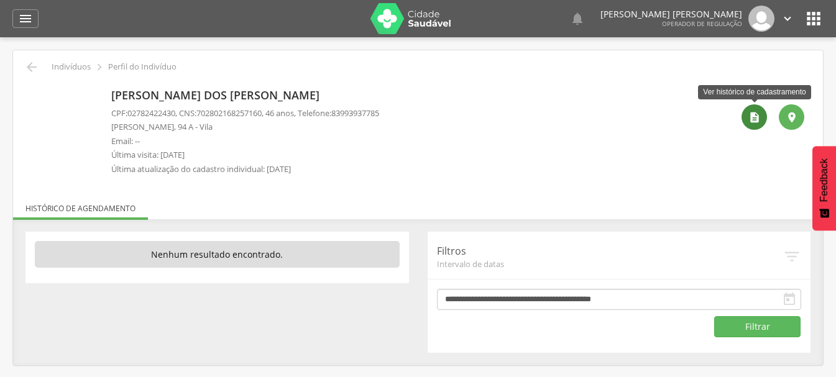
click at [747, 114] on div "" at bounding box center [754, 116] width 25 height 25
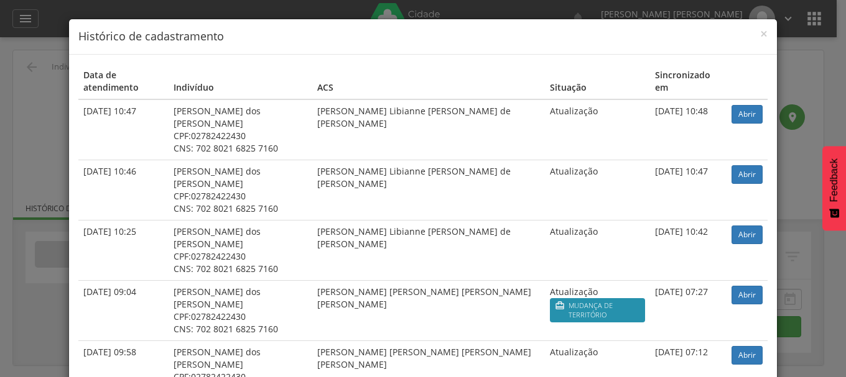
click at [757, 101] on td "Abrir" at bounding box center [746, 129] width 41 height 61
click at [740, 105] on link "Abrir" at bounding box center [746, 114] width 31 height 19
click at [30, 68] on div "× Histórico de cadastramento Data de atendimento Indivíduo ACS Situação Sincron…" at bounding box center [423, 188] width 846 height 377
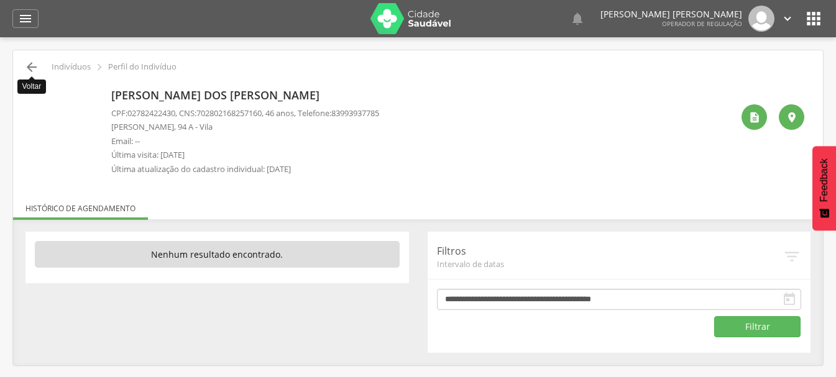
click at [30, 67] on icon "" at bounding box center [31, 67] width 15 height 15
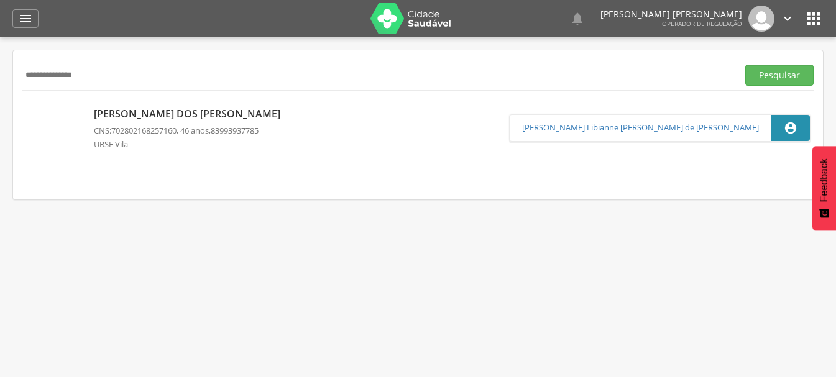
drag, startPoint x: 131, startPoint y: 72, endPoint x: 0, endPoint y: 129, distance: 143.1
click at [0, 129] on div " Indivíduos  Fichas   Cadastro individual Informações do Cadastro Data e ho…" at bounding box center [418, 225] width 836 height 377
type input "**********"
click at [746, 65] on button "Pesquisar" at bounding box center [780, 75] width 68 height 21
click at [122, 103] on div "Edilene Epifânio Bezerra CNS: 709606699380276 , 41 anos, 83991455637 UBSF Centr…" at bounding box center [178, 129] width 169 height 52
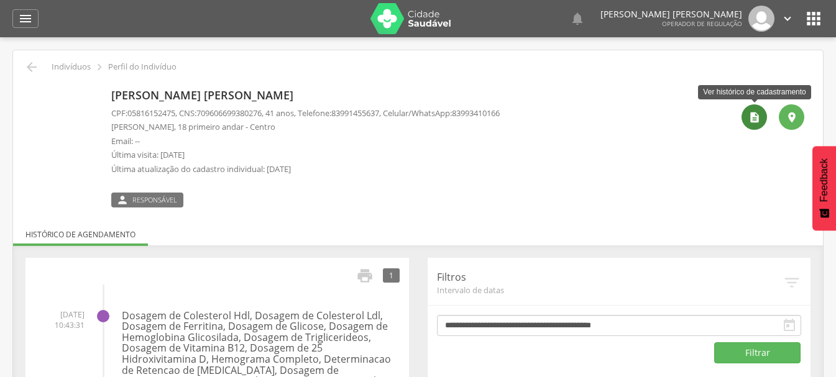
click at [760, 115] on icon "" at bounding box center [755, 117] width 12 height 12
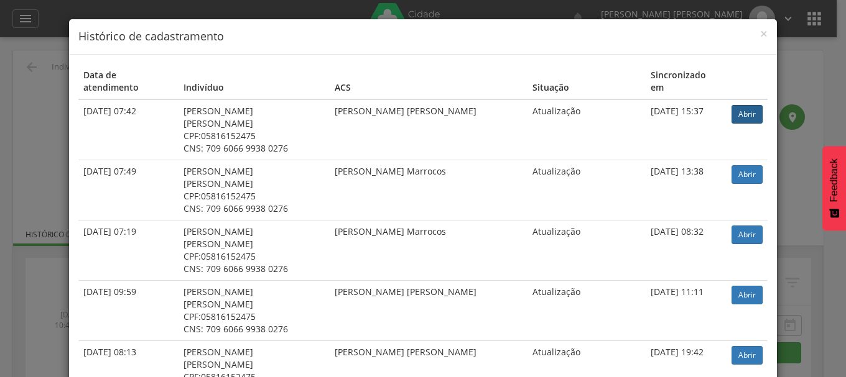
click at [757, 105] on td "Abrir" at bounding box center [746, 129] width 41 height 61
click at [731, 105] on link "Abrir" at bounding box center [746, 114] width 31 height 19
drag, startPoint x: 22, startPoint y: 92, endPoint x: 24, endPoint y: 78, distance: 14.5
click at [23, 92] on div "× Histórico de cadastramento Data de atendimento Indivíduo ACS Situação Sincron…" at bounding box center [423, 188] width 846 height 377
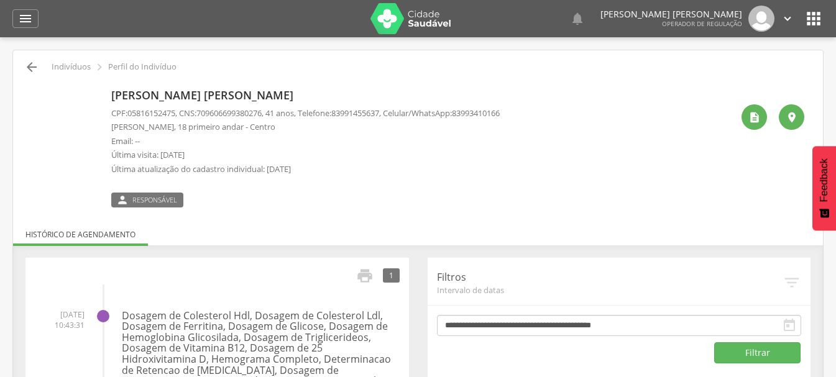
drag, startPoint x: 44, startPoint y: 64, endPoint x: 28, endPoint y: 67, distance: 16.5
click at [44, 64] on div " Indivíduos  Perfil do Indivíduo" at bounding box center [418, 67] width 792 height 15
click at [27, 67] on icon "" at bounding box center [31, 67] width 15 height 15
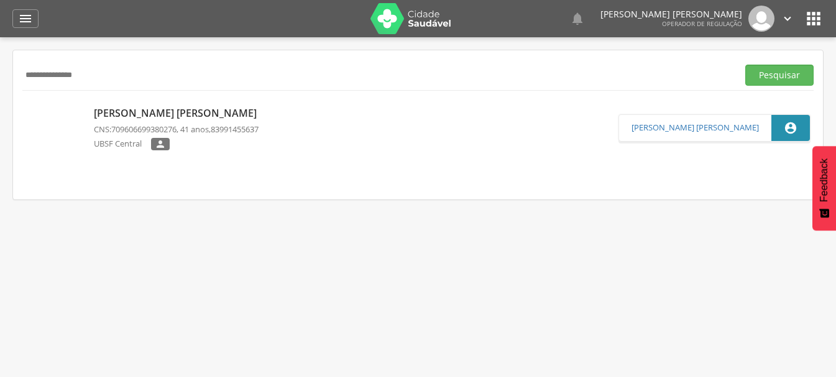
drag, startPoint x: 122, startPoint y: 80, endPoint x: 25, endPoint y: 100, distance: 98.5
click at [25, 100] on div "**********" at bounding box center [418, 124] width 810 height 149
type input "**********"
click at [772, 68] on button "Pesquisar" at bounding box center [780, 75] width 68 height 21
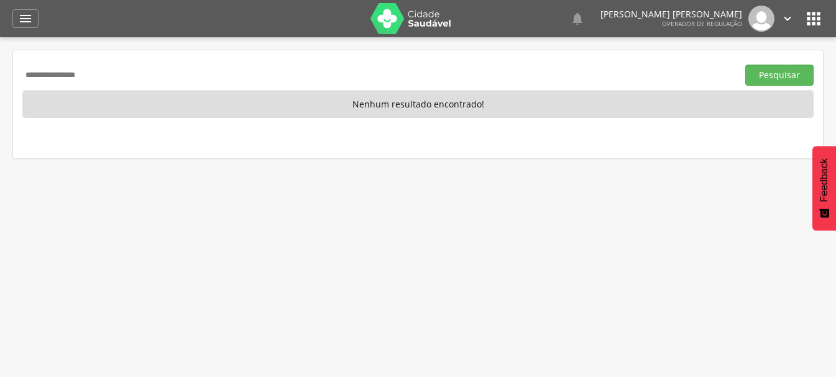
drag, startPoint x: 109, startPoint y: 92, endPoint x: 0, endPoint y: 123, distance: 113.8
click at [0, 129] on div " Indivíduos  Fichas   Cadastro individual Informações do Cadastro Data e ho…" at bounding box center [418, 225] width 836 height 377
type input "**********"
click at [746, 65] on button "Pesquisar" at bounding box center [780, 75] width 68 height 21
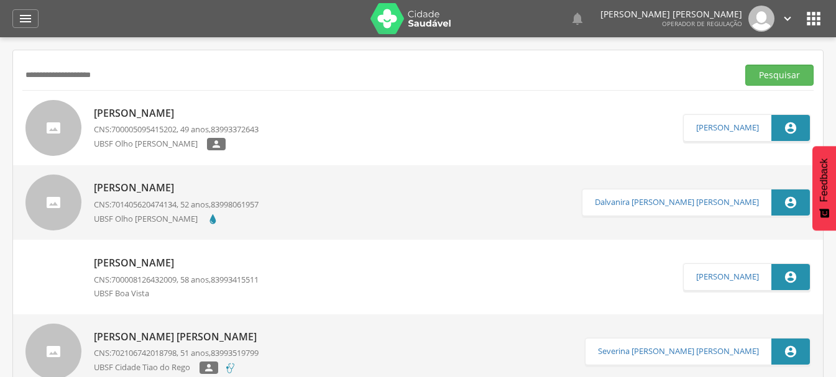
click at [160, 115] on p "Eliane Maria da Silva" at bounding box center [176, 113] width 165 height 14
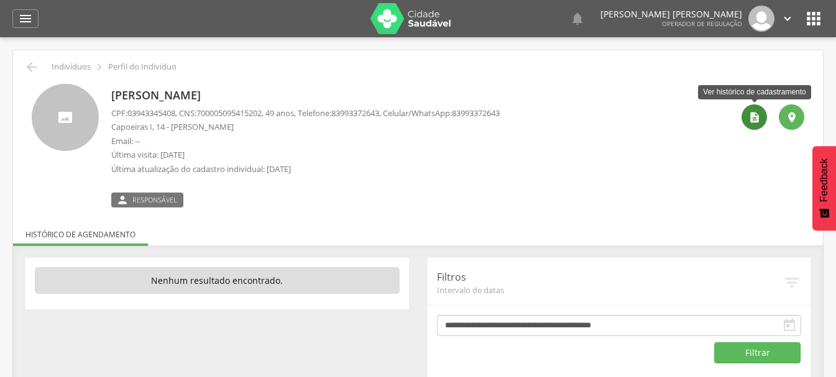
click at [752, 121] on icon "" at bounding box center [755, 117] width 12 height 12
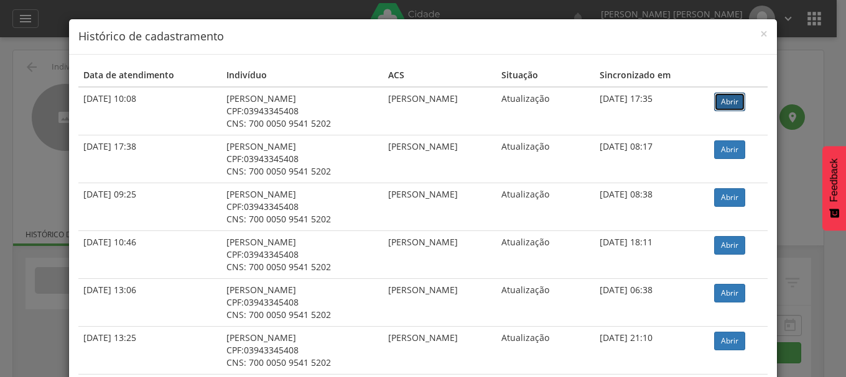
click at [714, 103] on link "Abrir" at bounding box center [729, 102] width 31 height 19
click at [26, 86] on div "× Histórico de cadastramento Data de atendimento Indivíduo ACS Situação Sincron…" at bounding box center [423, 188] width 846 height 377
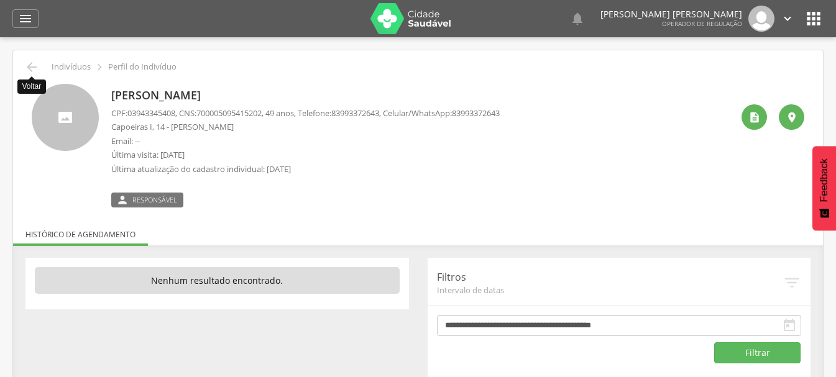
click at [22, 67] on div " Voltar Indivíduos  Perfil do Indivíduo Eliane Maria da Silva CPF: 0394334540…" at bounding box center [418, 220] width 810 height 341
click at [33, 68] on icon "" at bounding box center [31, 67] width 15 height 15
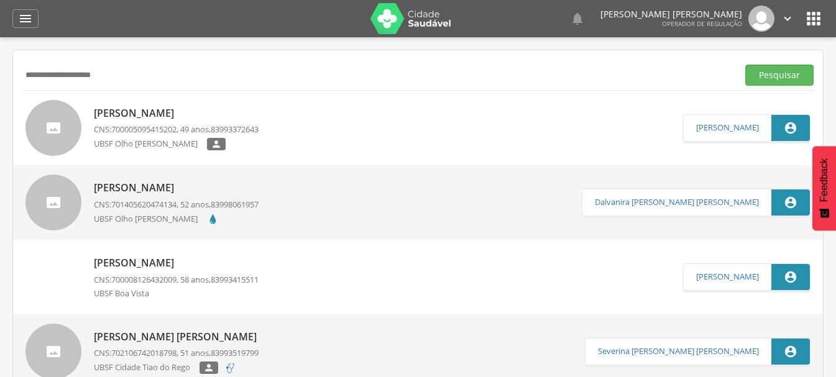
drag, startPoint x: 0, startPoint y: 105, endPoint x: 6, endPoint y: 118, distance: 14.5
click at [0, 123] on div " Indivíduos  Fichas   Cadastro individual Informações do Cadastro Data e ho…" at bounding box center [418, 225] width 836 height 377
type input "**********"
click at [746, 65] on button "Pesquisar" at bounding box center [780, 75] width 68 height 21
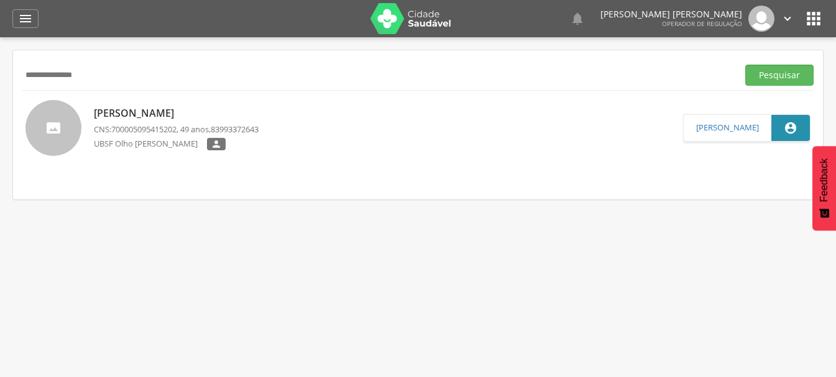
click at [161, 108] on p "Eliane Maria da Silva" at bounding box center [176, 113] width 165 height 14
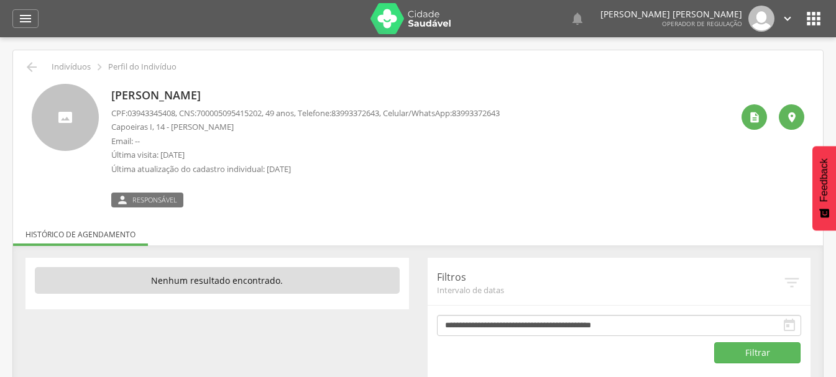
click at [173, 83] on div "Eliane Maria da Silva CPF: 03943345408 , CNS: 700005095415202 , 49 anos, Telefo…" at bounding box center [418, 141] width 792 height 133
click at [172, 95] on p "Eliane Maria da Silva" at bounding box center [305, 96] width 389 height 16
click at [756, 118] on icon "" at bounding box center [755, 117] width 12 height 12
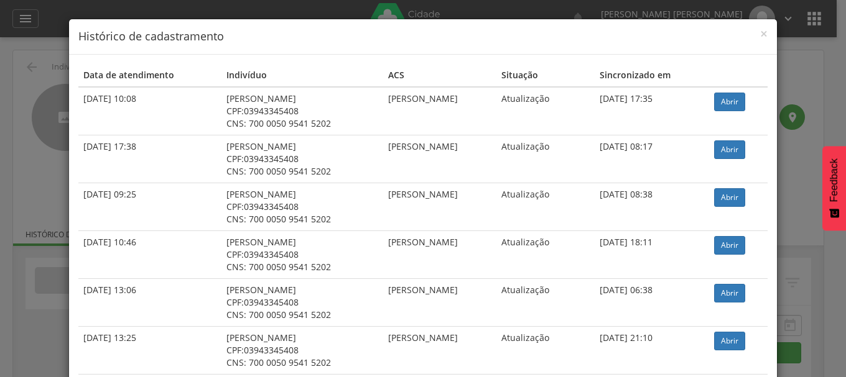
click at [744, 101] on td "Abrir" at bounding box center [738, 111] width 58 height 49
click at [731, 103] on link "Abrir" at bounding box center [729, 102] width 31 height 19
click at [47, 114] on div "× Histórico de cadastramento Data de atendimento Indivíduo ACS Situação Sincron…" at bounding box center [423, 188] width 846 height 377
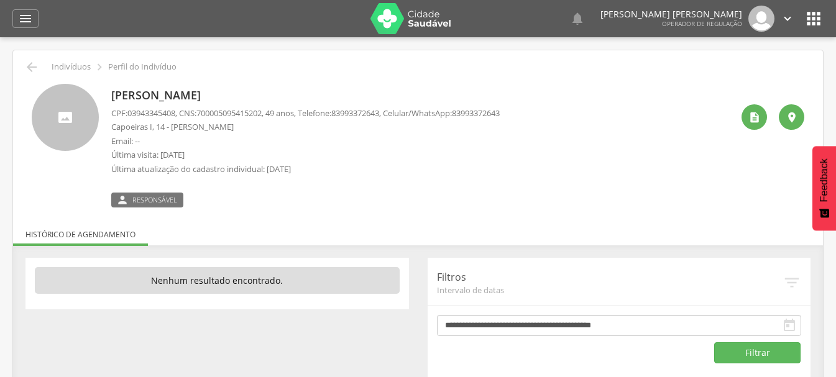
click at [27, 73] on icon "" at bounding box center [31, 67] width 15 height 15
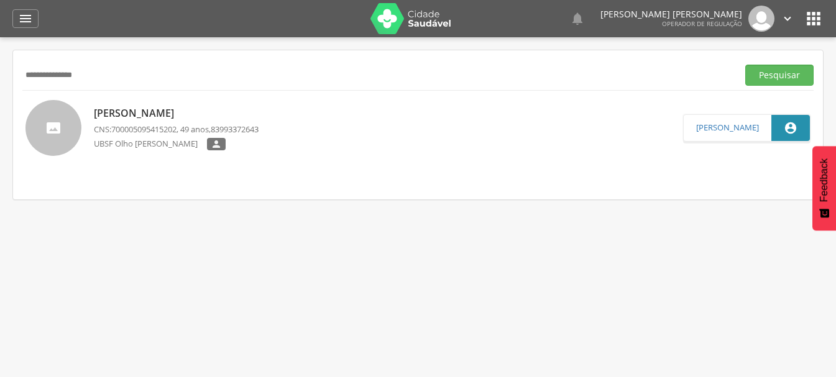
drag, startPoint x: 119, startPoint y: 81, endPoint x: 0, endPoint y: 175, distance: 151.8
click at [0, 175] on div " Indivíduos  Fichas   Cadastro individual Informações do Cadastro Data e ho…" at bounding box center [418, 225] width 836 height 377
type input "**********"
click at [106, 110] on p "Eliane Maria da Silva" at bounding box center [176, 113] width 165 height 14
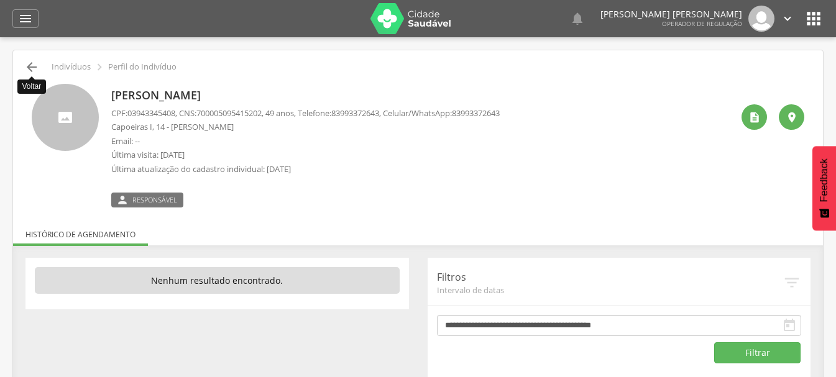
click at [32, 65] on icon "" at bounding box center [31, 67] width 15 height 15
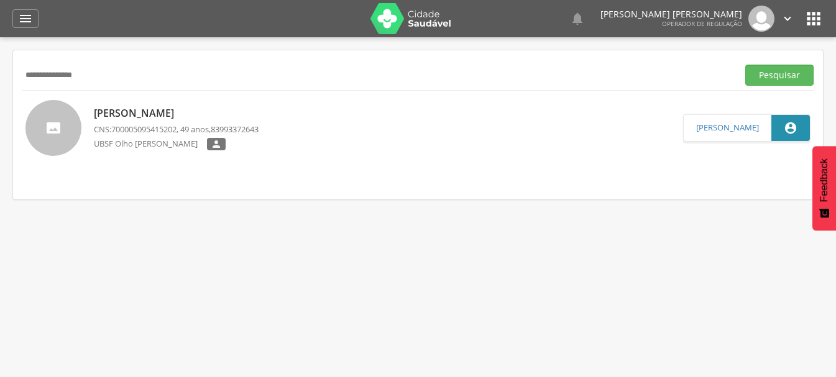
drag, startPoint x: 108, startPoint y: 79, endPoint x: 0, endPoint y: 100, distance: 109.6
click at [0, 100] on div " Indivíduos  Fichas   Cadastro individual Informações do Cadastro Data e ho…" at bounding box center [418, 225] width 836 height 377
click at [95, 73] on input "text" at bounding box center [377, 75] width 711 height 21
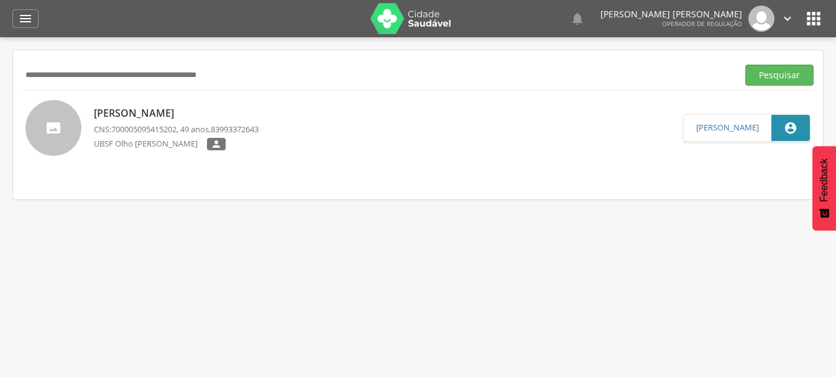
click at [67, 78] on input "text" at bounding box center [377, 75] width 711 height 21
type input "**********"
click at [746, 65] on button "Pesquisar" at bounding box center [780, 75] width 68 height 21
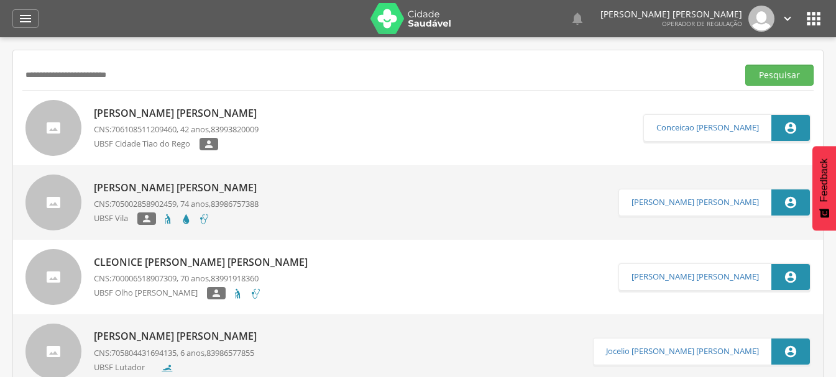
drag, startPoint x: 147, startPoint y: 79, endPoint x: 0, endPoint y: 101, distance: 148.4
click at [0, 101] on div " Indivíduos  Fichas   Cadastro individual Informações do Cadastro Data e ho…" at bounding box center [418, 225] width 836 height 377
click at [111, 116] on p "Edna Maria Farias de Souza" at bounding box center [178, 113] width 169 height 14
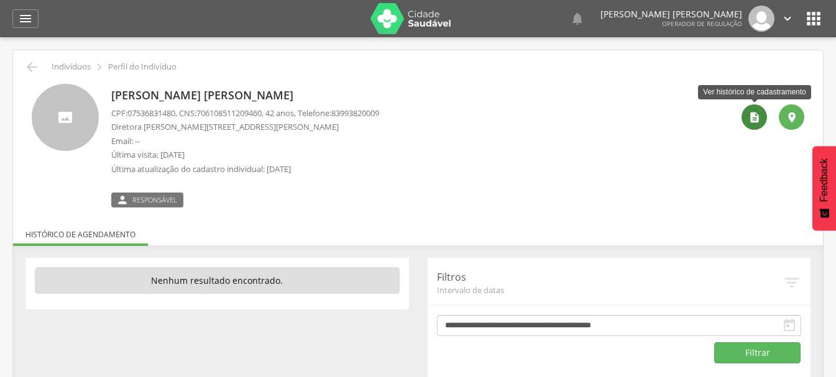
click at [758, 120] on icon "" at bounding box center [755, 117] width 12 height 12
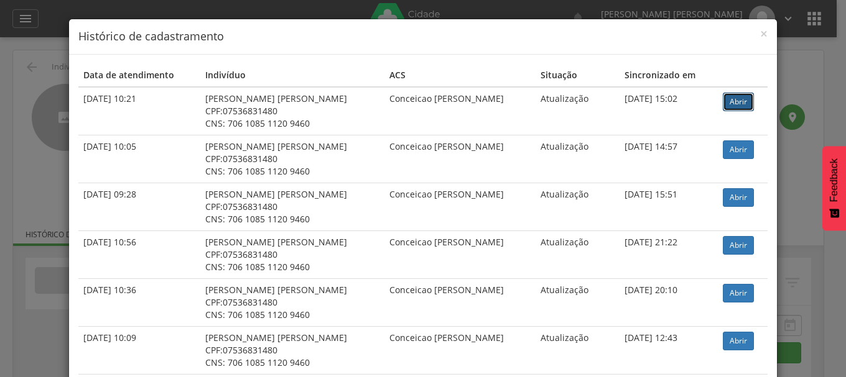
click at [728, 108] on link "Abrir" at bounding box center [738, 102] width 31 height 19
click at [25, 37] on div "× Histórico de cadastramento Data de atendimento Indivíduo ACS Situação Sincron…" at bounding box center [423, 188] width 846 height 377
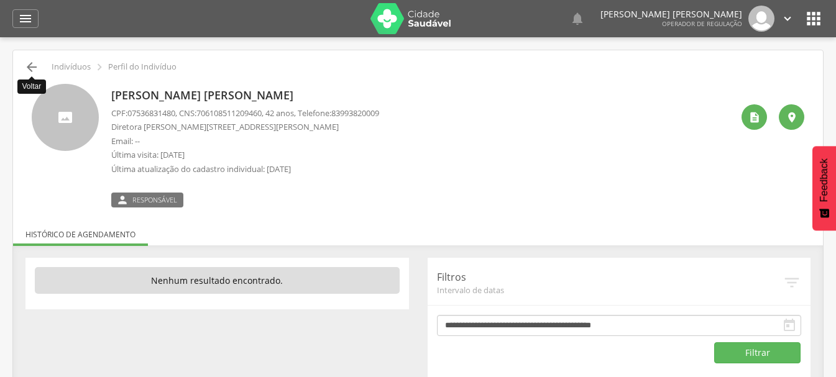
click at [34, 62] on icon "" at bounding box center [31, 67] width 15 height 15
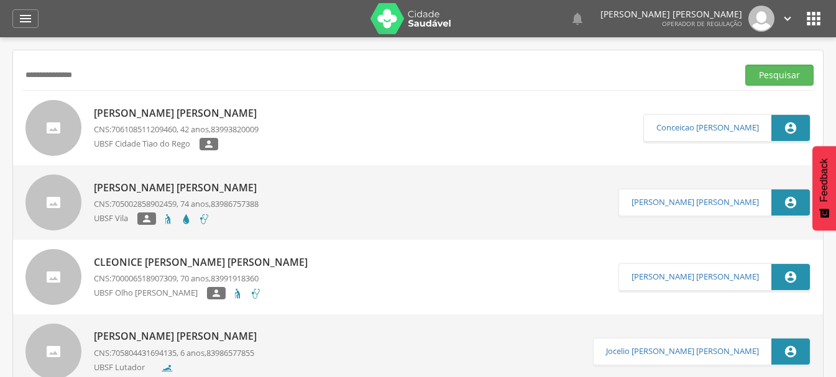
type input "**********"
click at [746, 65] on button "Pesquisar" at bounding box center [780, 75] width 68 height 21
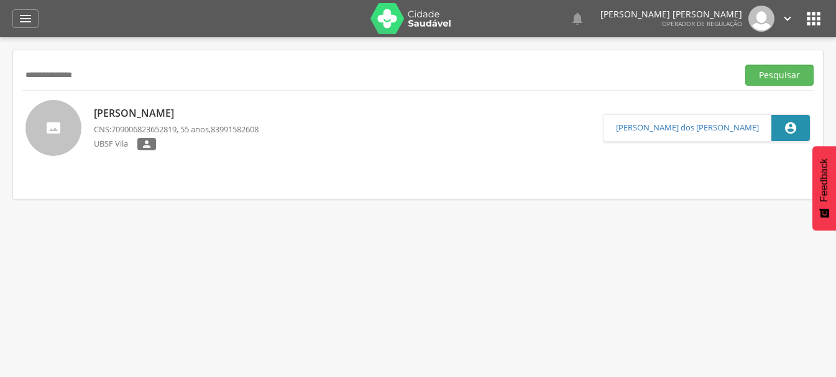
click at [130, 104] on div "Edileuza Gomes CNS: 709006823652819 , 55 anos, 83991582608 UBSF Vila " at bounding box center [176, 129] width 165 height 52
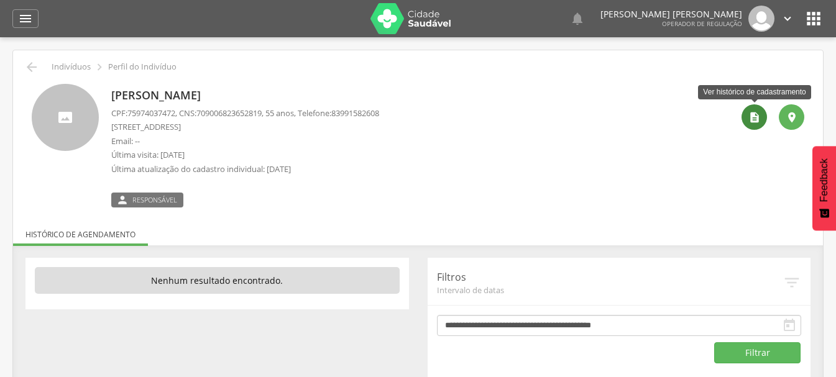
click at [765, 117] on div "" at bounding box center [754, 116] width 25 height 25
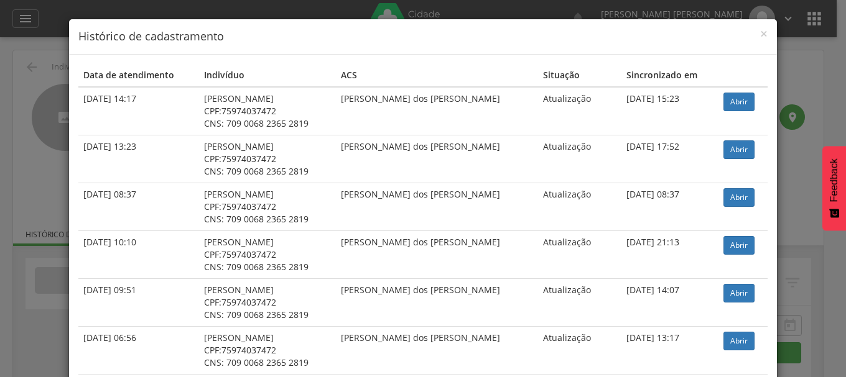
click at [707, 101] on td "10/03/2025 15:23" at bounding box center [669, 111] width 97 height 49
click at [741, 104] on link "Abrir" at bounding box center [738, 102] width 31 height 19
click at [51, 104] on div "× Histórico de cadastramento Data de atendimento Indivíduo ACS Situação Sincron…" at bounding box center [423, 188] width 846 height 377
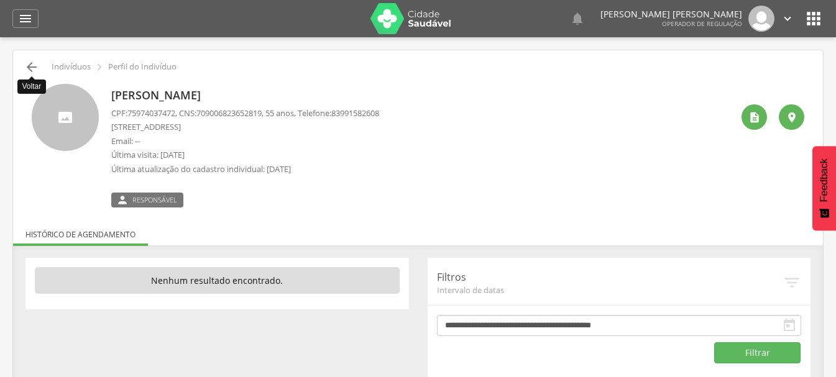
click at [33, 72] on icon "" at bounding box center [31, 67] width 15 height 15
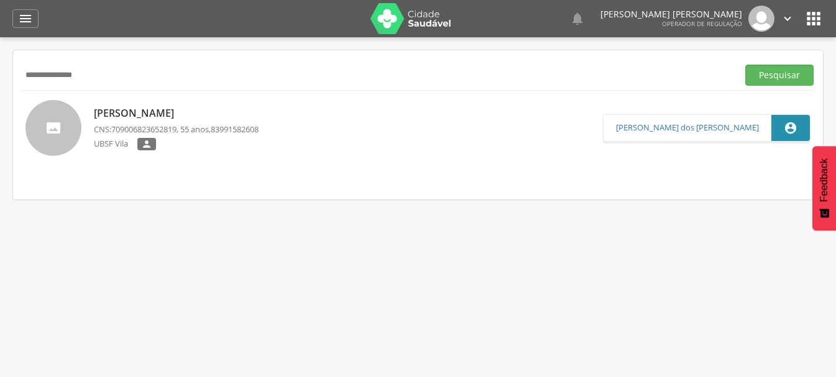
drag, startPoint x: 60, startPoint y: 82, endPoint x: 0, endPoint y: 119, distance: 70.6
click at [0, 119] on div " Indivíduos  Fichas   Cadastro individual Informações do Cadastro Data e ho…" at bounding box center [418, 225] width 836 height 377
type input "**********"
click at [746, 65] on button "Pesquisar" at bounding box center [780, 75] width 68 height 21
click at [206, 107] on p "[PERSON_NAME]" at bounding box center [186, 113] width 185 height 14
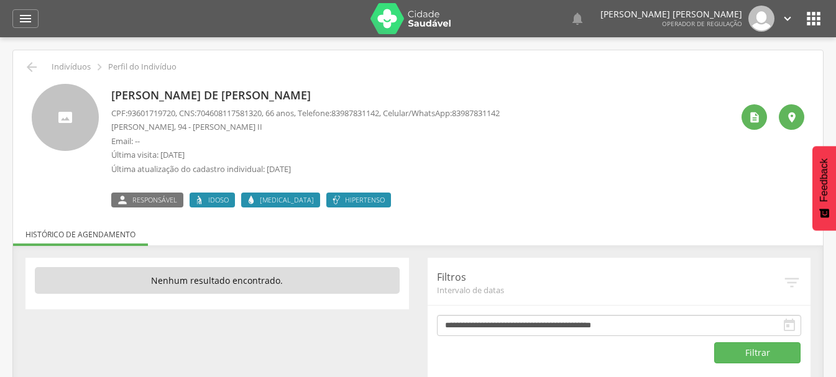
click at [753, 100] on div " " at bounding box center [769, 146] width 72 height 124
click at [757, 119] on icon "" at bounding box center [755, 117] width 12 height 12
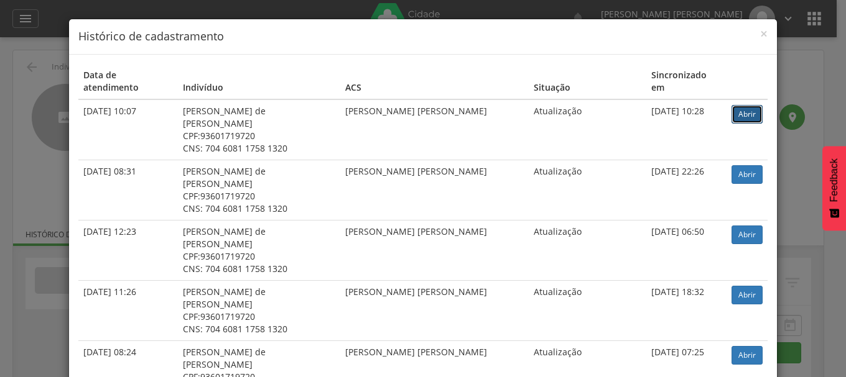
click at [732, 105] on link "Abrir" at bounding box center [746, 114] width 31 height 19
click at [41, 85] on div "× Histórico de cadastramento Data de atendimento Indivíduo ACS Situação Sincron…" at bounding box center [423, 188] width 846 height 377
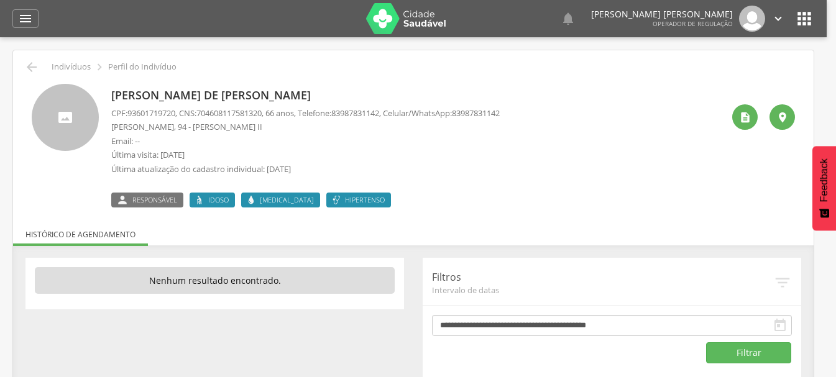
click at [34, 65] on icon "" at bounding box center [31, 67] width 15 height 15
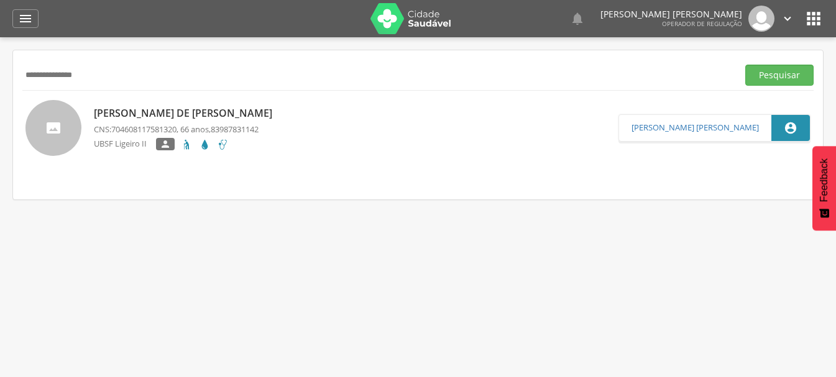
click at [0, 93] on div " Indivíduos  Fichas   Cadastro individual Informações do Cadastro Data e ho…" at bounding box center [418, 225] width 836 height 377
type input "**********"
click at [746, 65] on button "Pesquisar" at bounding box center [780, 75] width 68 height 21
click at [251, 111] on p "[PERSON_NAME]" at bounding box center [186, 113] width 185 height 14
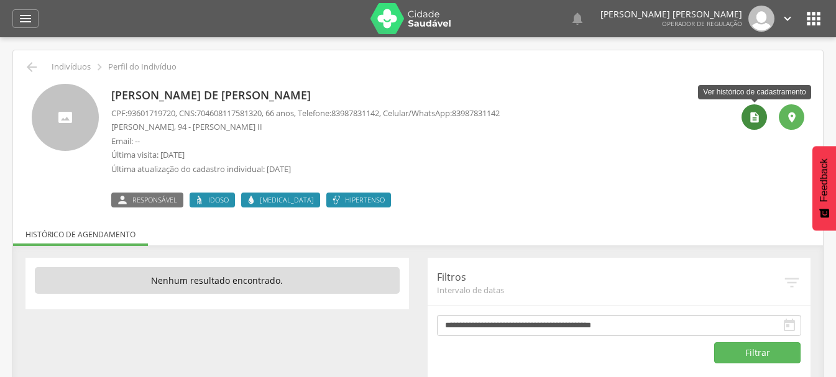
click at [754, 119] on icon "" at bounding box center [755, 117] width 12 height 12
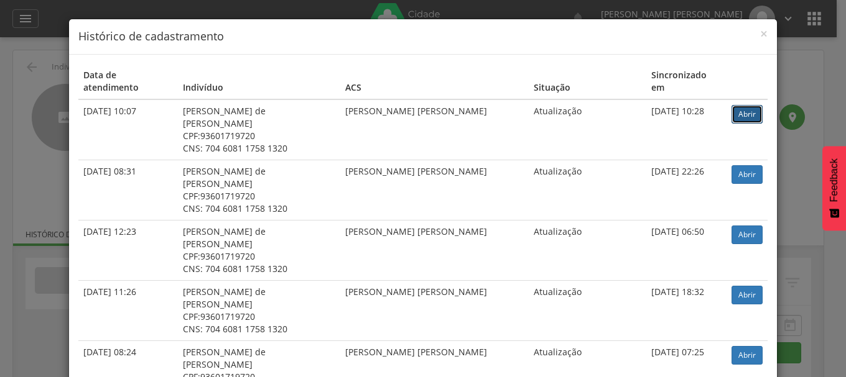
click at [742, 105] on link "Abrir" at bounding box center [746, 114] width 31 height 19
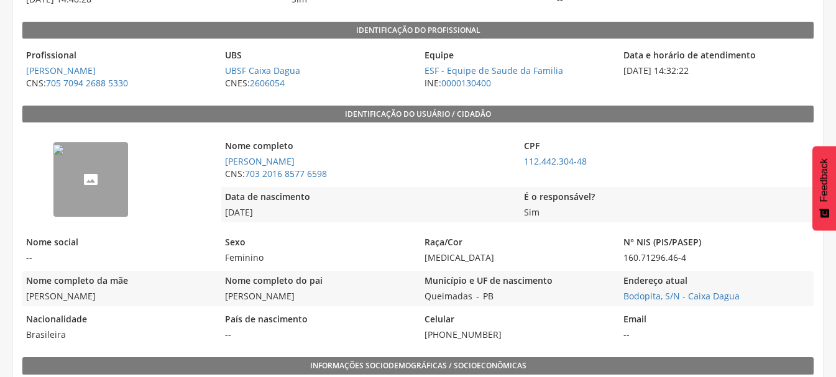
scroll to position [124, 0]
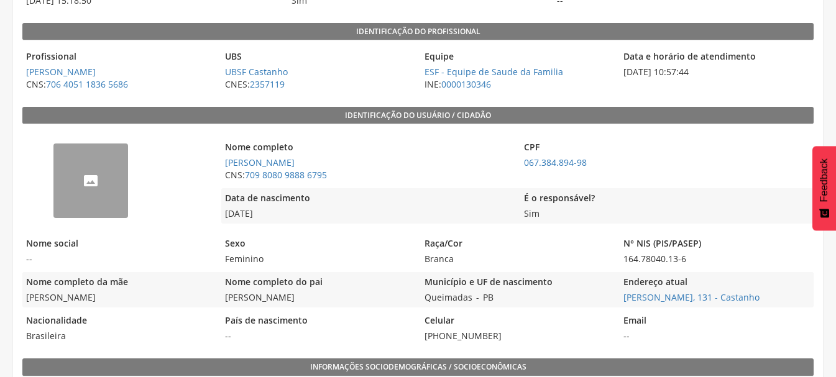
scroll to position [187, 0]
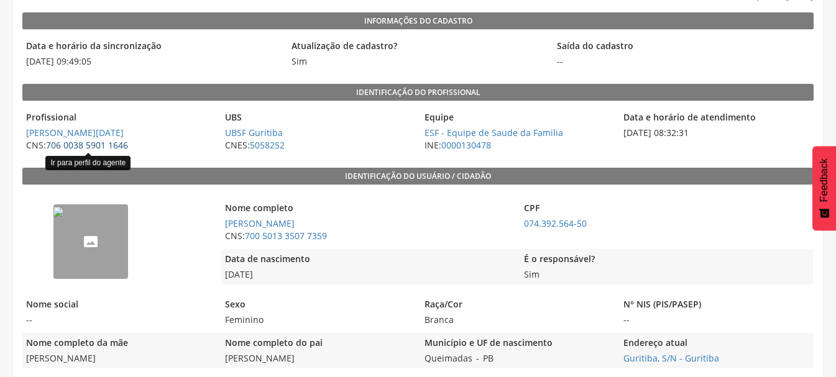
scroll to position [62, 0]
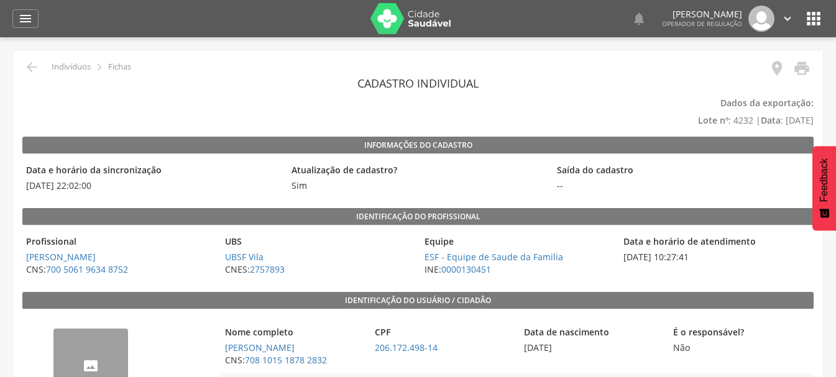
click at [313, 318] on div "Nome completo [PERSON_NAME] CNS: 708 1015 1878 2832 CPF 206.172.498-14 Data de …" at bounding box center [516, 378] width 591 height 125
click at [343, 349] on span "[PERSON_NAME]" at bounding box center [292, 348] width 143 height 12
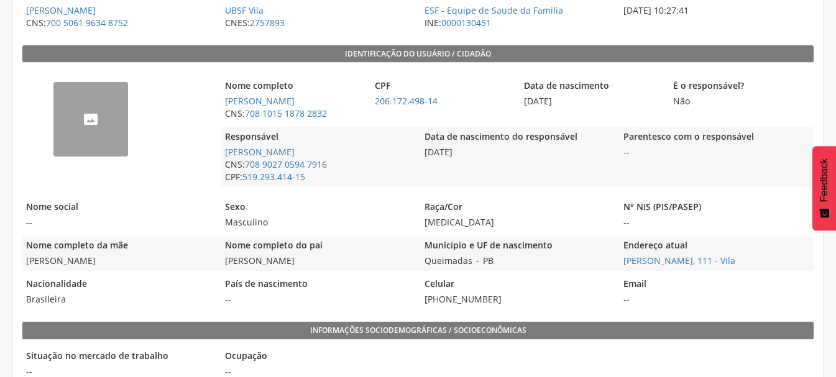
scroll to position [249, 0]
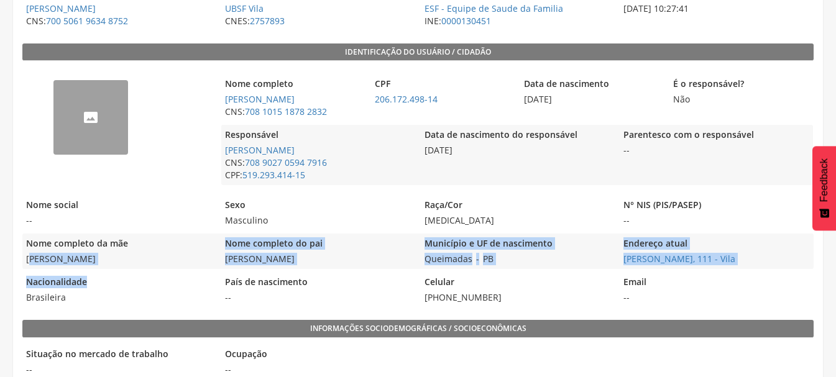
drag, startPoint x: 32, startPoint y: 260, endPoint x: 98, endPoint y: 272, distance: 67.0
click at [98, 272] on div "-- Nome completo [PERSON_NAME] CNS: 708 1015 1878 2832 CPF 206.172.498-14 Data …" at bounding box center [418, 187] width 792 height 241
click at [99, 272] on div "-- Nome completo [PERSON_NAME] CNS: 708 1015 1878 2832 CPF 206.172.498-14 Data …" at bounding box center [418, 187] width 792 height 241
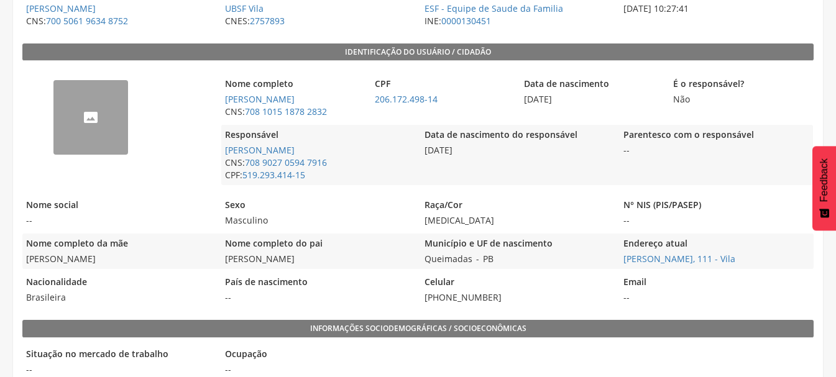
drag, startPoint x: 512, startPoint y: 99, endPoint x: 586, endPoint y: 109, distance: 75.3
click at [586, 109] on div "Nome completo [PERSON_NAME] CNS: 708 1015 1878 2832 CPF 206.172.498-14 Data de …" at bounding box center [516, 98] width 591 height 48
click at [603, 129] on div "Data de nascimento do responsável [DATE]" at bounding box center [517, 155] width 193 height 60
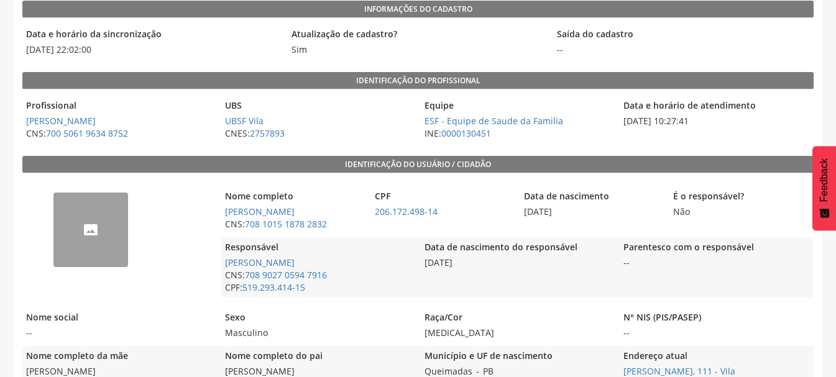
scroll to position [124, 0]
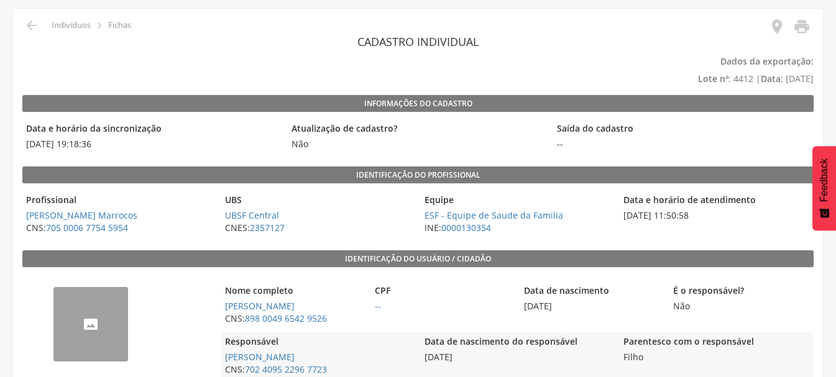
scroll to position [62, 0]
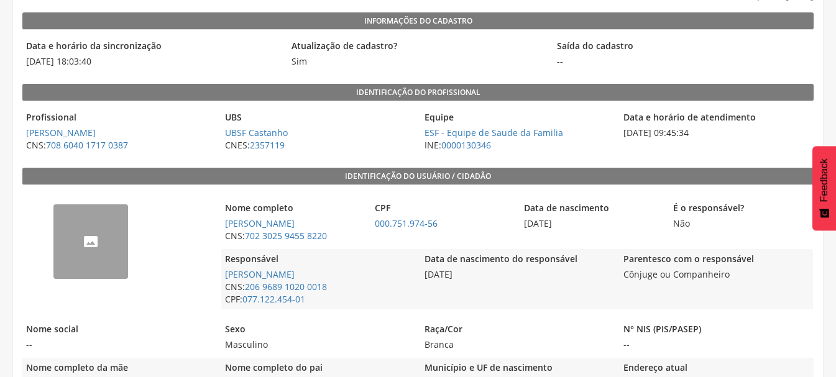
scroll to position [187, 0]
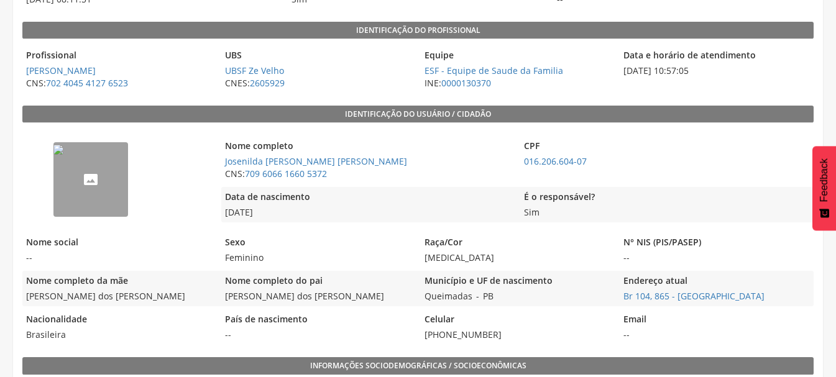
click at [173, 247] on legend "Nome social" at bounding box center [118, 243] width 193 height 14
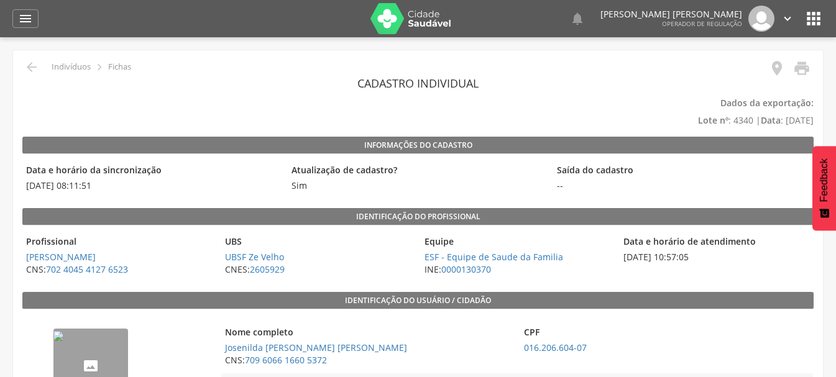
click at [40, 68] on div " Indivíduos  Fichas" at bounding box center [76, 67] width 109 height 15
click at [29, 69] on icon "" at bounding box center [31, 67] width 15 height 15
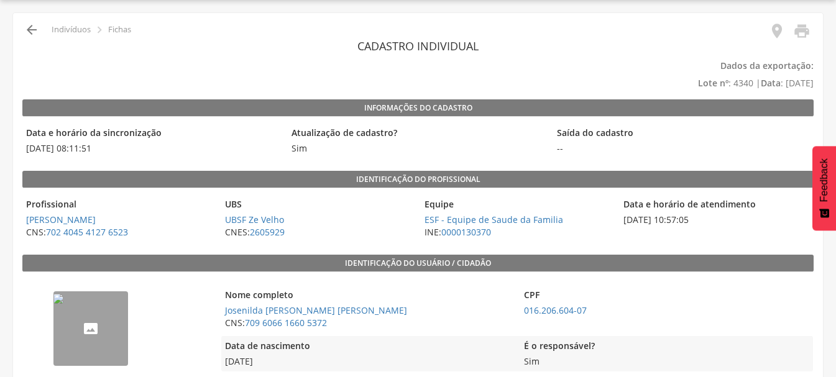
click at [36, 36] on icon "" at bounding box center [31, 29] width 15 height 15
click at [32, 25] on icon "" at bounding box center [31, 29] width 15 height 15
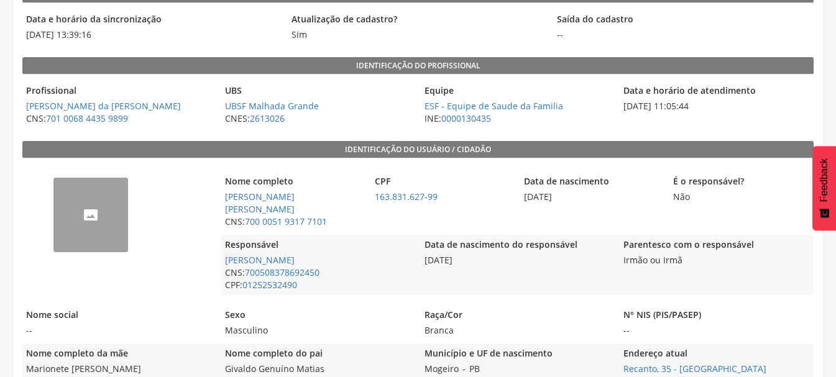
scroll to position [162, 0]
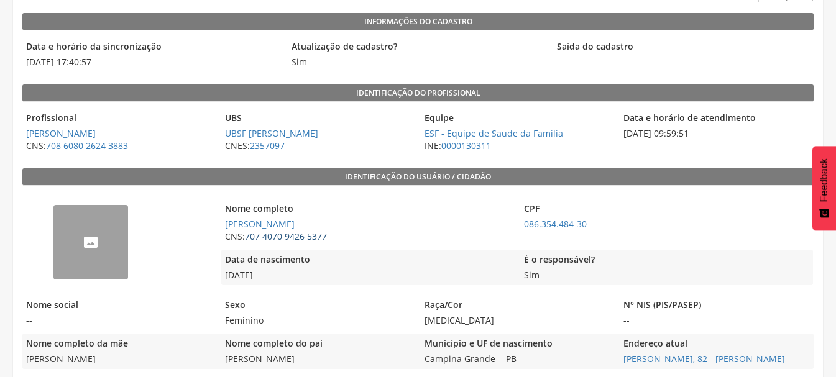
scroll to position [187, 0]
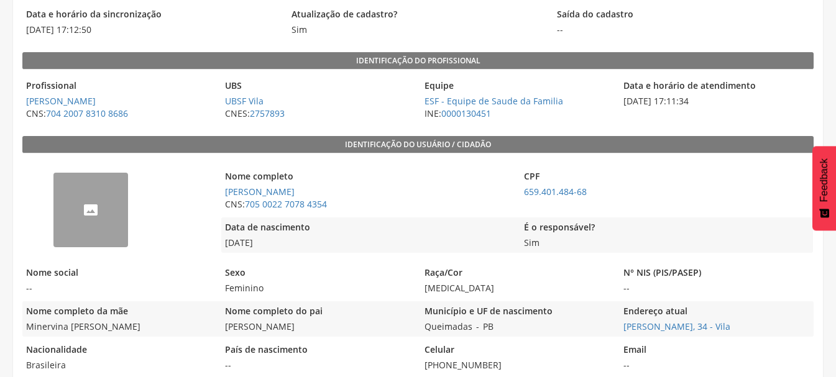
scroll to position [187, 0]
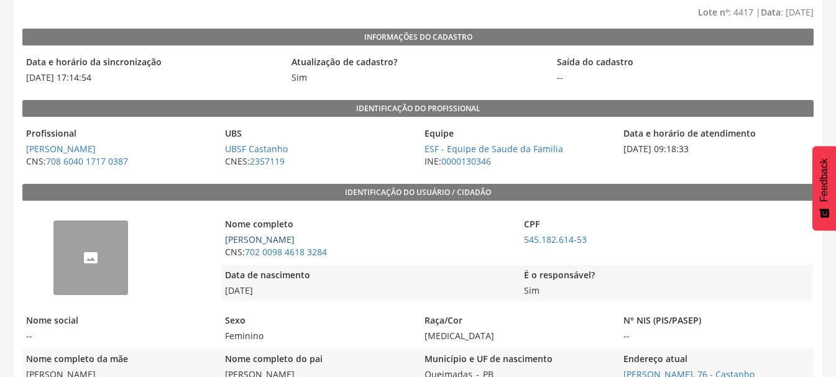
scroll to position [249, 0]
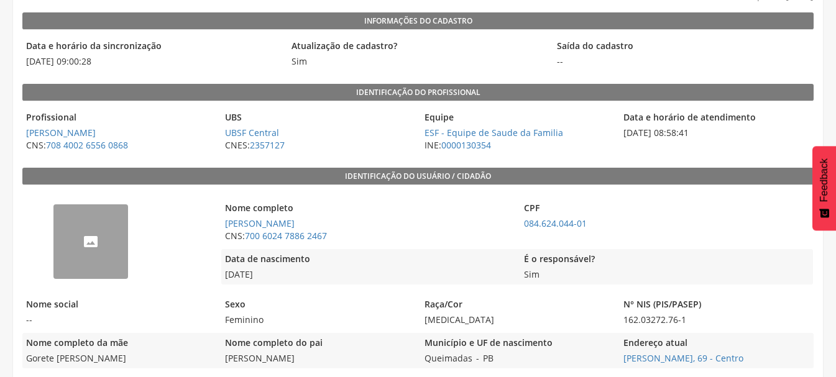
scroll to position [142, 0]
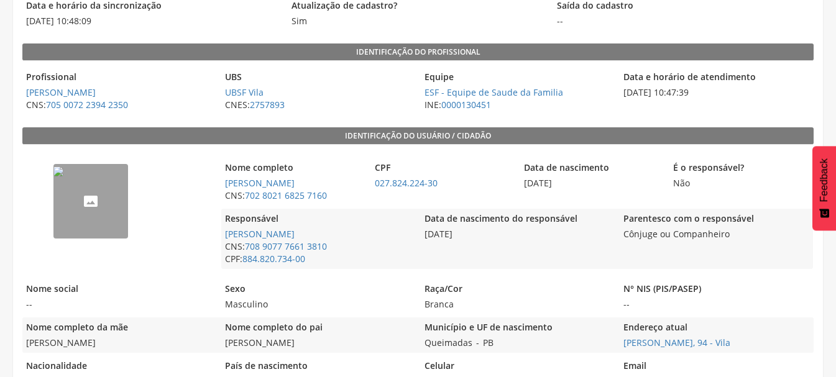
scroll to position [187, 0]
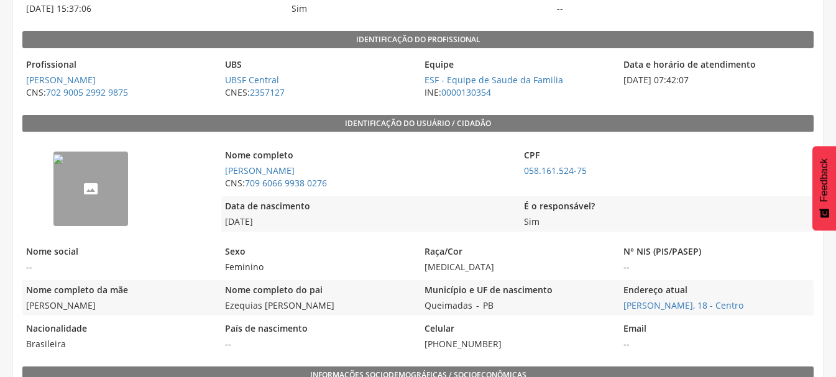
scroll to position [187, 0]
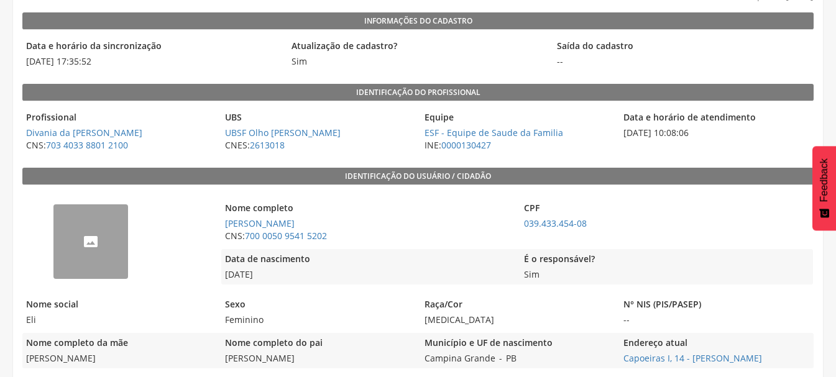
scroll to position [187, 0]
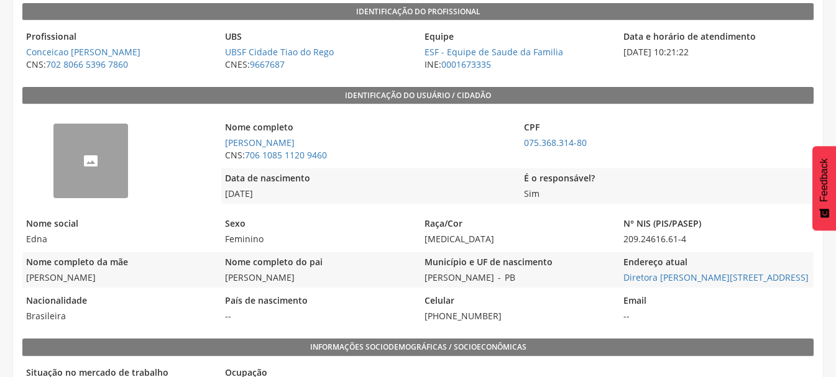
scroll to position [124, 0]
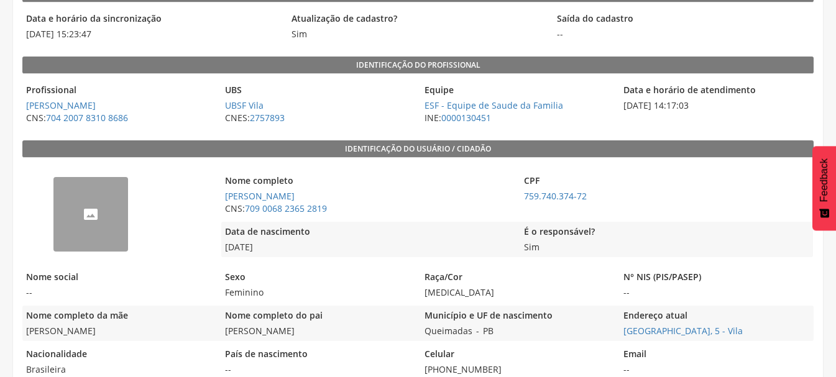
scroll to position [187, 0]
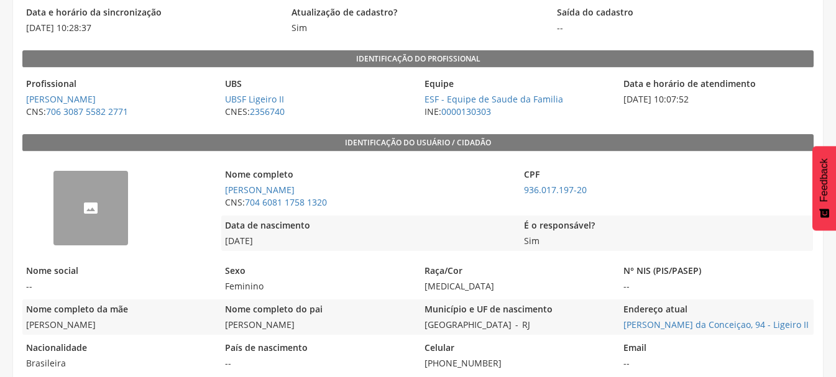
scroll to position [187, 0]
